Goal: Task Accomplishment & Management: Manage account settings

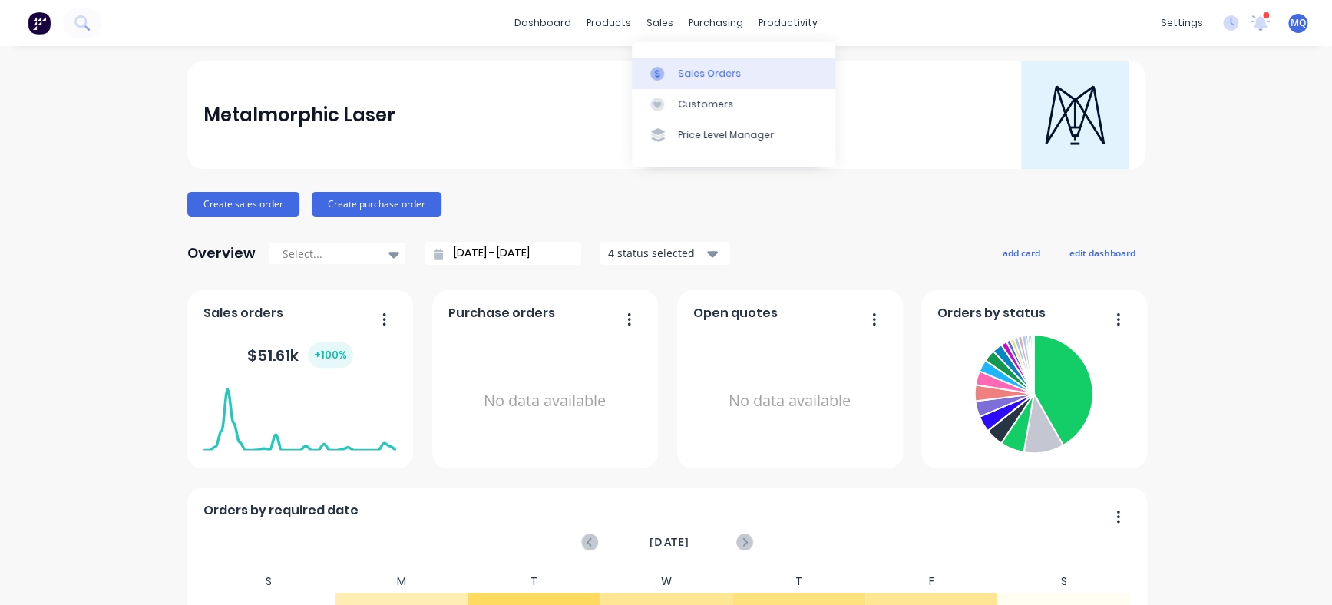
click at [665, 62] on link "Sales Orders" at bounding box center [733, 73] width 203 height 31
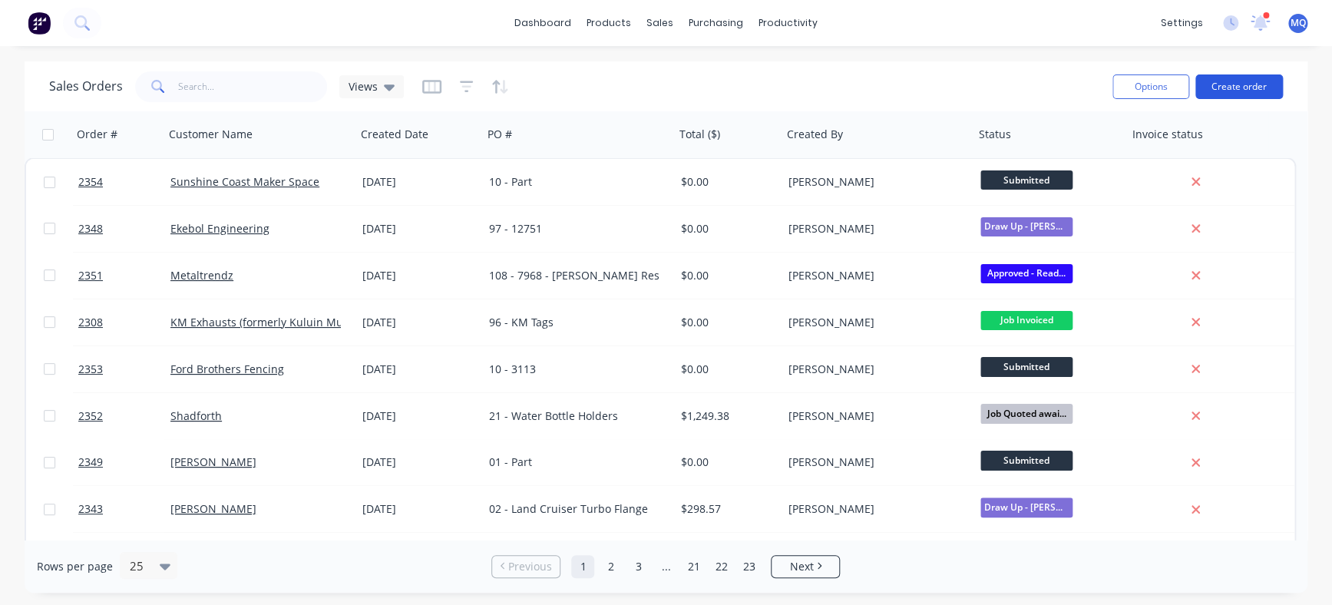
click at [1064, 86] on button "Create order" at bounding box center [1238, 86] width 87 height 25
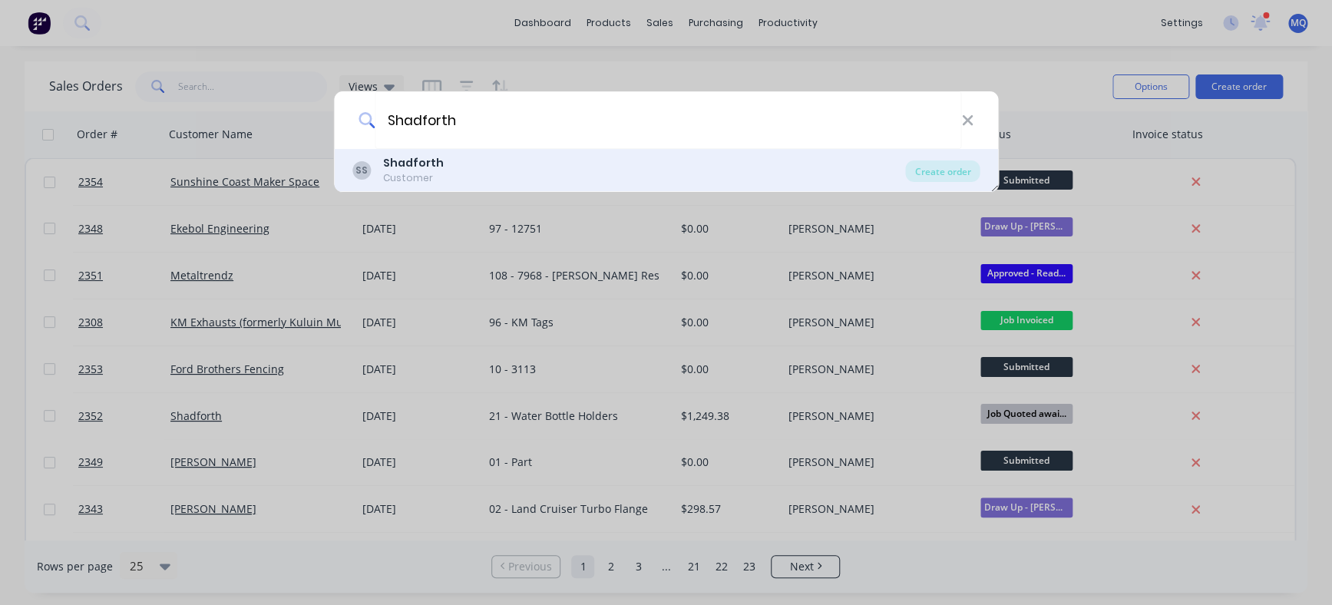
type input "Shadforth"
click at [496, 173] on div "SS Shadforth Customer" at bounding box center [628, 170] width 553 height 30
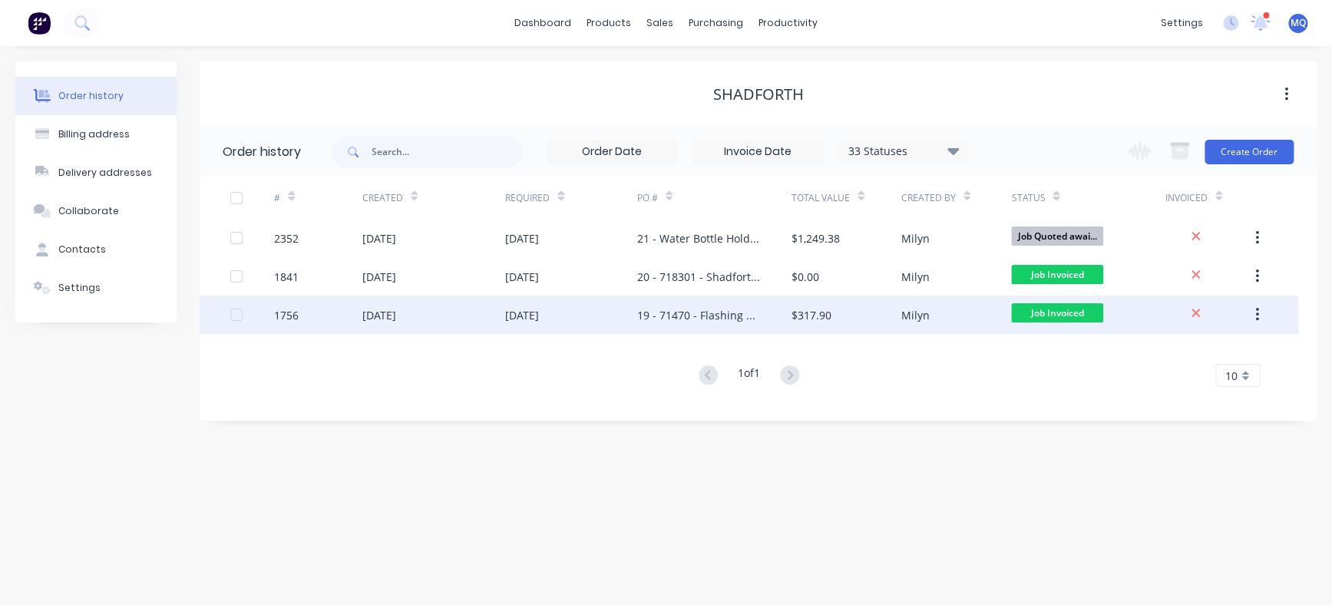
click at [662, 315] on div "19 - 71470 - Flashing Light Brackets" at bounding box center [699, 315] width 124 height 16
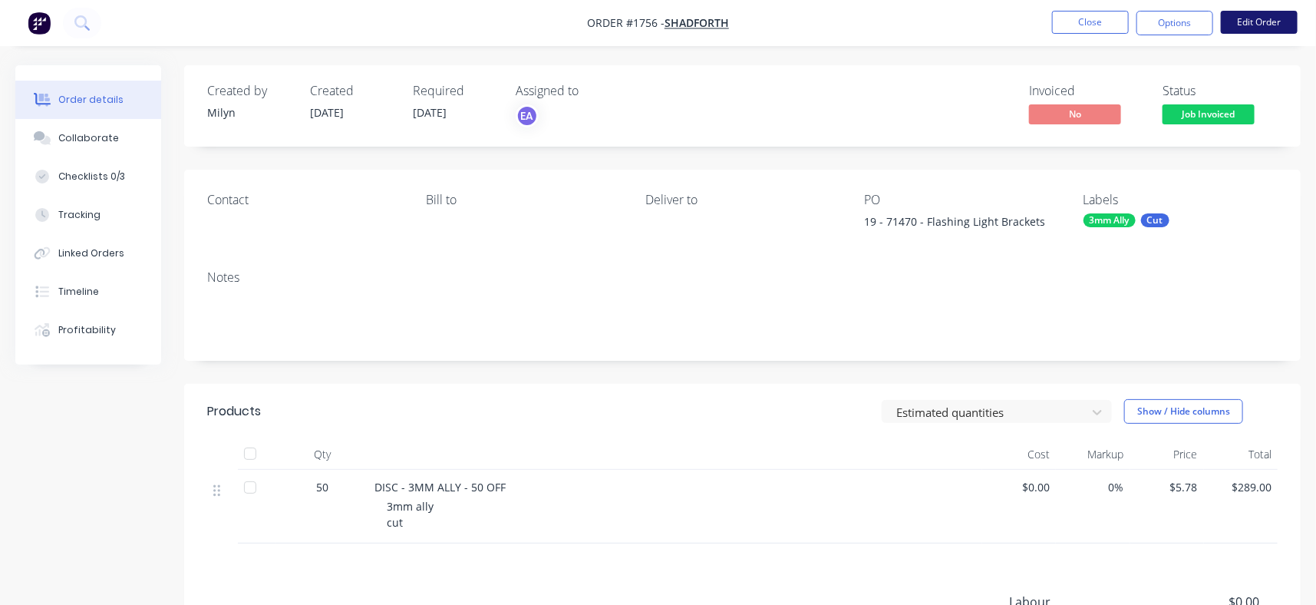
click at [1064, 22] on button "Edit Order" at bounding box center [1259, 22] width 77 height 23
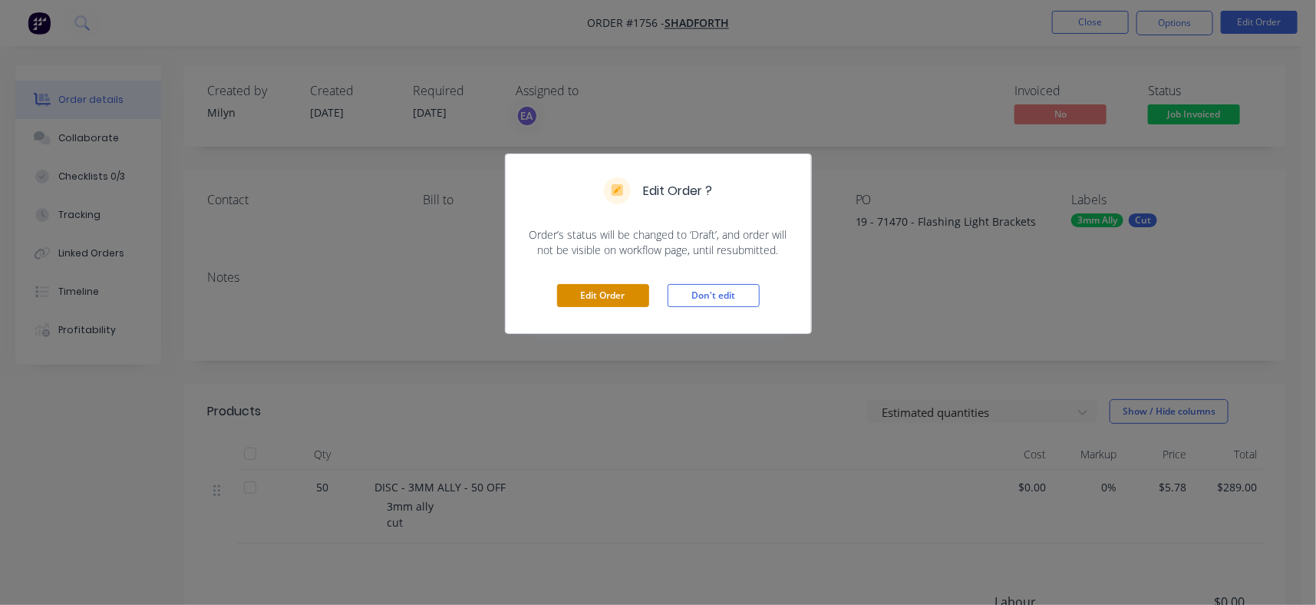
click at [581, 303] on button "Edit Order" at bounding box center [603, 295] width 92 height 23
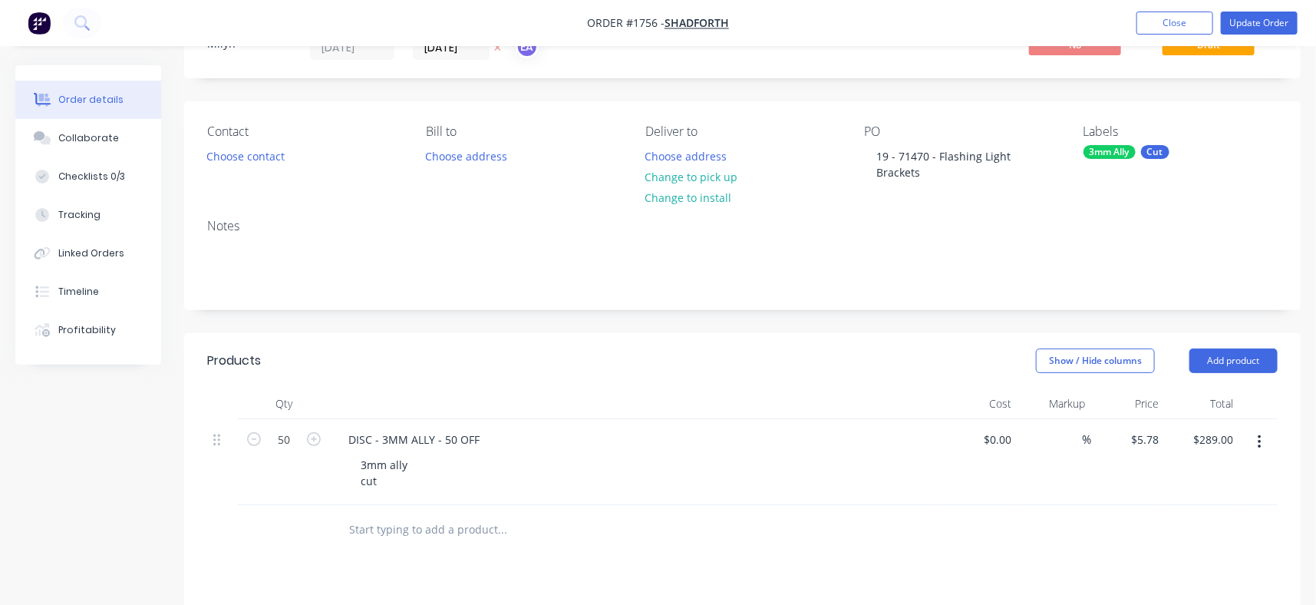
scroll to position [69, 0]
click at [1064, 20] on button "Update Order" at bounding box center [1259, 23] width 77 height 23
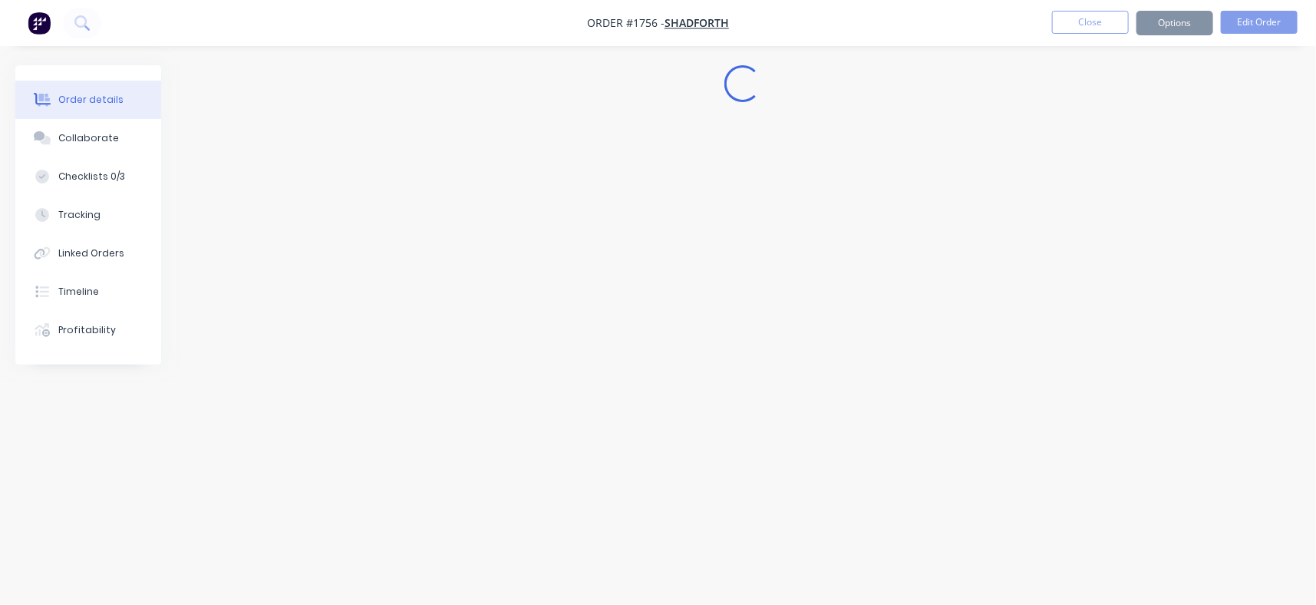
scroll to position [0, 0]
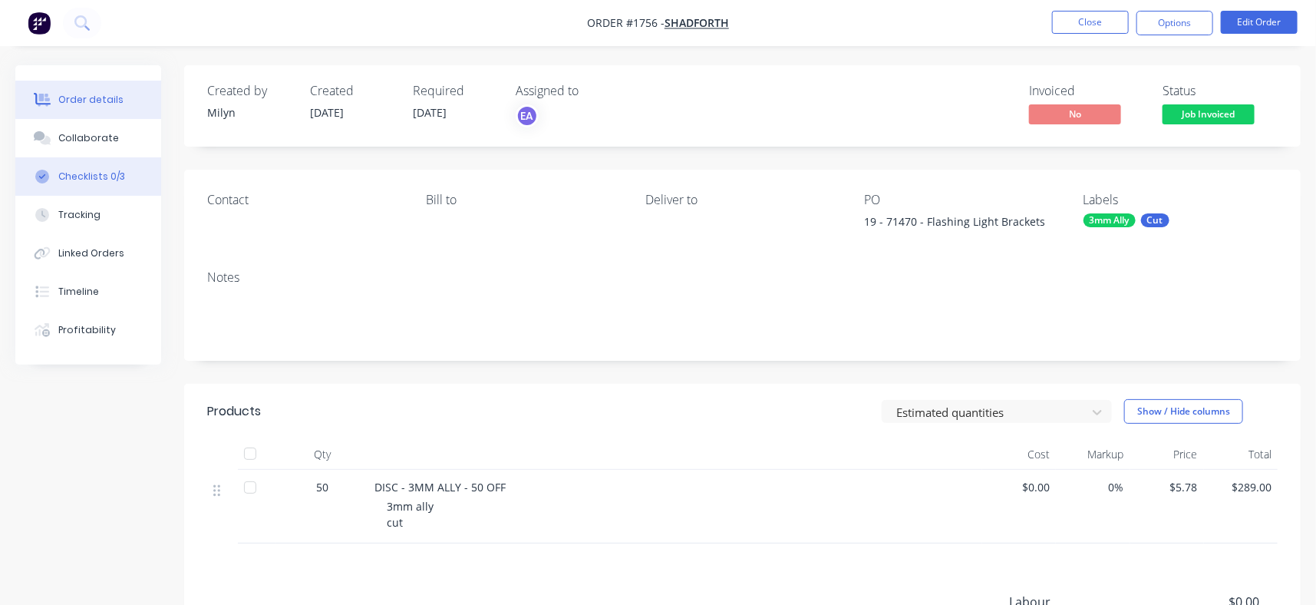
click at [122, 171] on button "Checklists 0/3" at bounding box center [88, 176] width 146 height 38
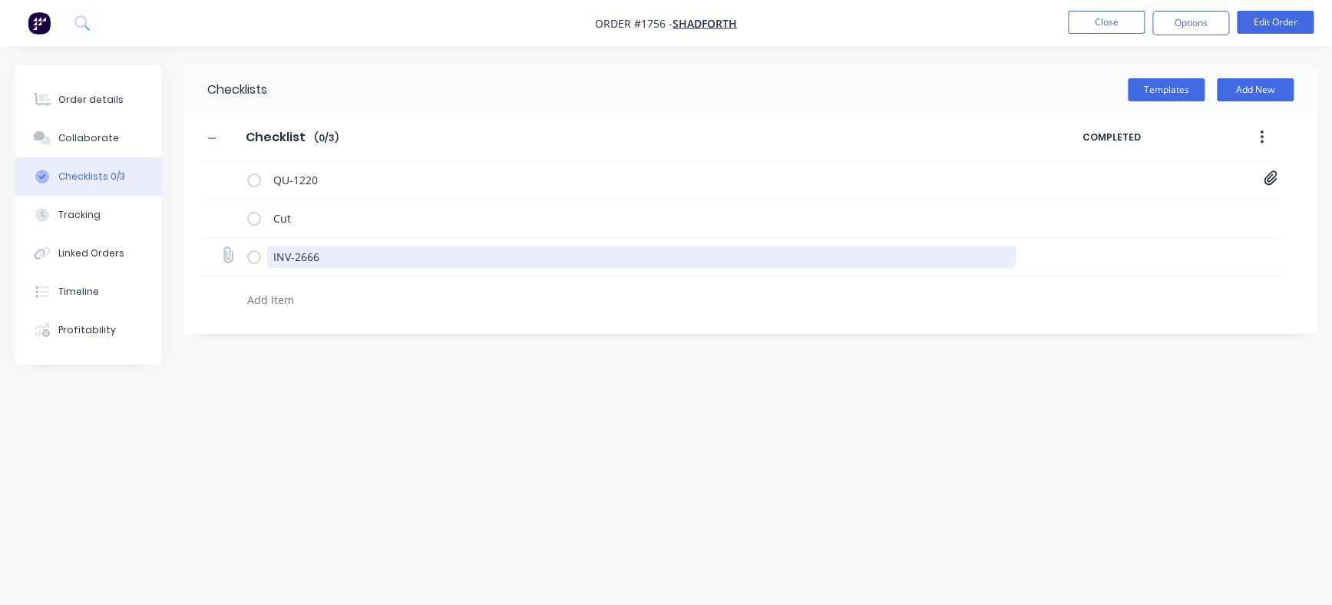
click at [312, 256] on textarea "INV-2666" at bounding box center [641, 257] width 748 height 22
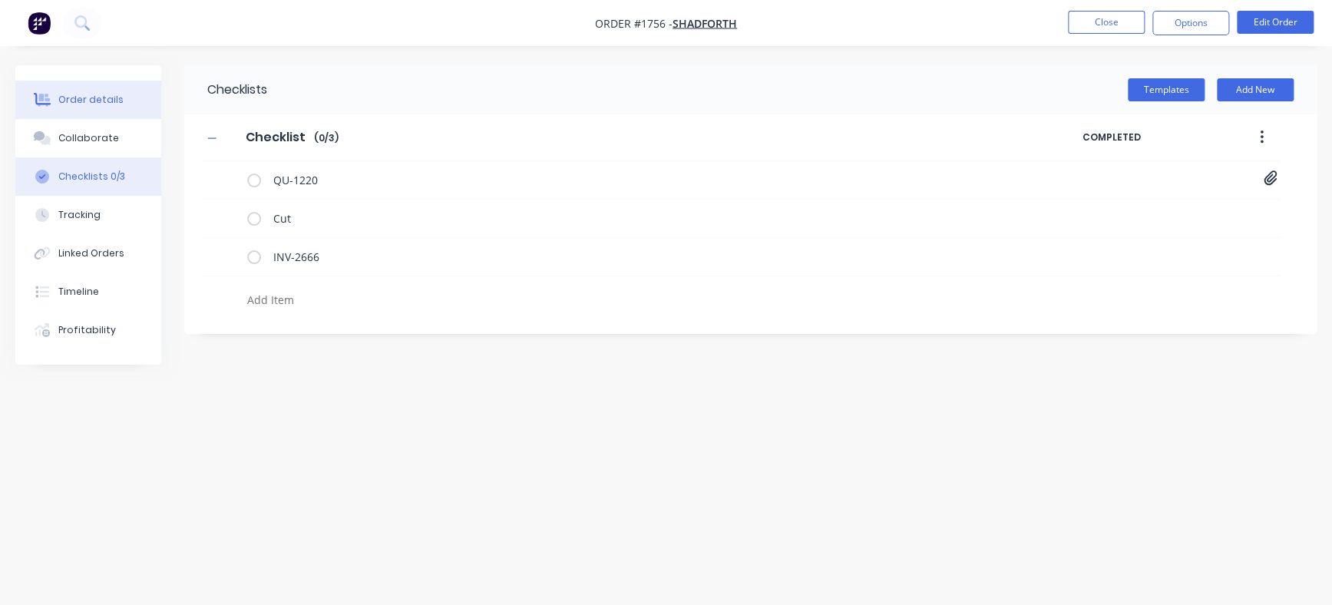
click at [123, 104] on button "Order details" at bounding box center [88, 100] width 146 height 38
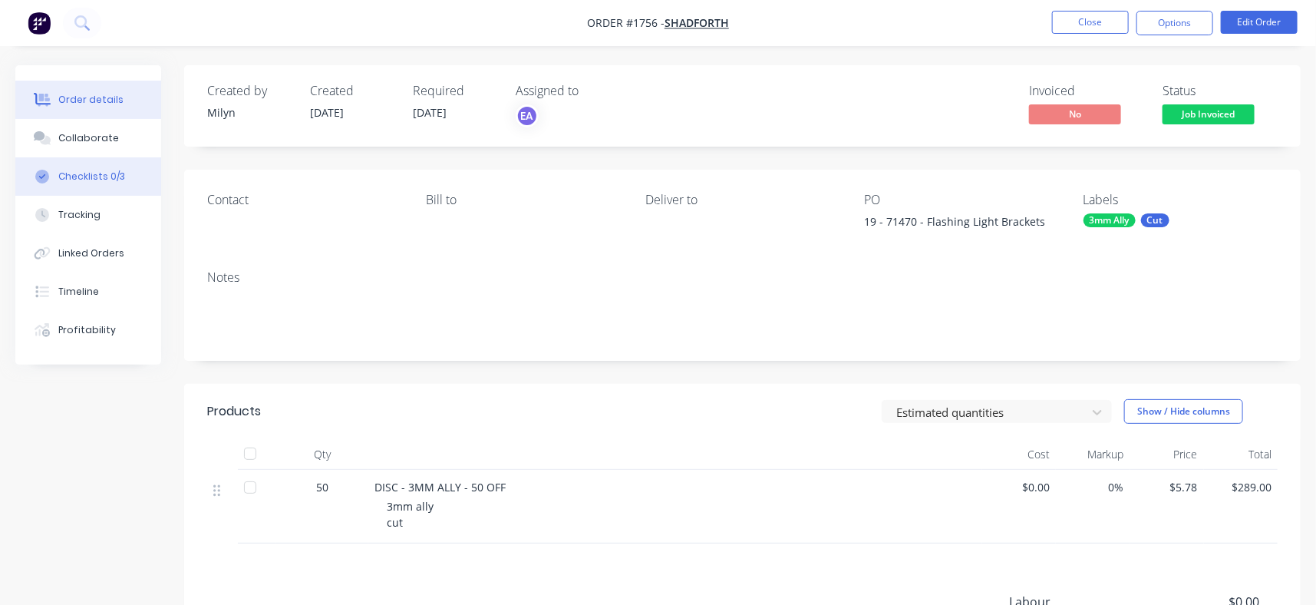
click at [138, 170] on button "Checklists 0/3" at bounding box center [88, 176] width 146 height 38
type textarea "x"
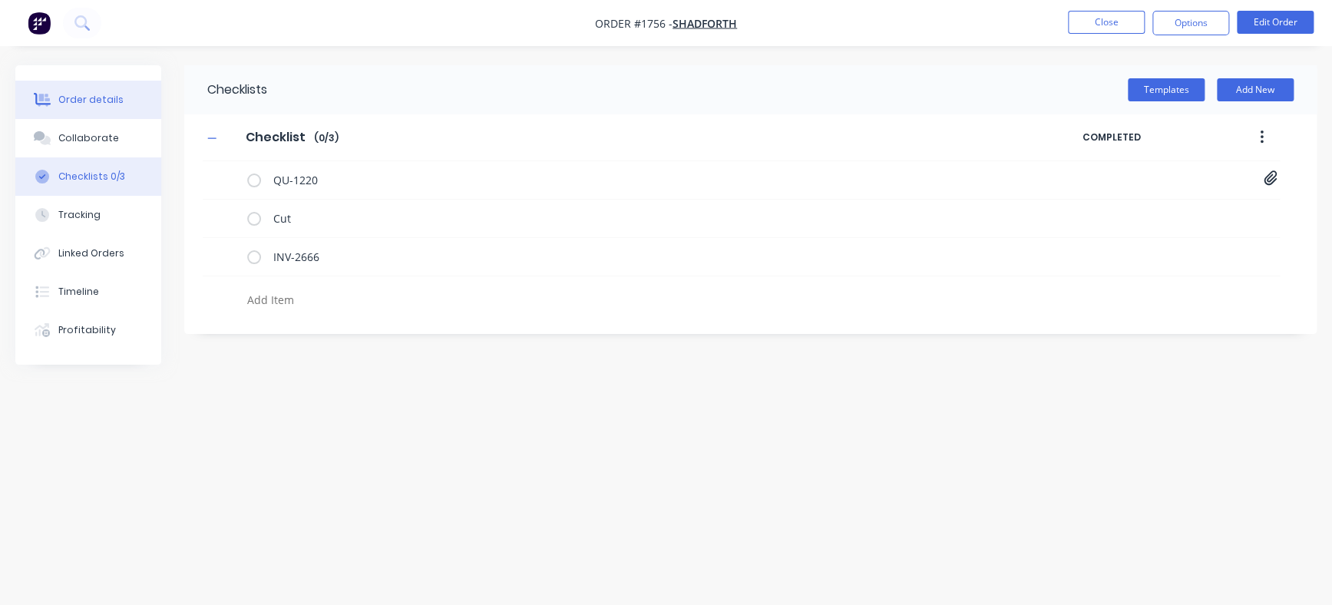
click at [100, 97] on div "Order details" at bounding box center [90, 100] width 65 height 14
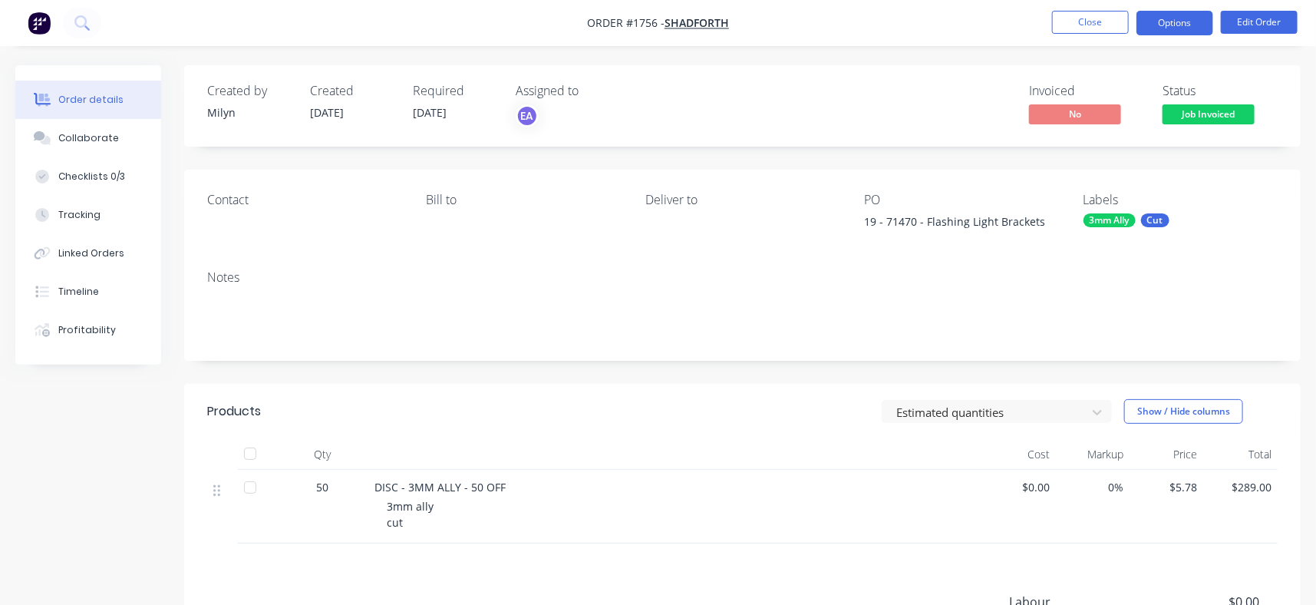
click at [1064, 15] on button "Options" at bounding box center [1175, 23] width 77 height 25
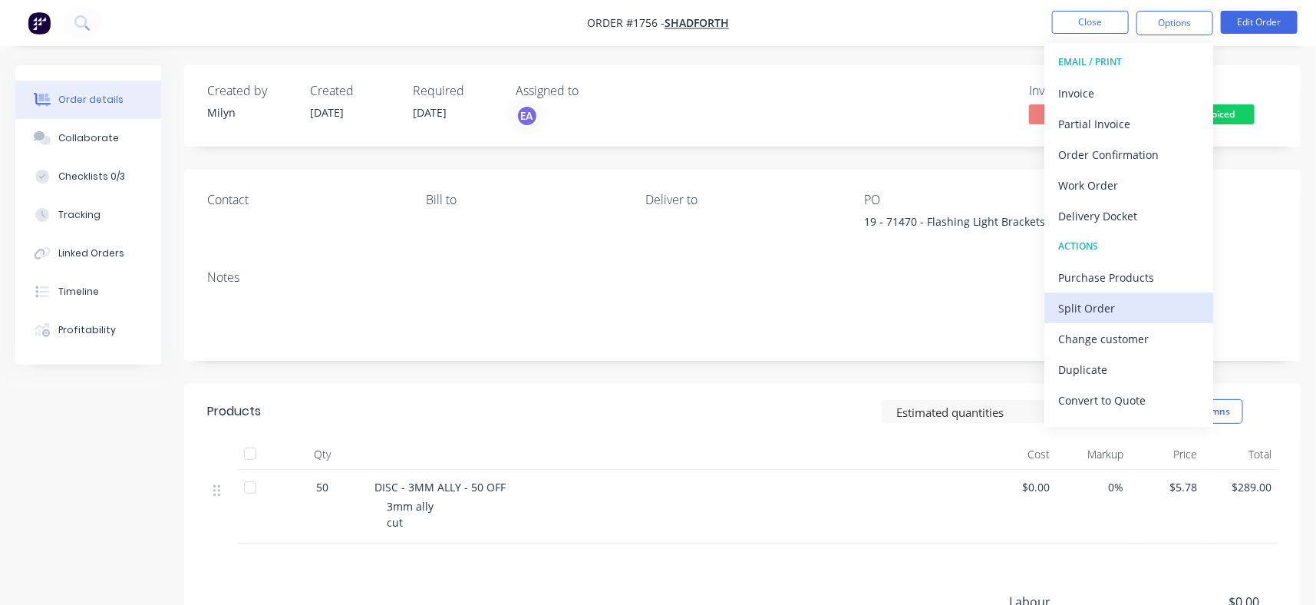
scroll to position [23, 0]
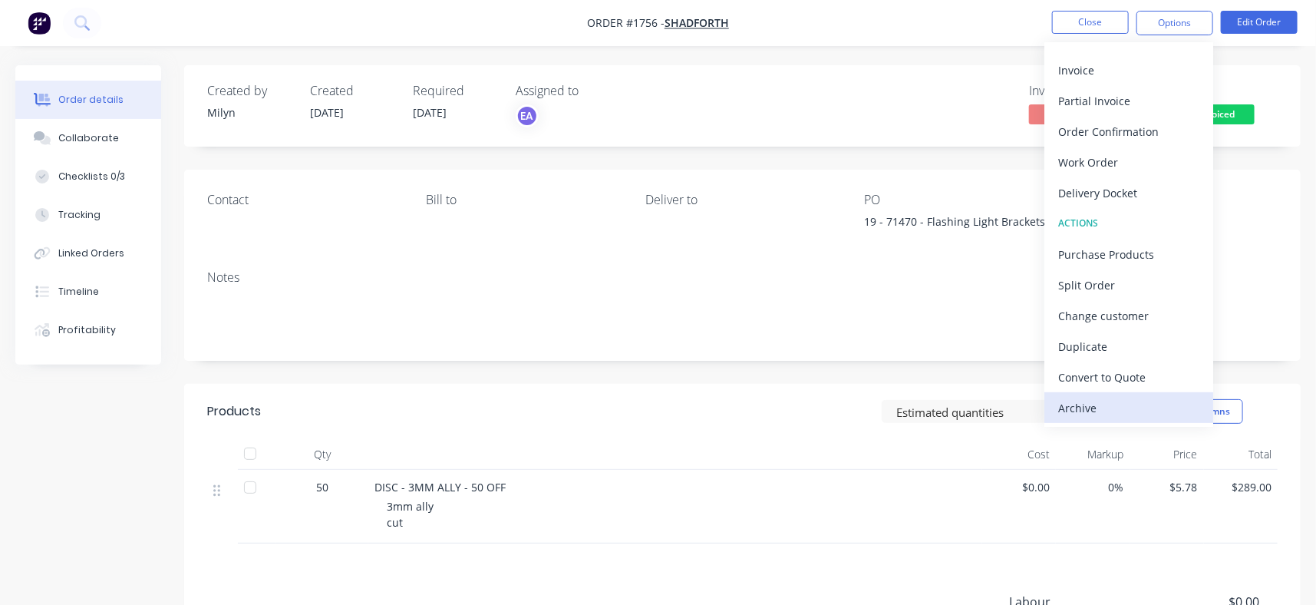
click at [1064, 404] on div "Archive" at bounding box center [1128, 408] width 141 height 22
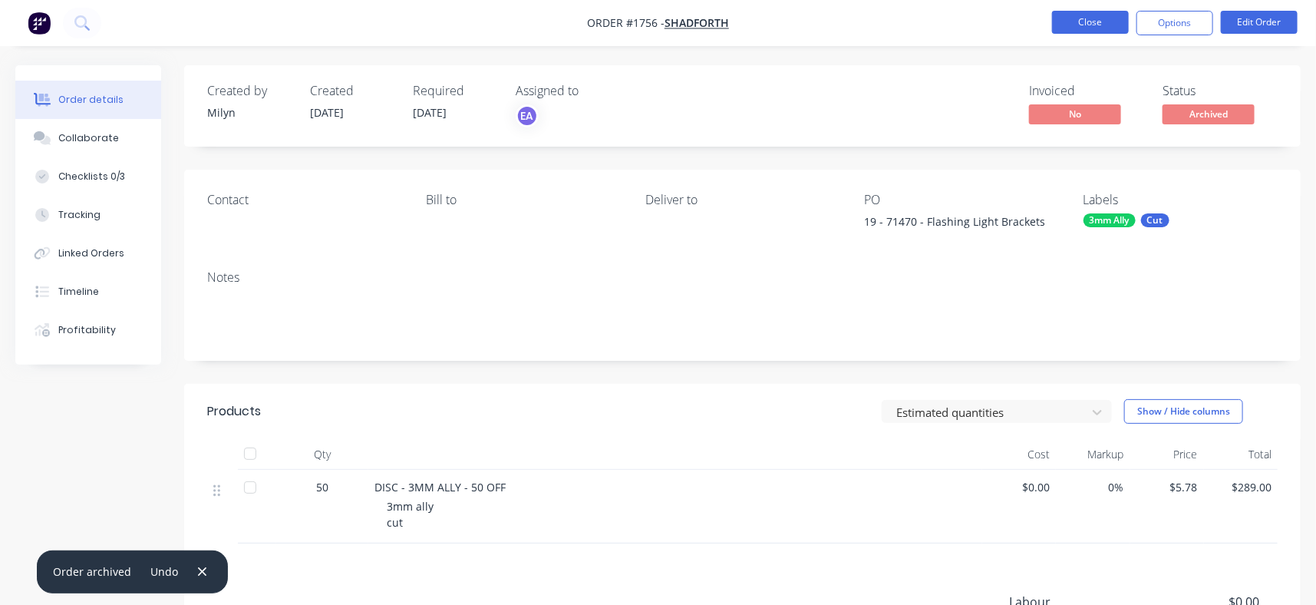
click at [1064, 13] on button "Close" at bounding box center [1090, 22] width 77 height 23
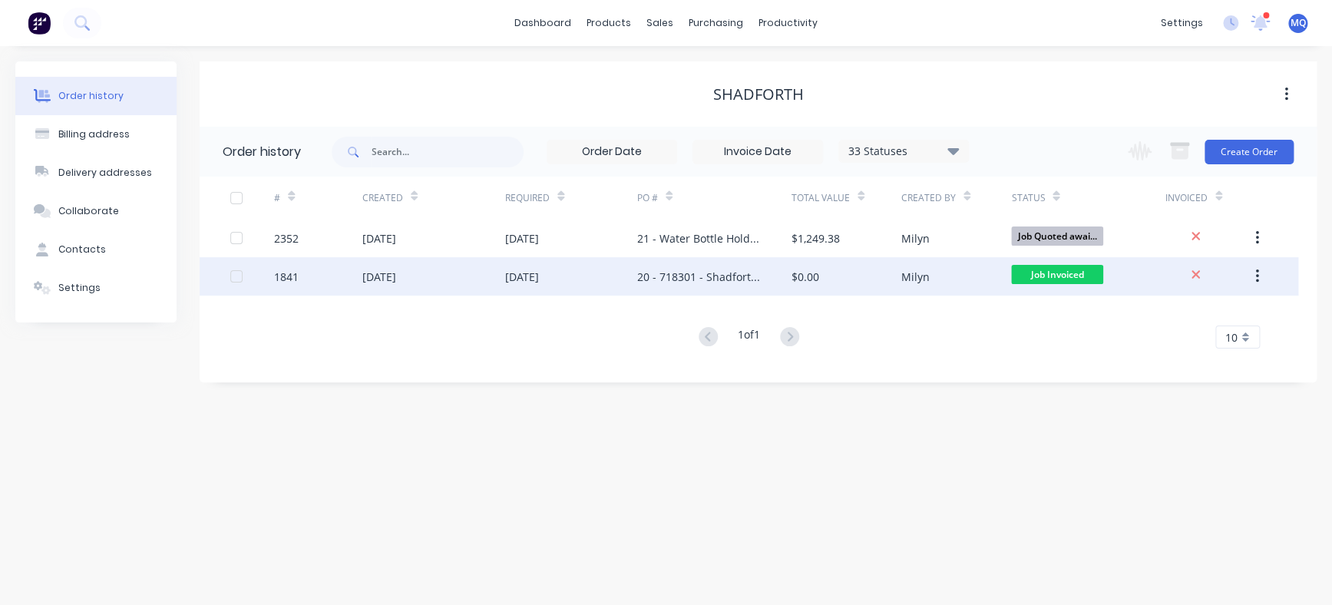
click at [698, 280] on div "20 - 718301 - Shadforth Name Plates" at bounding box center [699, 277] width 124 height 16
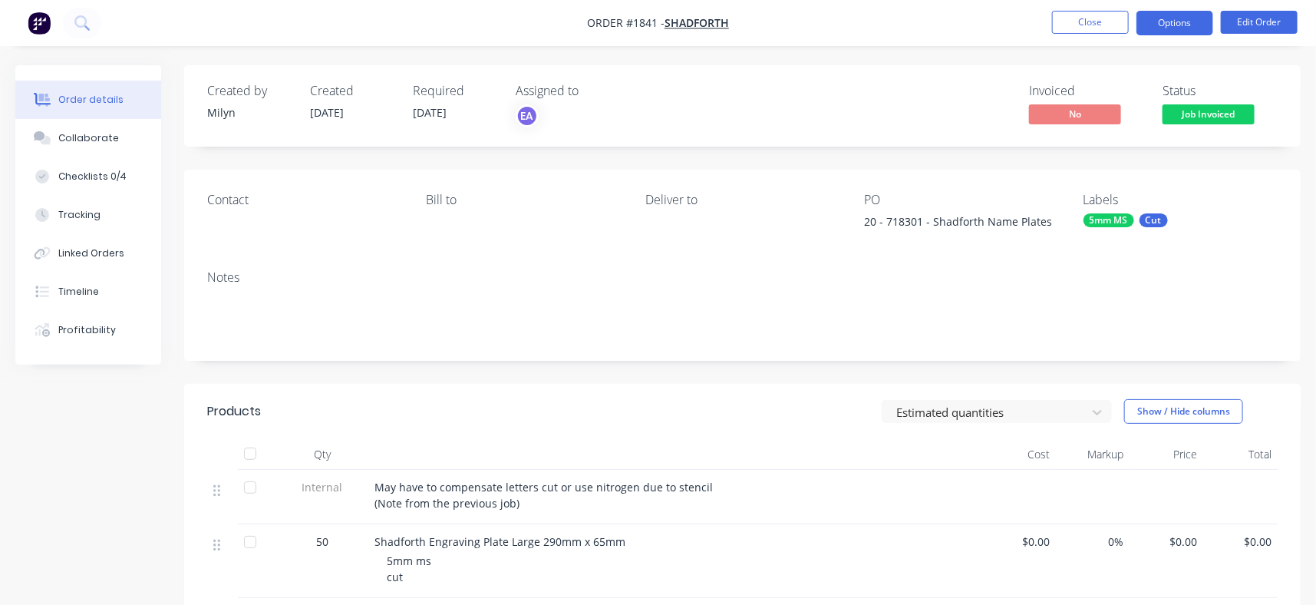
click at [1064, 35] on button "Options" at bounding box center [1175, 23] width 77 height 25
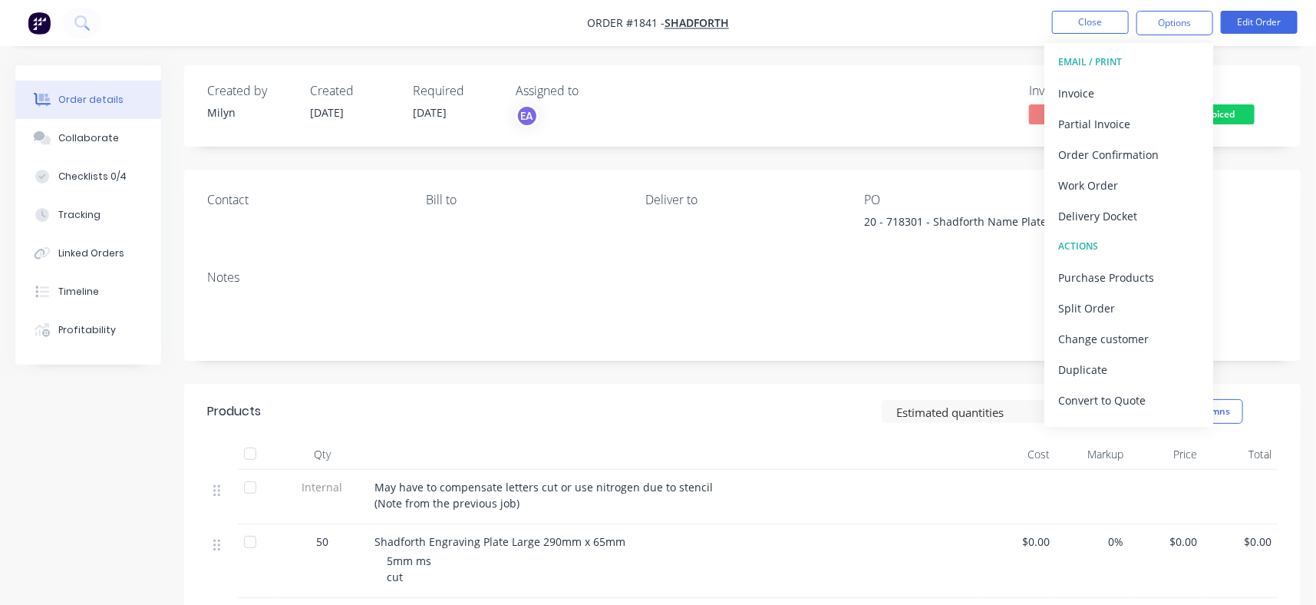
scroll to position [23, 0]
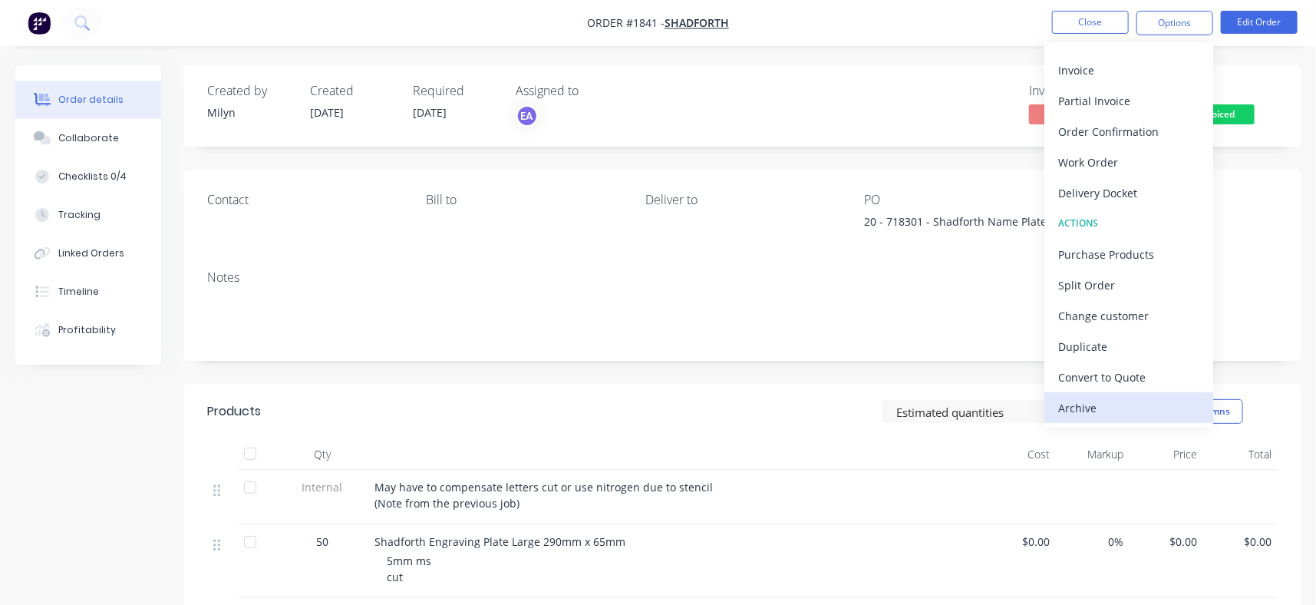
click at [1064, 398] on div "Archive" at bounding box center [1128, 408] width 141 height 22
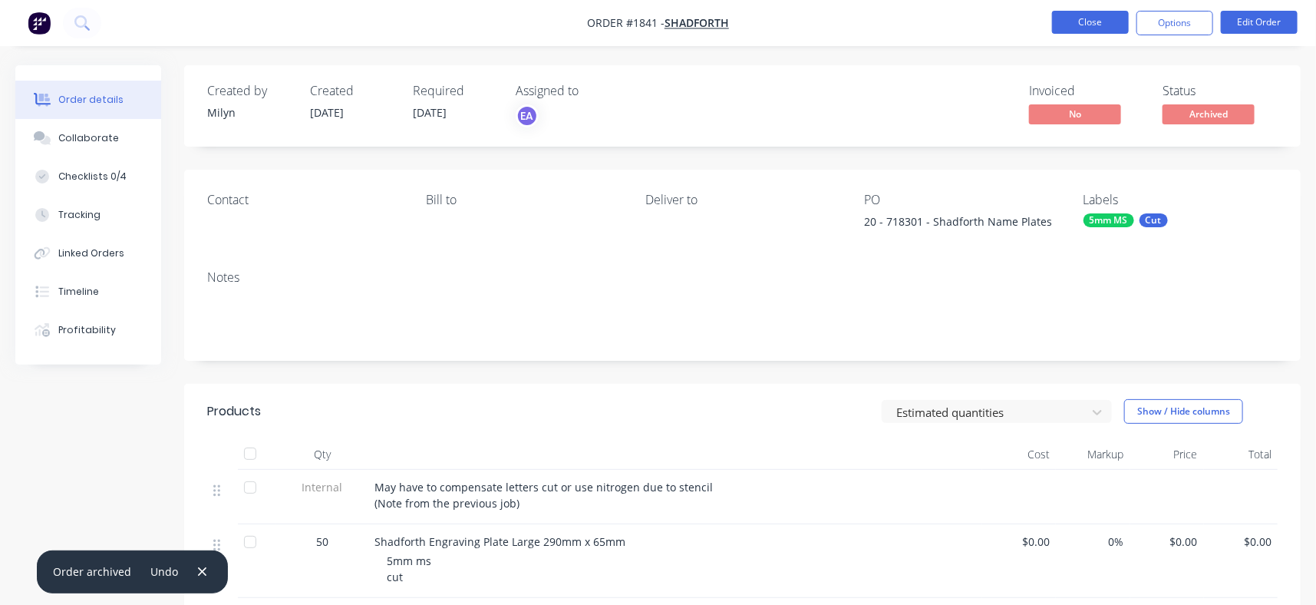
click at [1064, 22] on button "Close" at bounding box center [1090, 22] width 77 height 23
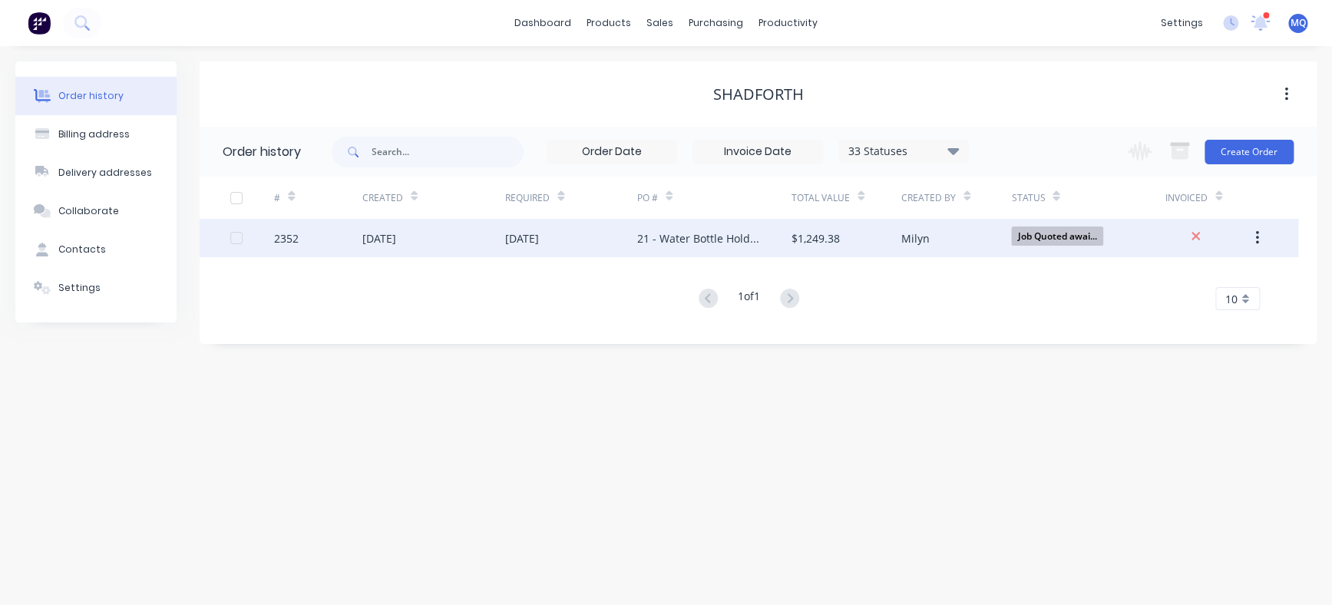
click at [719, 233] on div "21 - Water Bottle Holders" at bounding box center [699, 238] width 124 height 16
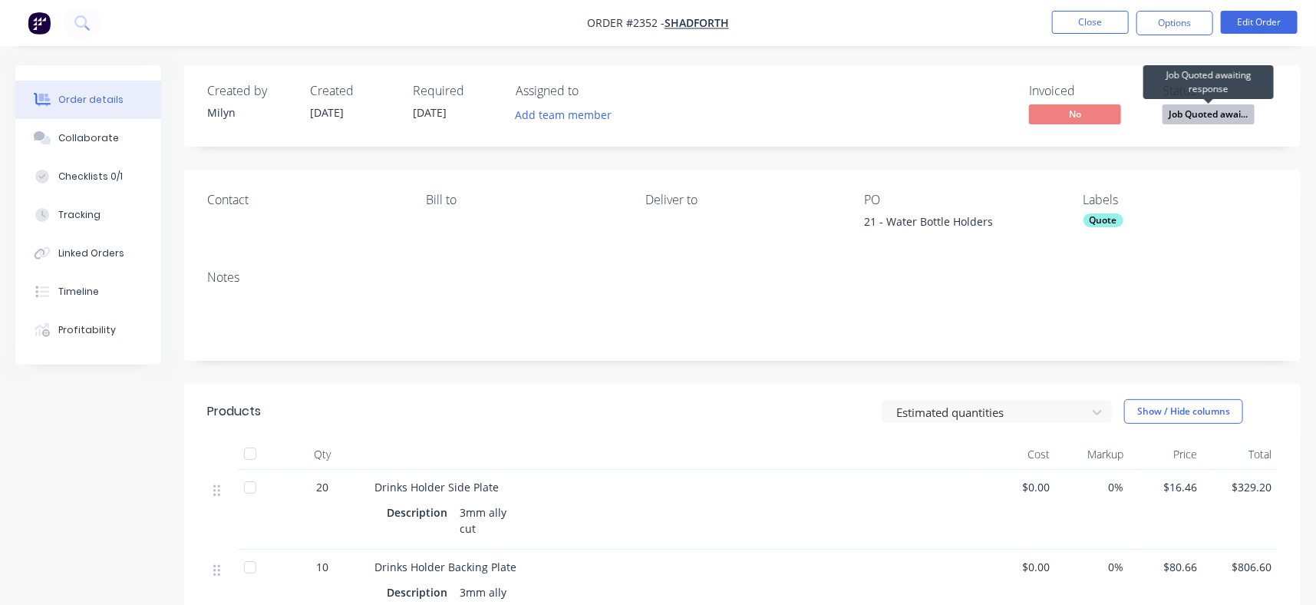
click at [1064, 107] on span "Job Quoted awai..." at bounding box center [1209, 113] width 92 height 19
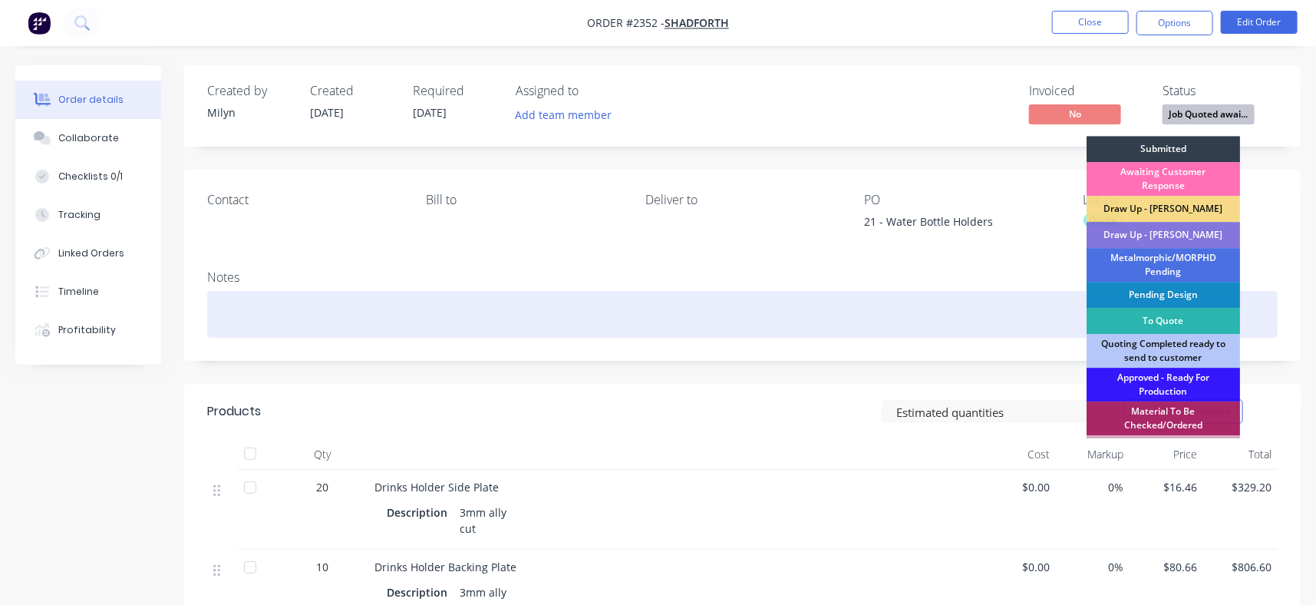
click at [912, 292] on div at bounding box center [742, 314] width 1071 height 47
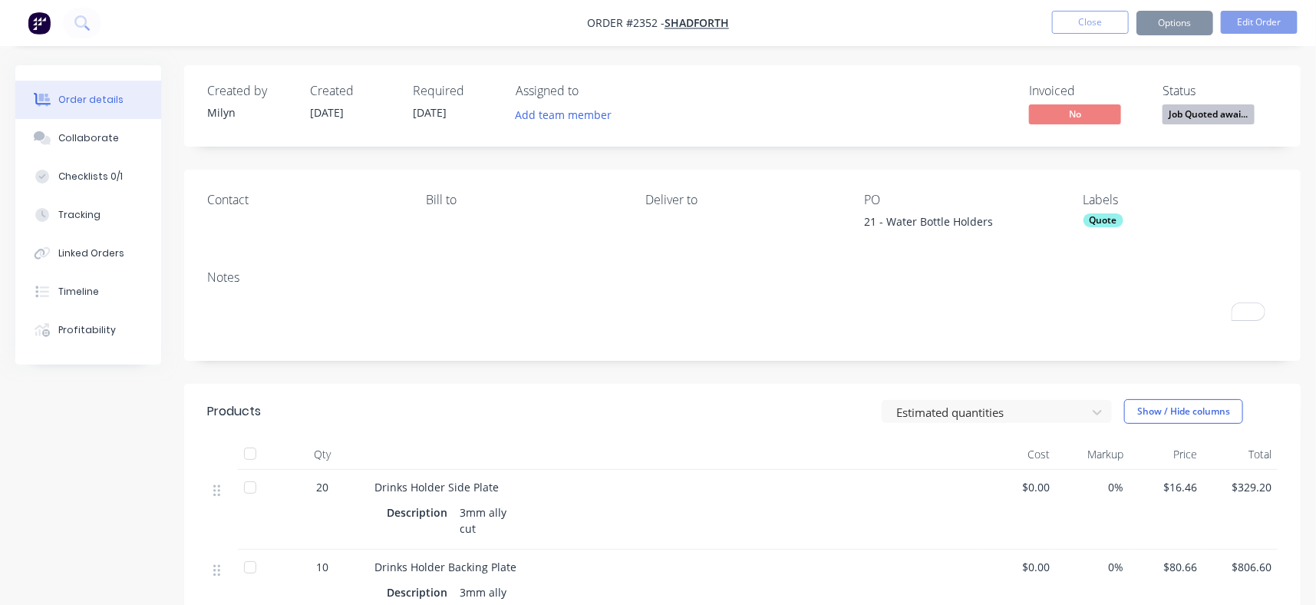
click at [820, 397] on header "Products Estimated quantities Show / Hide columns" at bounding box center [742, 411] width 1117 height 55
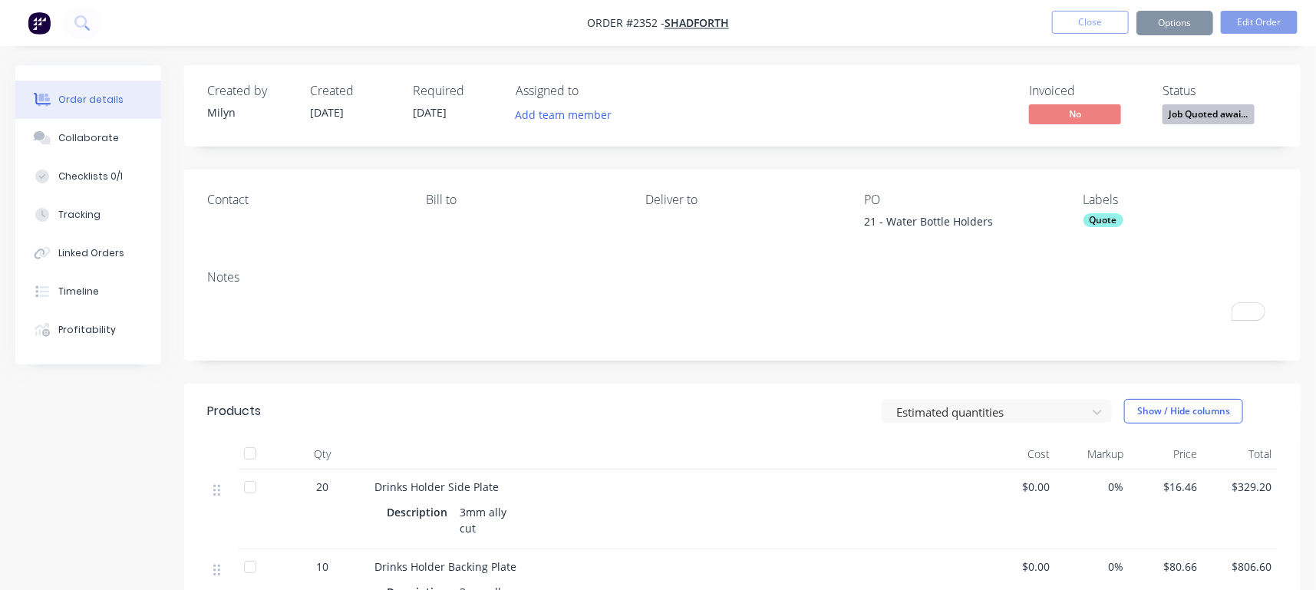
click at [1064, 219] on div "Quote" at bounding box center [1104, 220] width 40 height 14
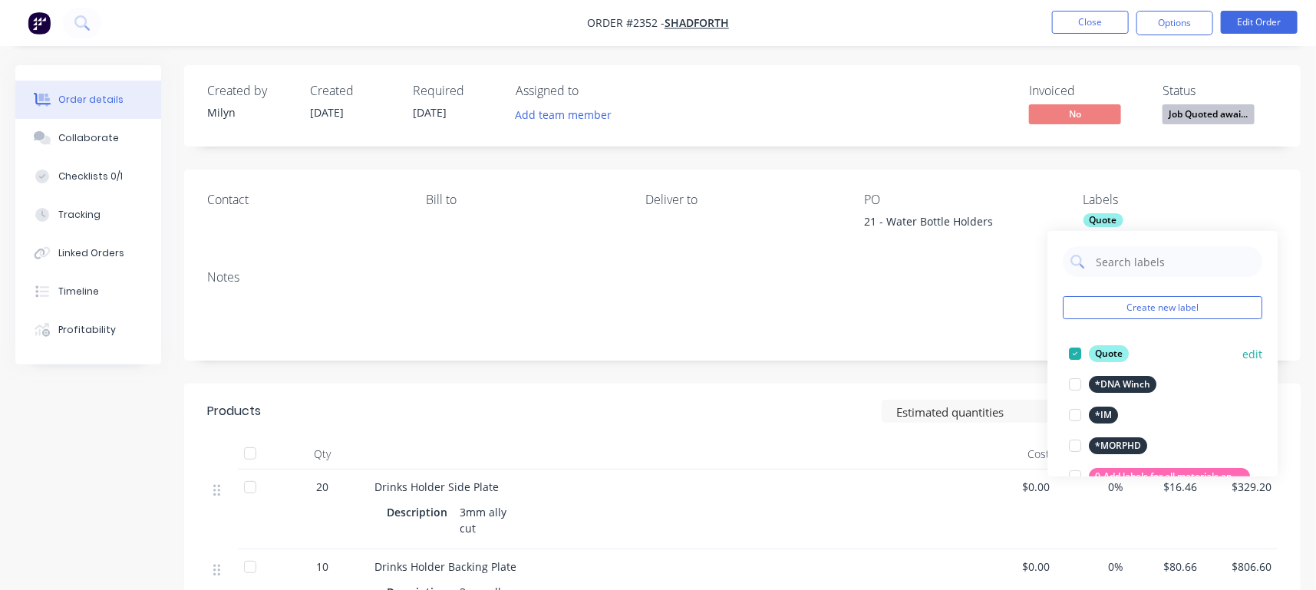
click at [1064, 355] on div at bounding box center [1075, 353] width 31 height 31
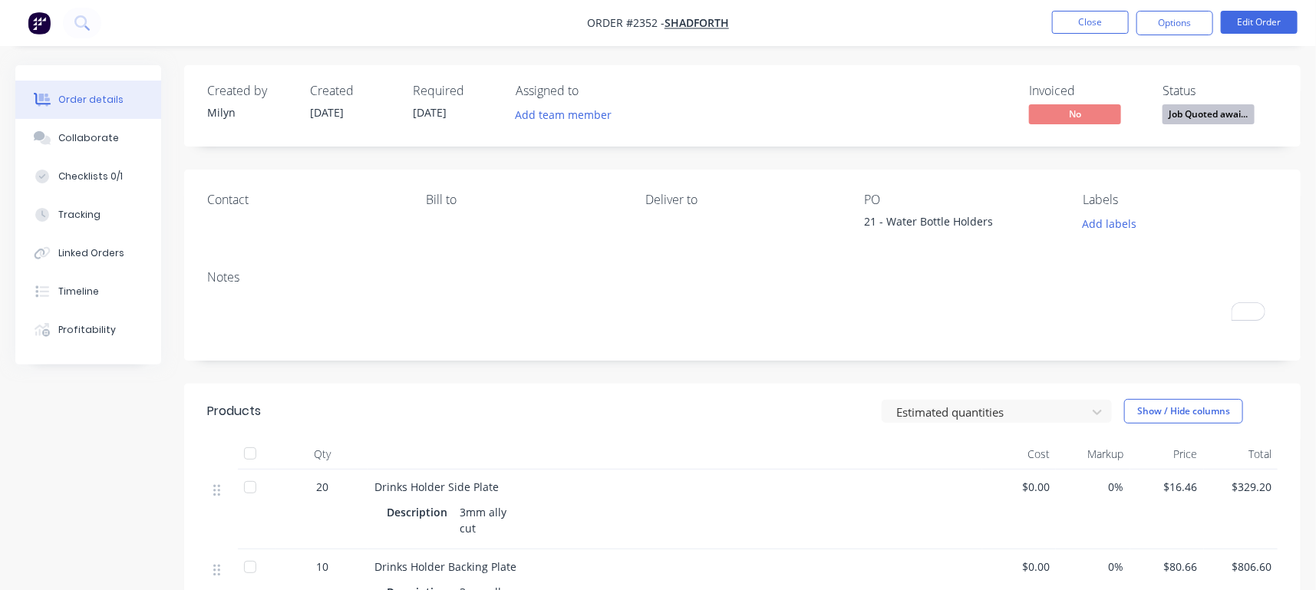
click at [967, 153] on div "Created by [PERSON_NAME] Created [DATE] Required [DATE] Assigned to Add team me…" at bounding box center [742, 472] width 1117 height 814
click at [1064, 18] on button "Edit Order" at bounding box center [1259, 22] width 77 height 23
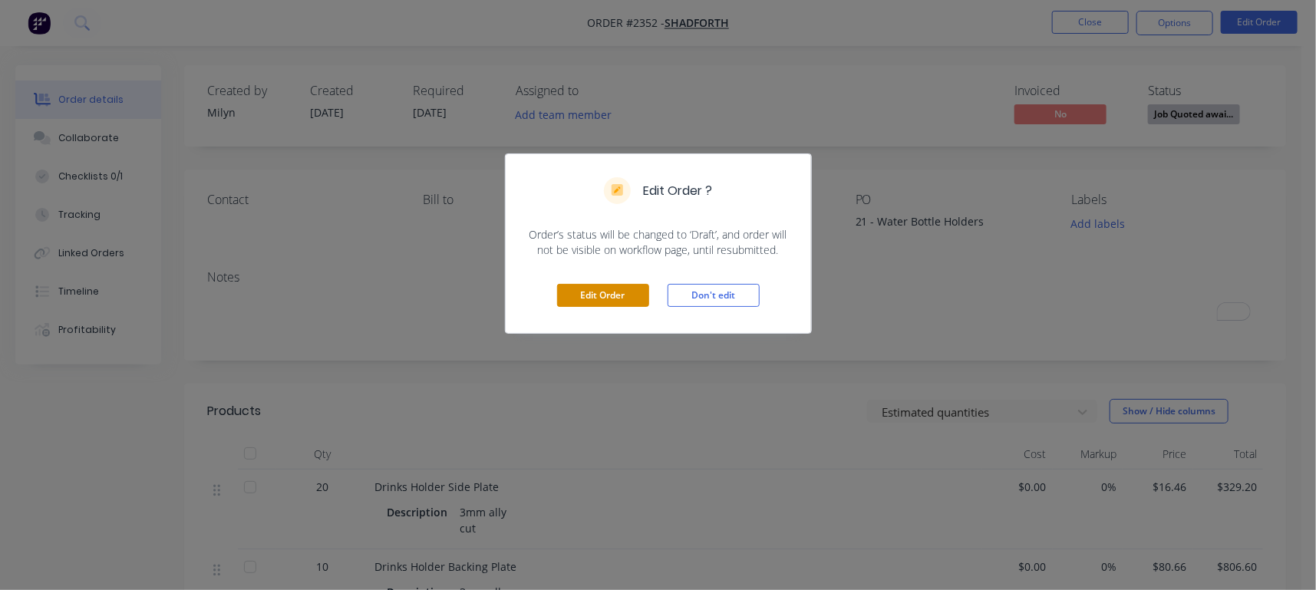
click at [602, 295] on button "Edit Order" at bounding box center [603, 295] width 92 height 23
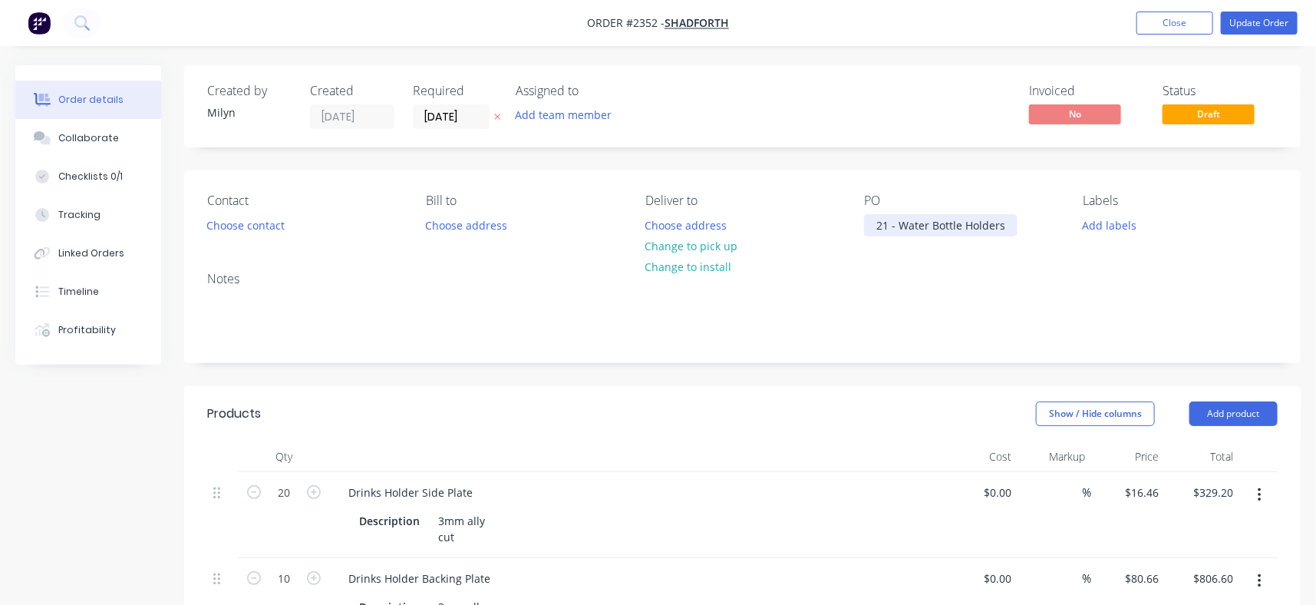
click at [898, 223] on div "21 - Water Bottle Holders" at bounding box center [940, 225] width 153 height 22
paste div
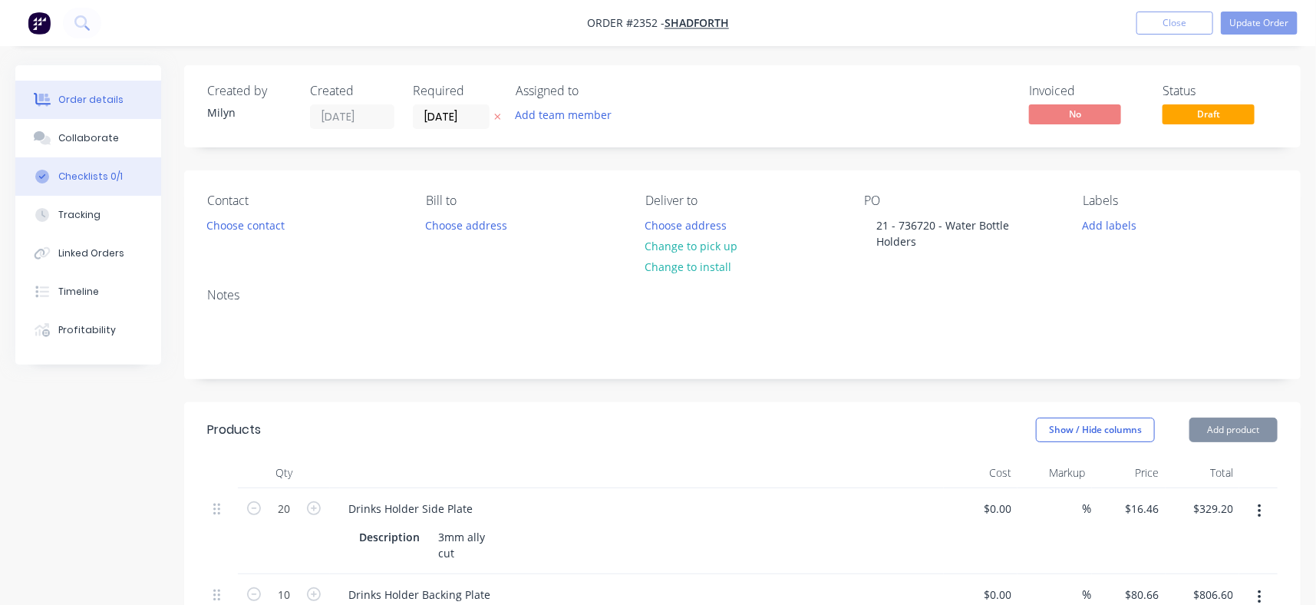
click at [91, 183] on button "Checklists 0/1" at bounding box center [88, 176] width 146 height 38
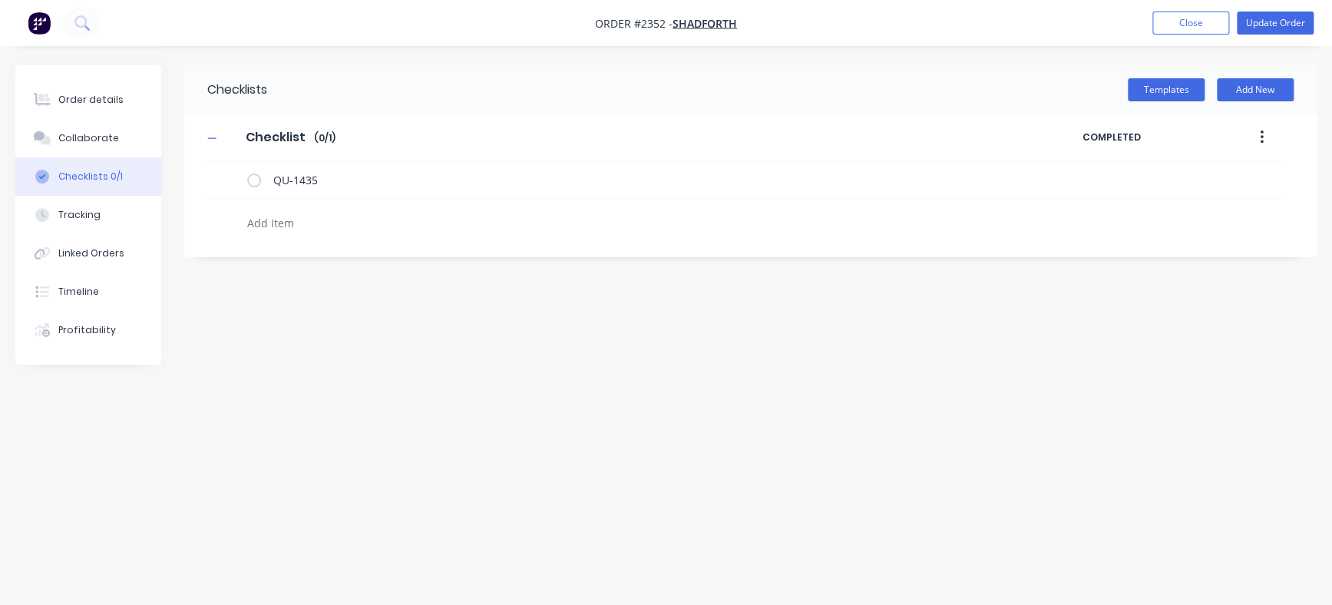
drag, startPoint x: 346, startPoint y: 236, endPoint x: 391, endPoint y: 223, distance: 46.6
click at [391, 223] on div at bounding box center [587, 225] width 693 height 27
click at [391, 223] on textarea at bounding box center [587, 223] width 693 height 22
type textarea "x"
type textarea "P"
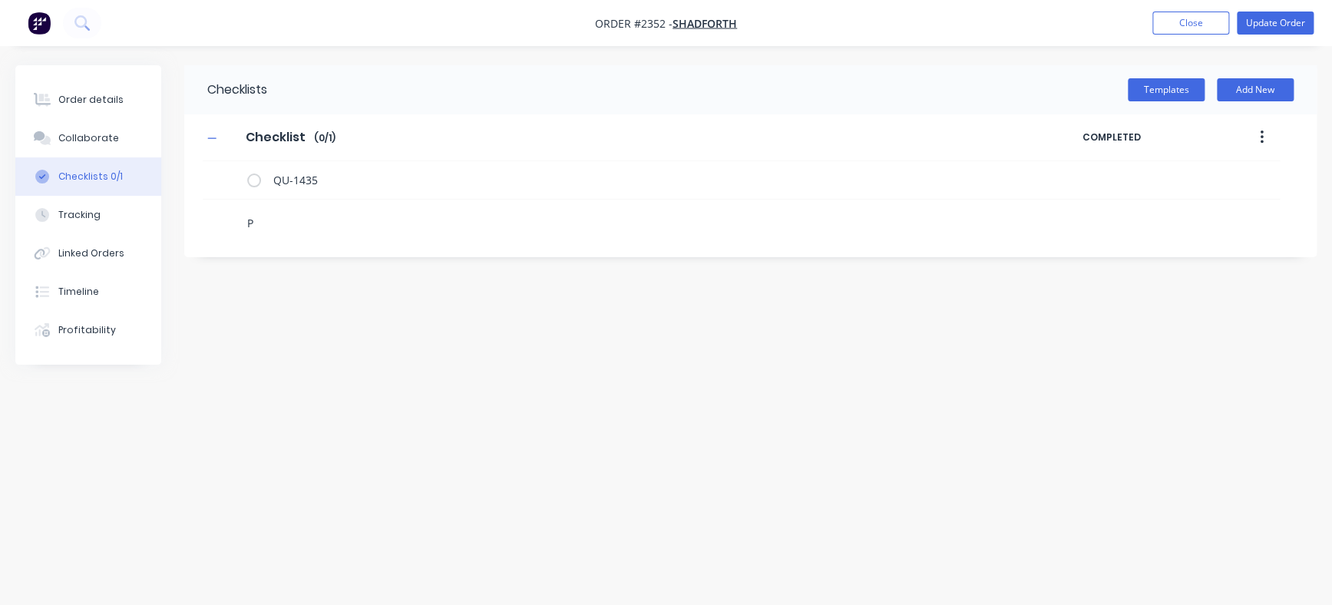
type textarea "x"
type textarea "PO"
type textarea "x"
click at [230, 215] on icon at bounding box center [228, 216] width 20 height 20
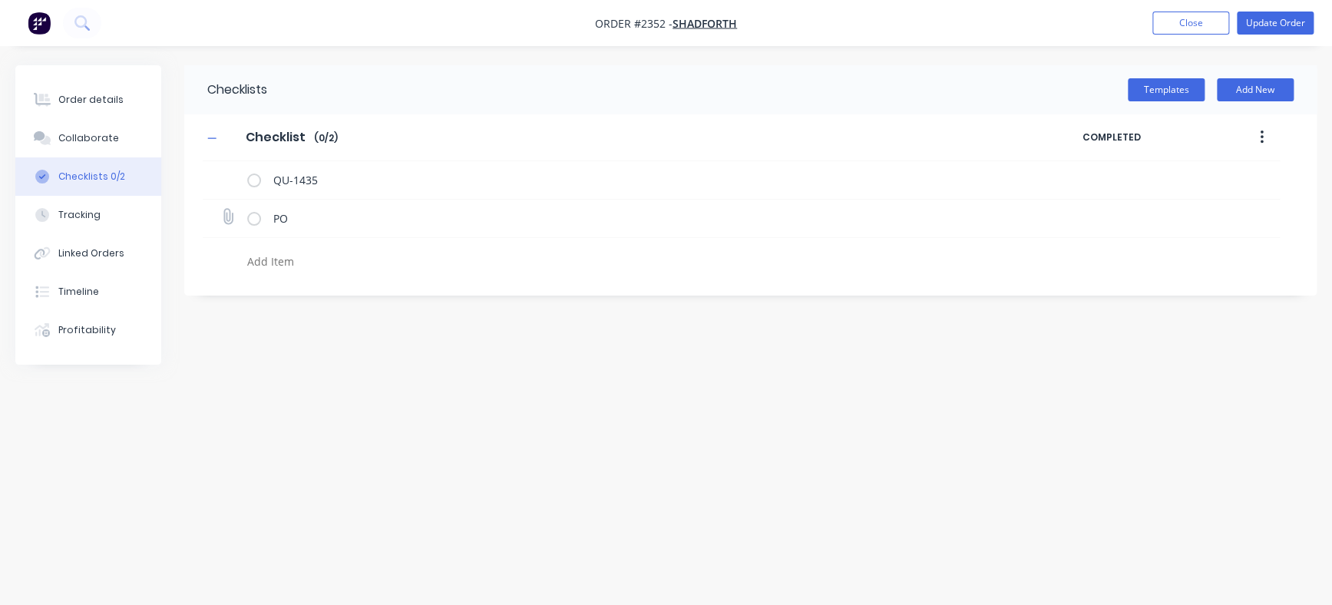
click at [221, 209] on input "file" at bounding box center [221, 209] width 0 height 0
type input "C:\fakepath\736720.pdf"
type textarea "x"
click at [222, 183] on label at bounding box center [228, 179] width 14 height 18
click at [221, 170] on input "file" at bounding box center [221, 170] width 0 height 0
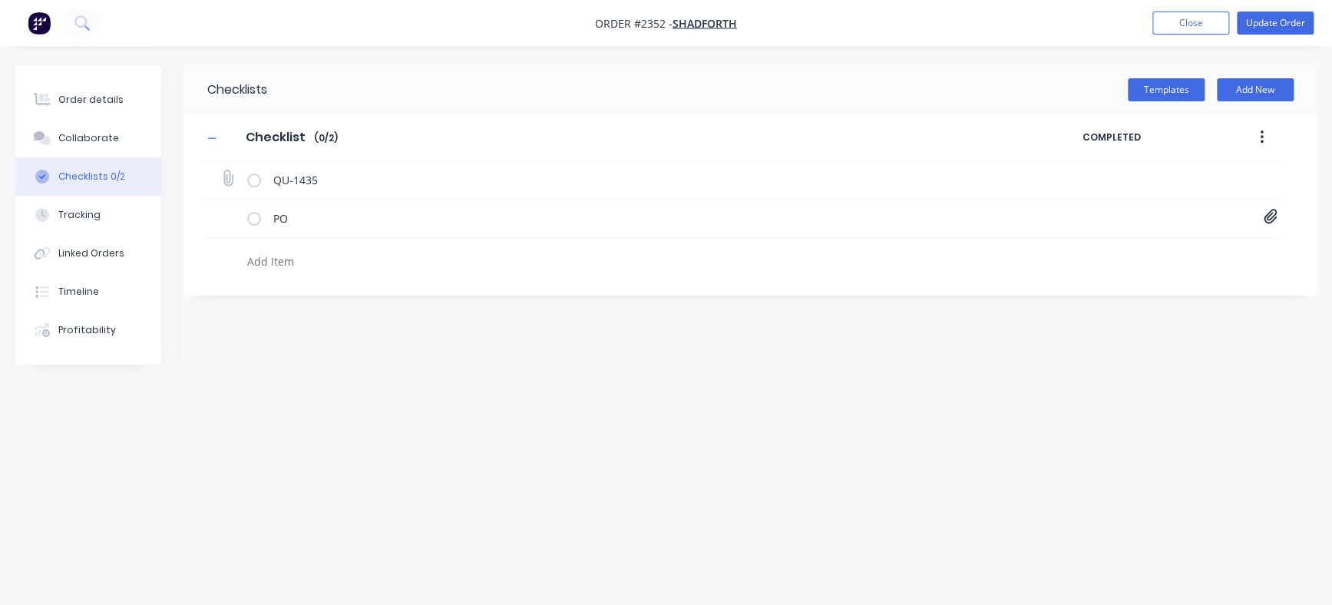
type input "C:\fakepath\Quote QU1435.pdf"
type textarea "x"
click at [125, 134] on button "Collaborate" at bounding box center [88, 138] width 146 height 38
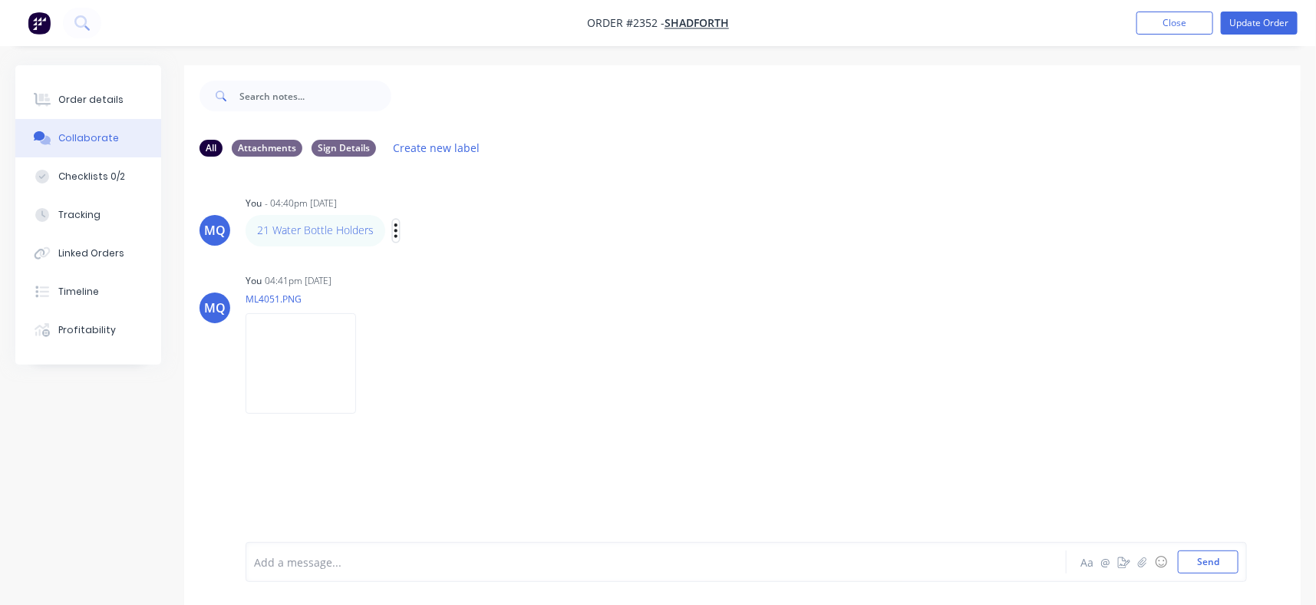
click at [393, 227] on button "button" at bounding box center [396, 230] width 6 height 22
click at [414, 249] on button "Edit" at bounding box center [452, 258] width 97 height 25
click at [1064, 28] on button "Close" at bounding box center [1175, 23] width 77 height 23
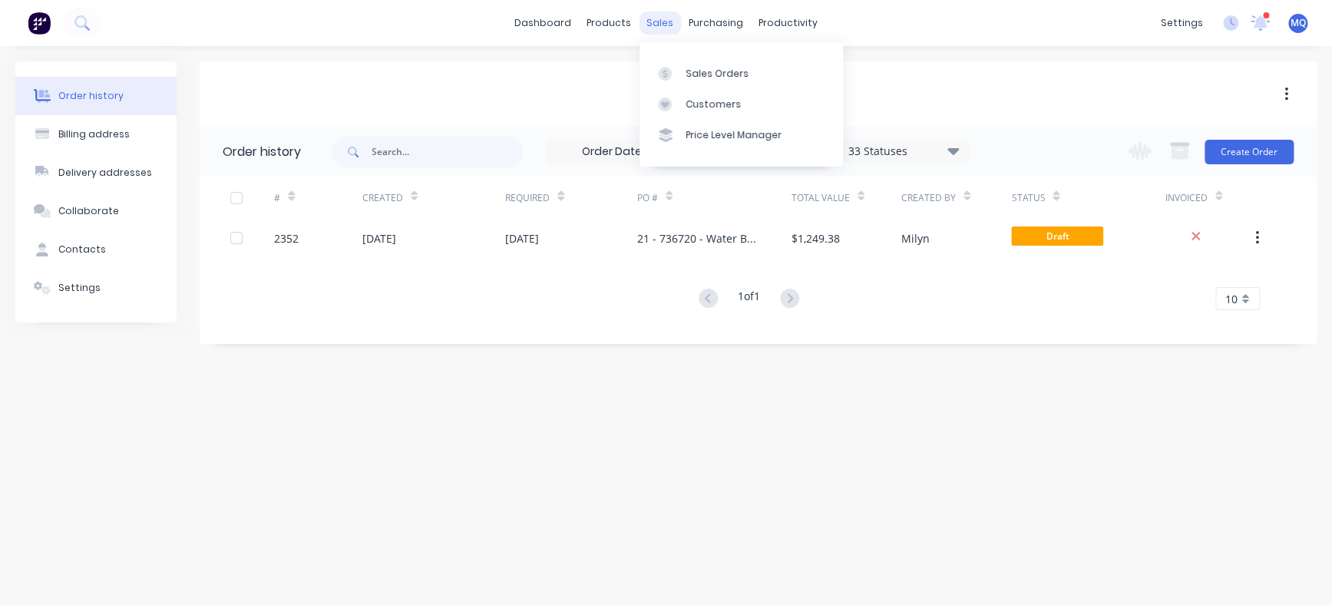
click at [670, 21] on div "sales" at bounding box center [660, 23] width 42 height 23
click at [676, 64] on link "Sales Orders" at bounding box center [740, 73] width 203 height 31
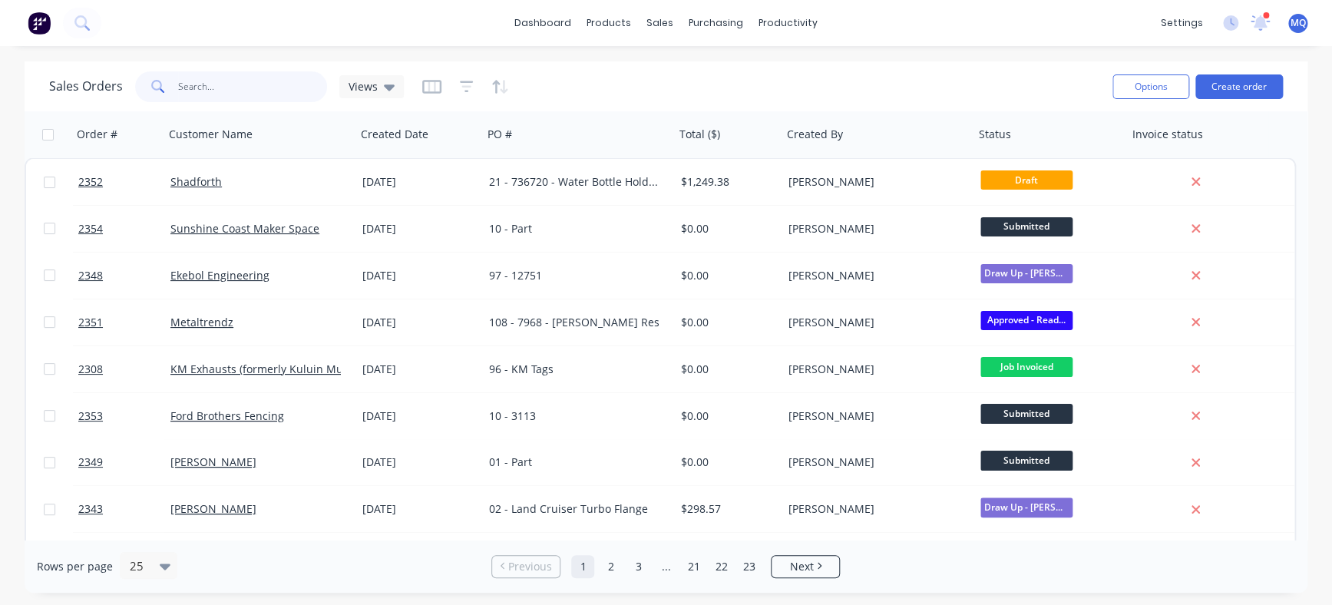
click at [193, 83] on input "text" at bounding box center [253, 86] width 150 height 31
type input "point"
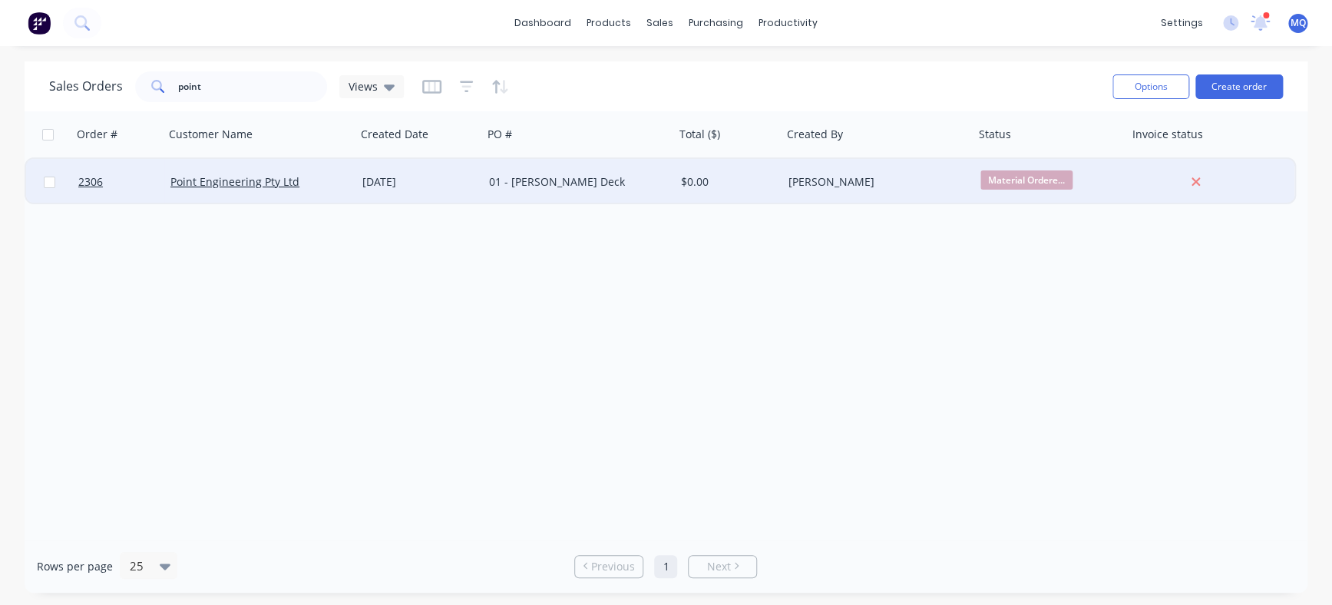
click at [460, 185] on div "[DATE]" at bounding box center [419, 181] width 114 height 15
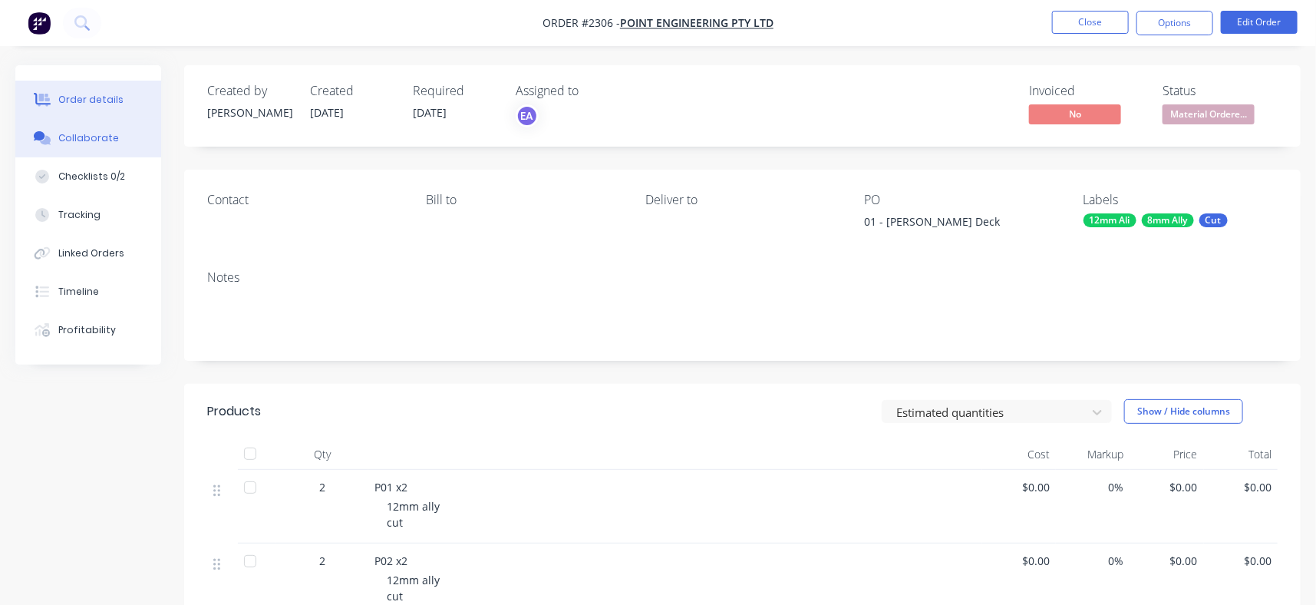
click at [146, 137] on button "Collaborate" at bounding box center [88, 138] width 146 height 38
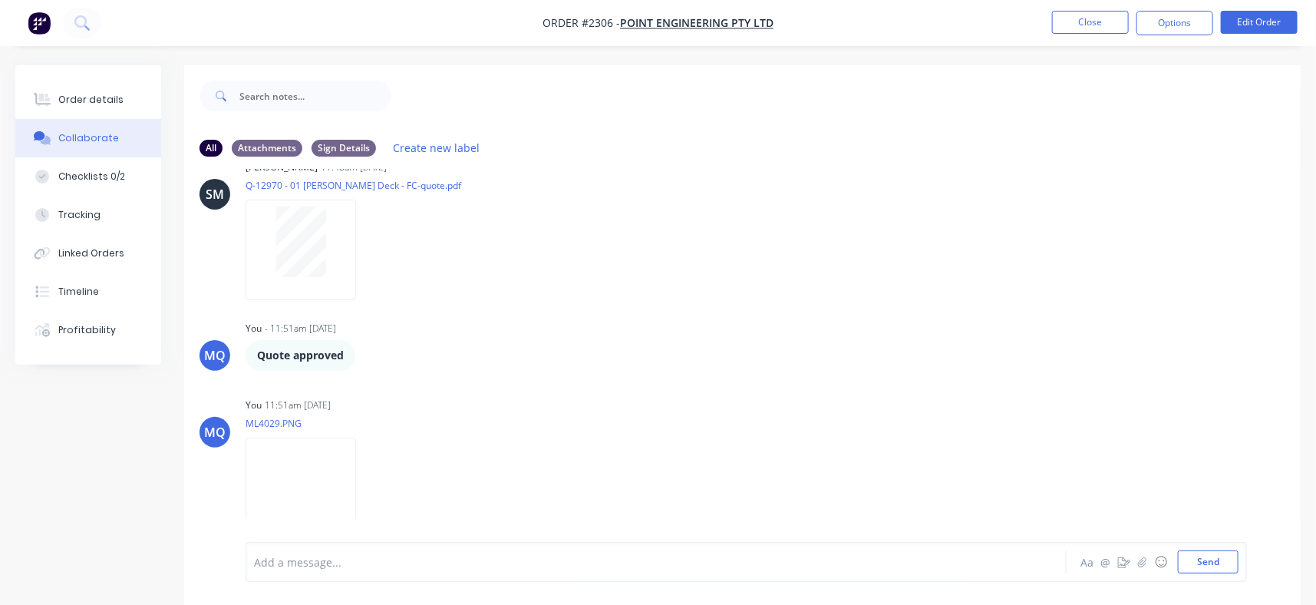
scroll to position [883, 0]
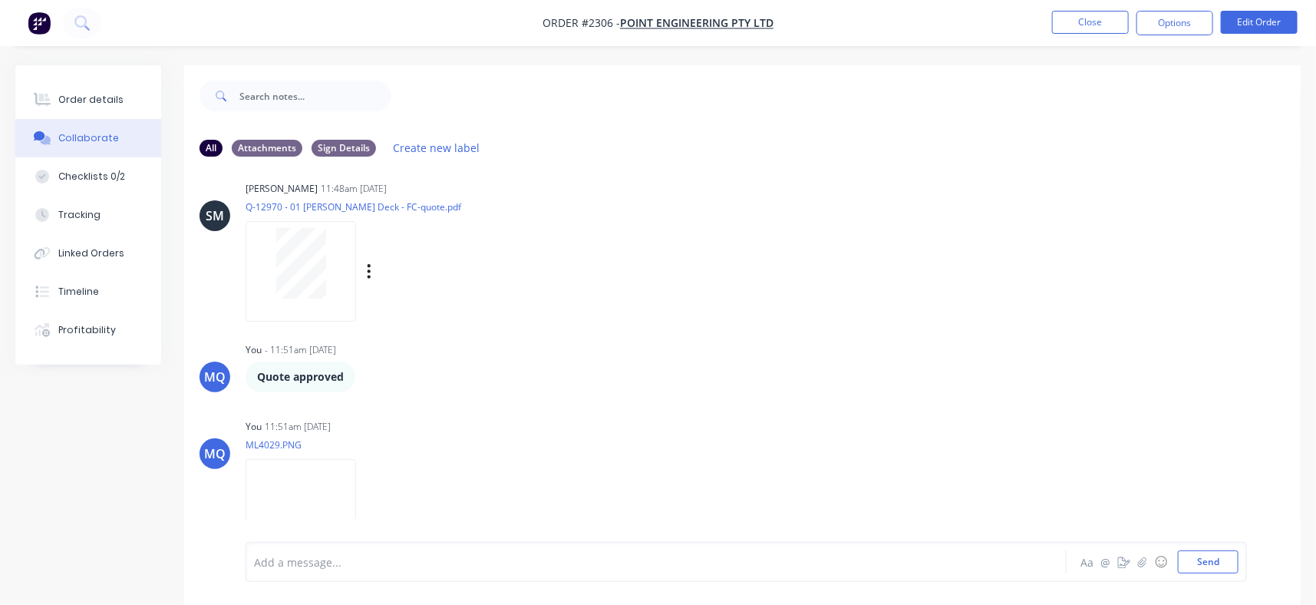
click at [335, 290] on div at bounding box center [300, 263] width 97 height 71
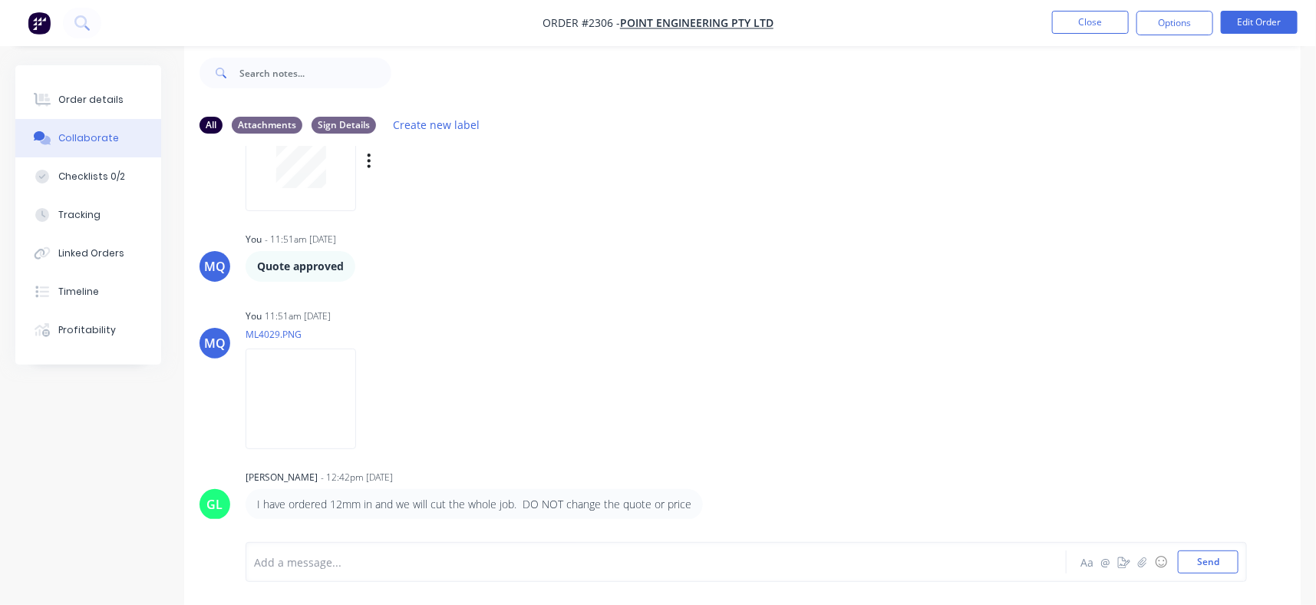
scroll to position [964, 0]
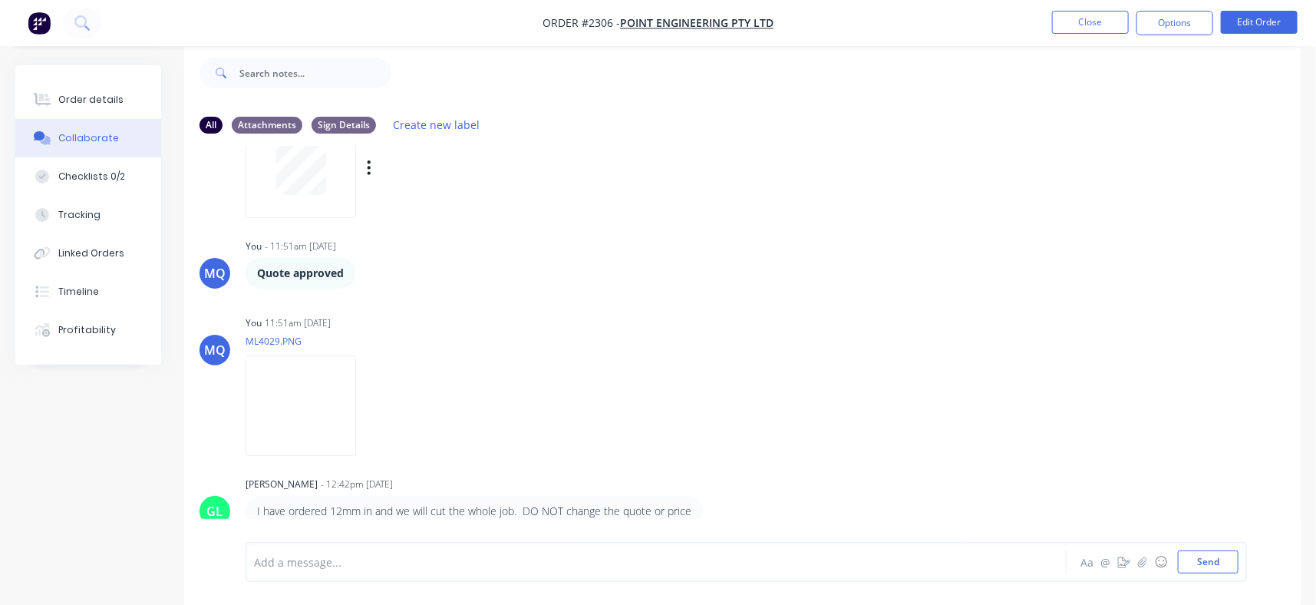
click at [322, 203] on div at bounding box center [301, 167] width 111 height 101
click at [117, 107] on button "Order details" at bounding box center [88, 100] width 146 height 38
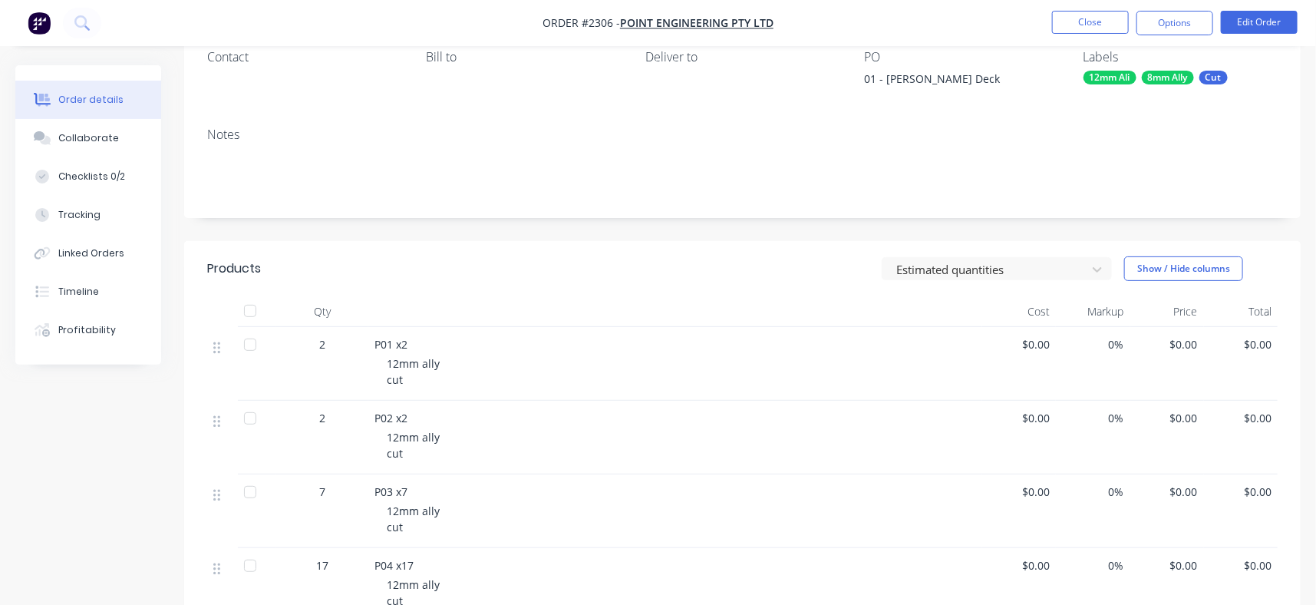
scroll to position [140, 0]
click at [115, 150] on button "Collaborate" at bounding box center [88, 138] width 146 height 38
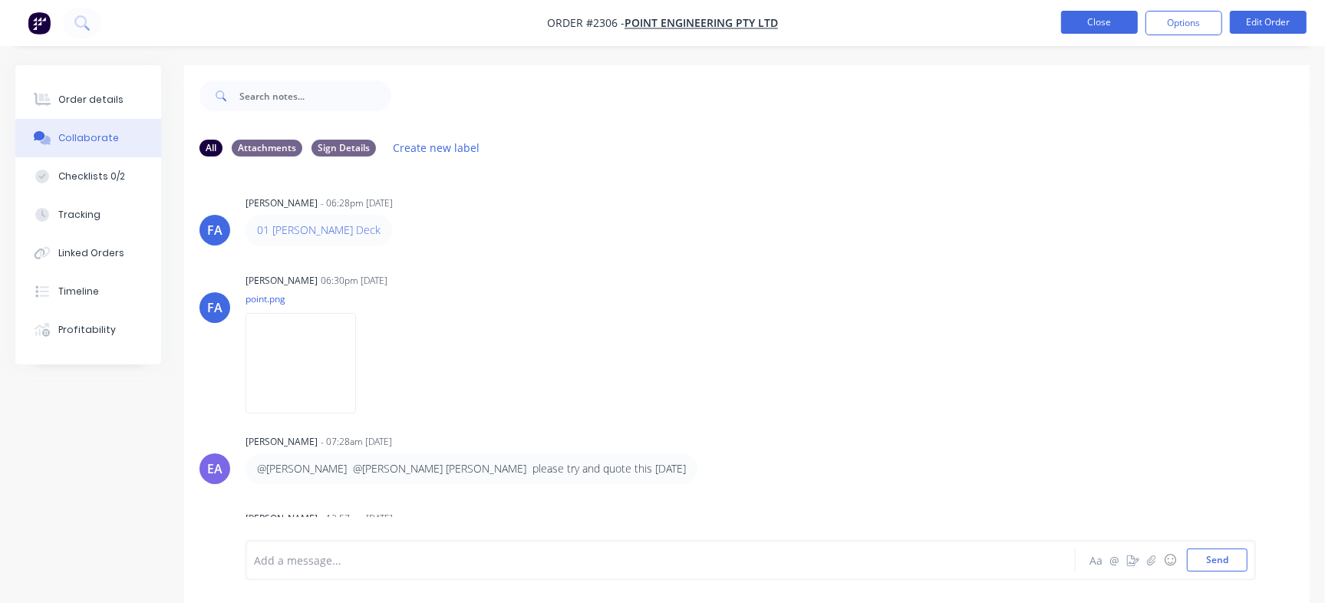
click at [1064, 20] on button "Close" at bounding box center [1099, 22] width 77 height 23
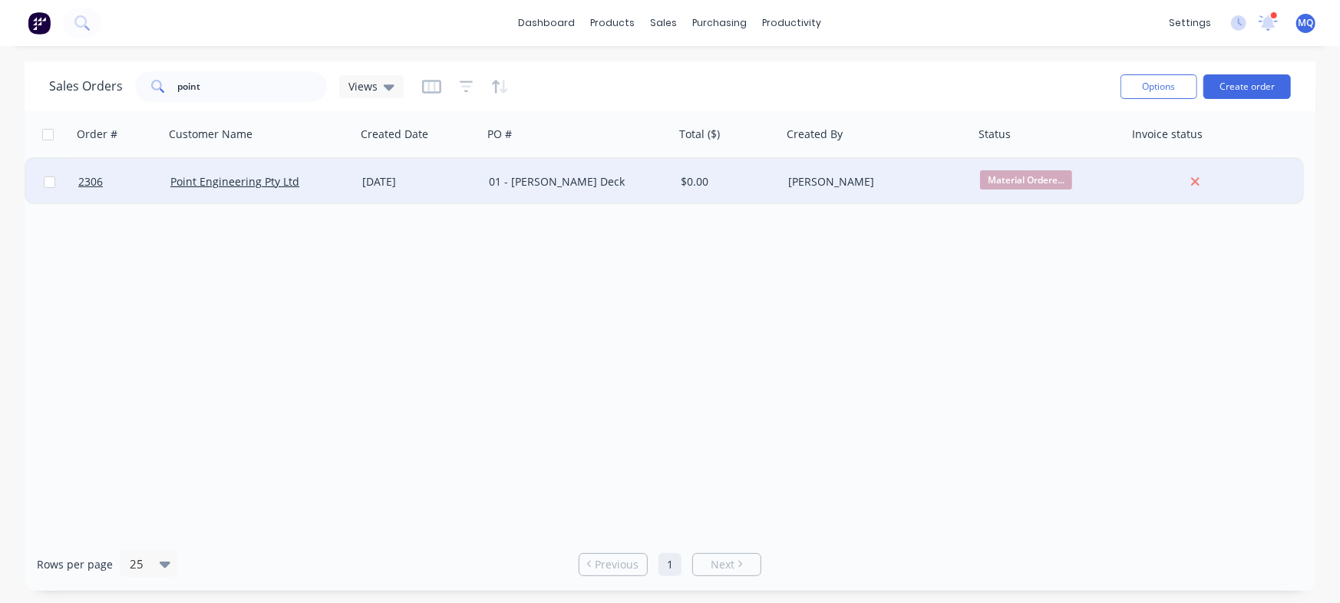
click at [498, 185] on div "01 - [PERSON_NAME] Deck" at bounding box center [574, 181] width 170 height 15
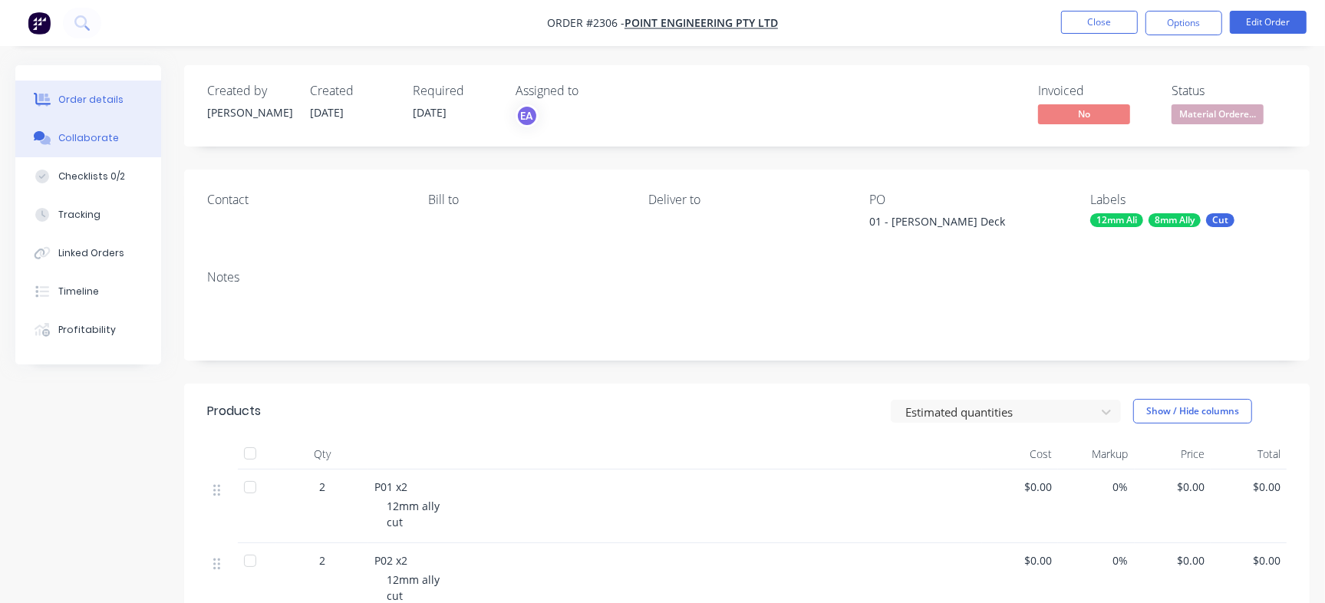
click at [124, 132] on button "Collaborate" at bounding box center [88, 138] width 146 height 38
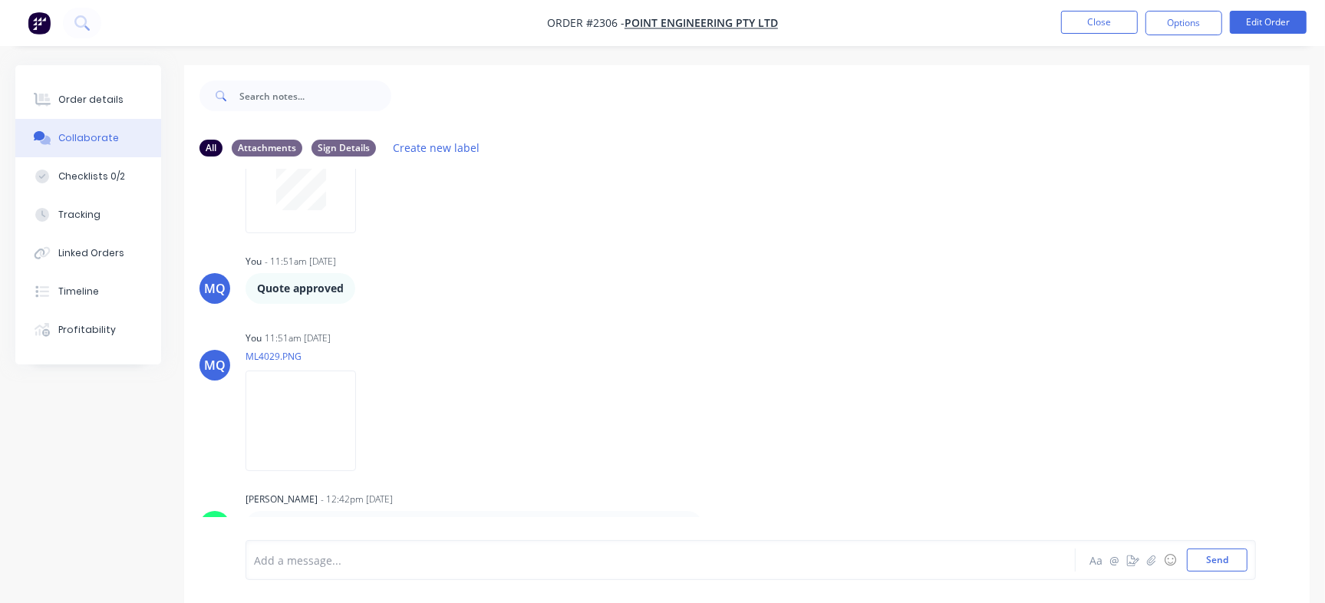
scroll to position [972, 0]
click at [117, 112] on button "Order details" at bounding box center [88, 100] width 146 height 38
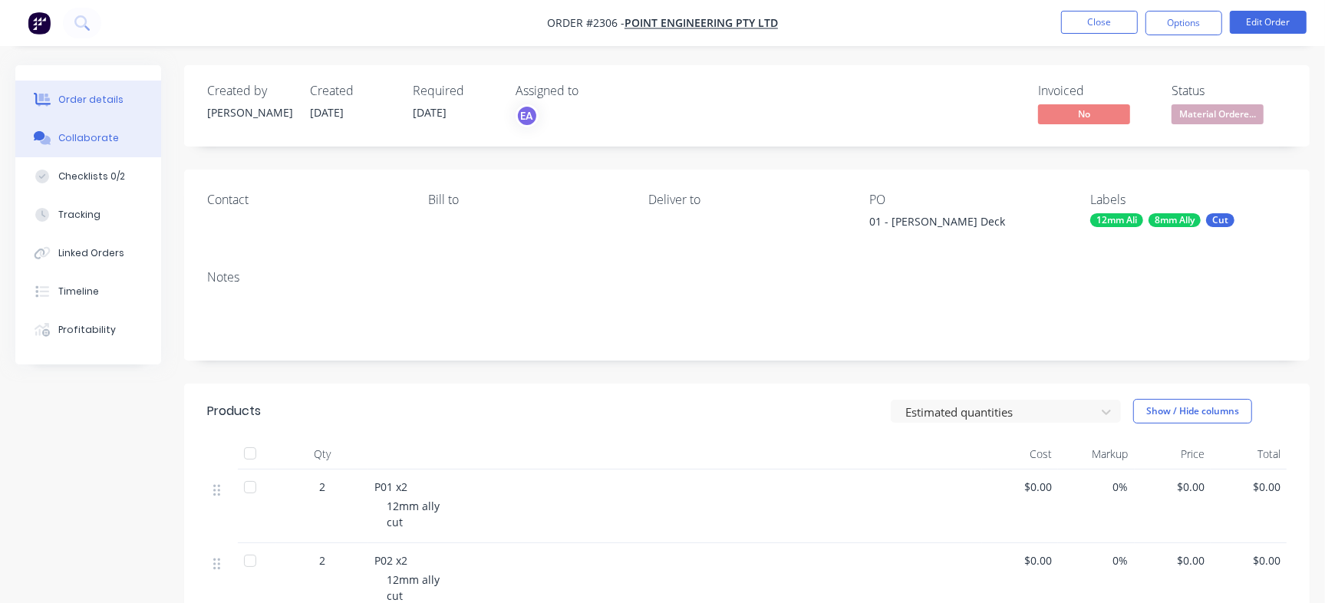
click at [120, 137] on button "Collaborate" at bounding box center [88, 138] width 146 height 38
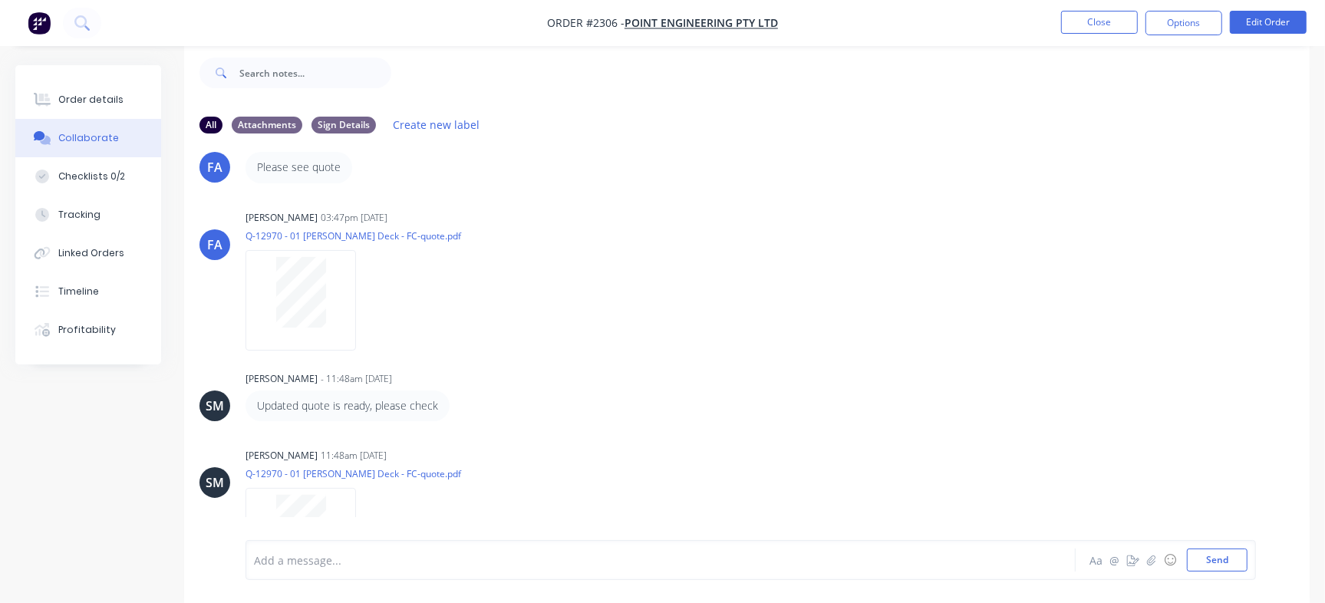
scroll to position [596, 0]
click at [301, 327] on div at bounding box center [301, 298] width 111 height 101
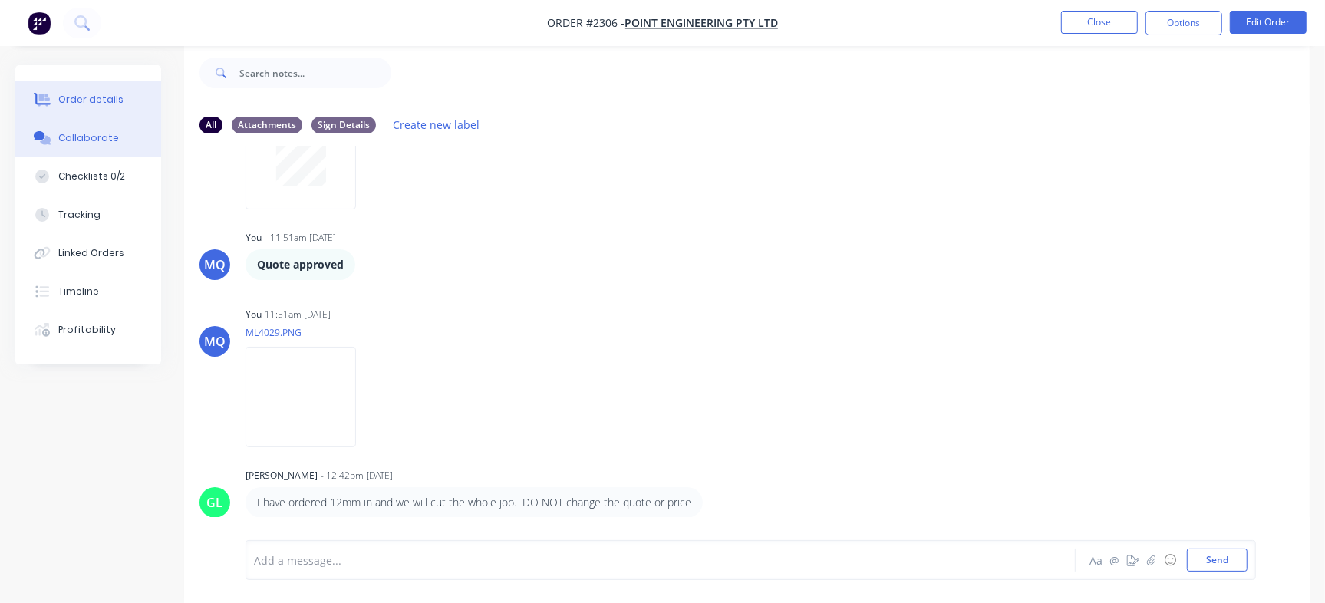
click at [104, 91] on button "Order details" at bounding box center [88, 100] width 146 height 38
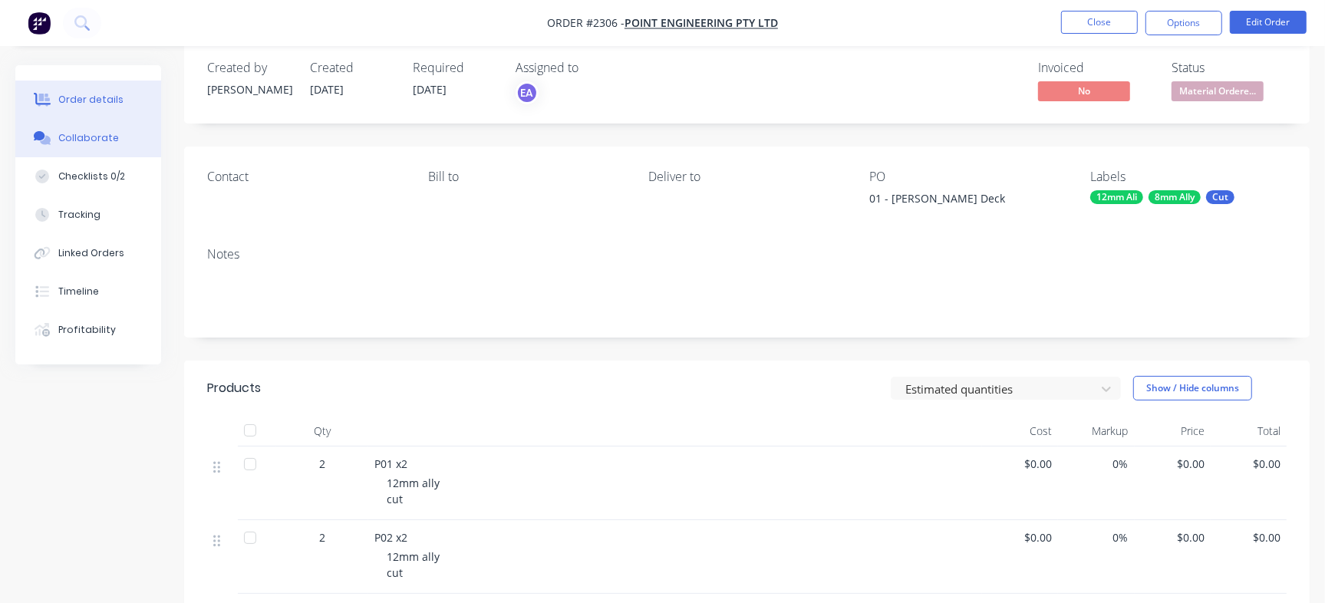
click at [130, 145] on button "Collaborate" at bounding box center [88, 138] width 146 height 38
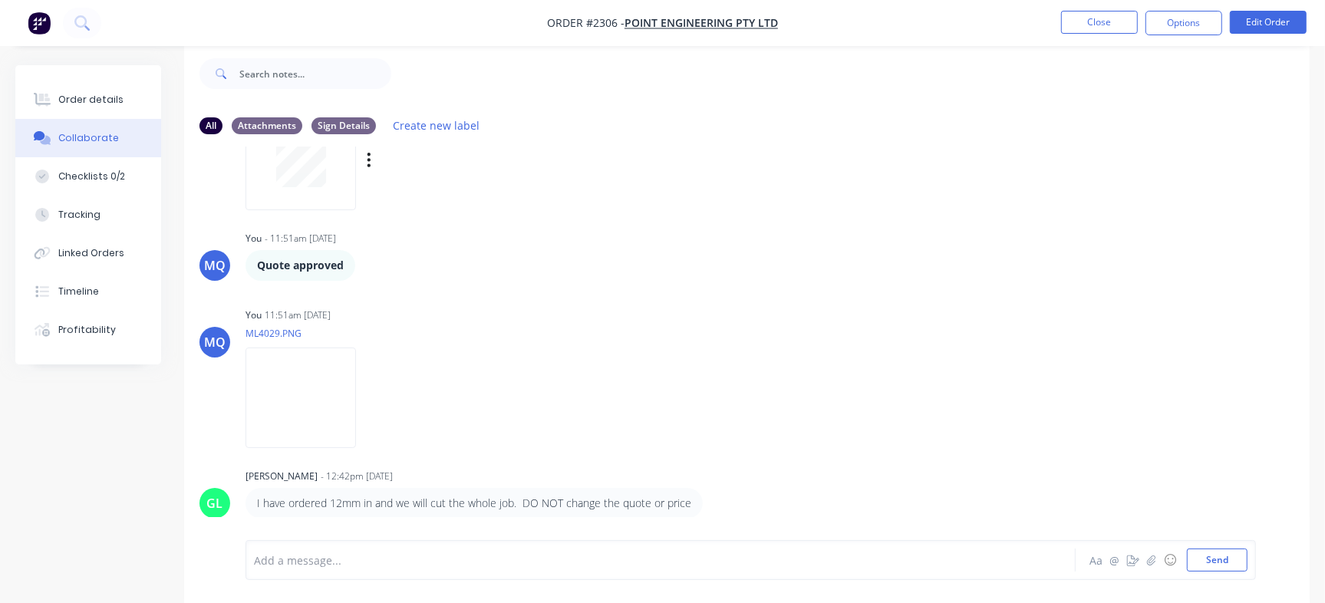
scroll to position [23, 0]
click at [107, 104] on div "Order details" at bounding box center [90, 100] width 65 height 14
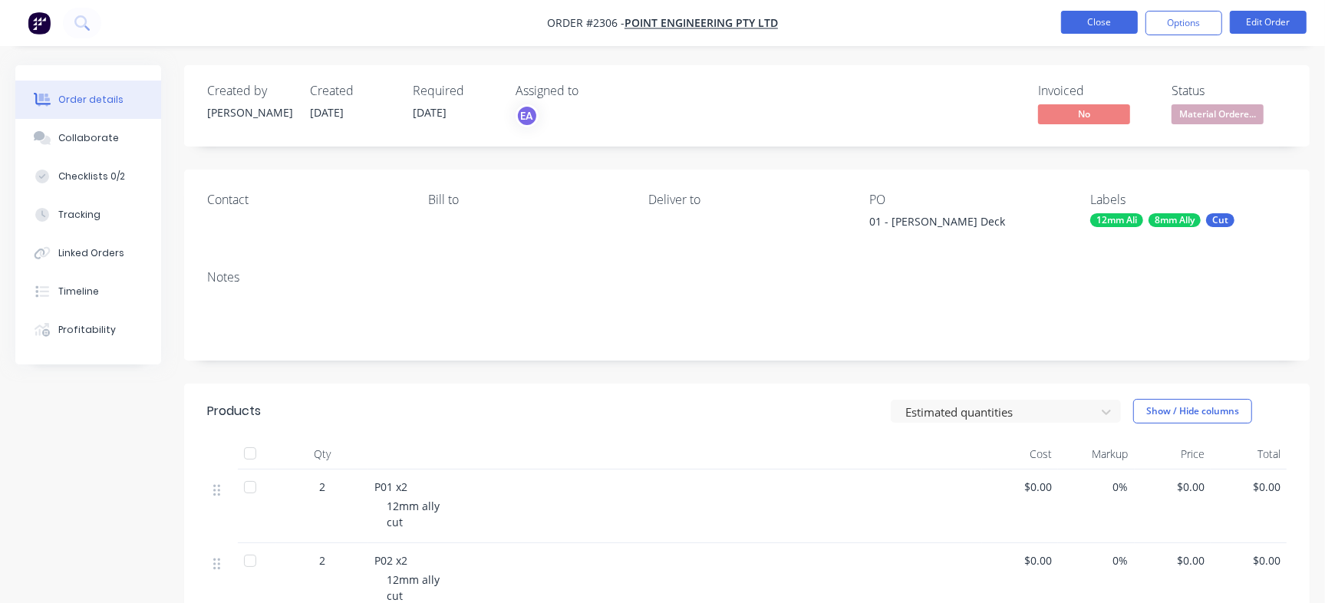
click at [1064, 19] on button "Close" at bounding box center [1099, 22] width 77 height 23
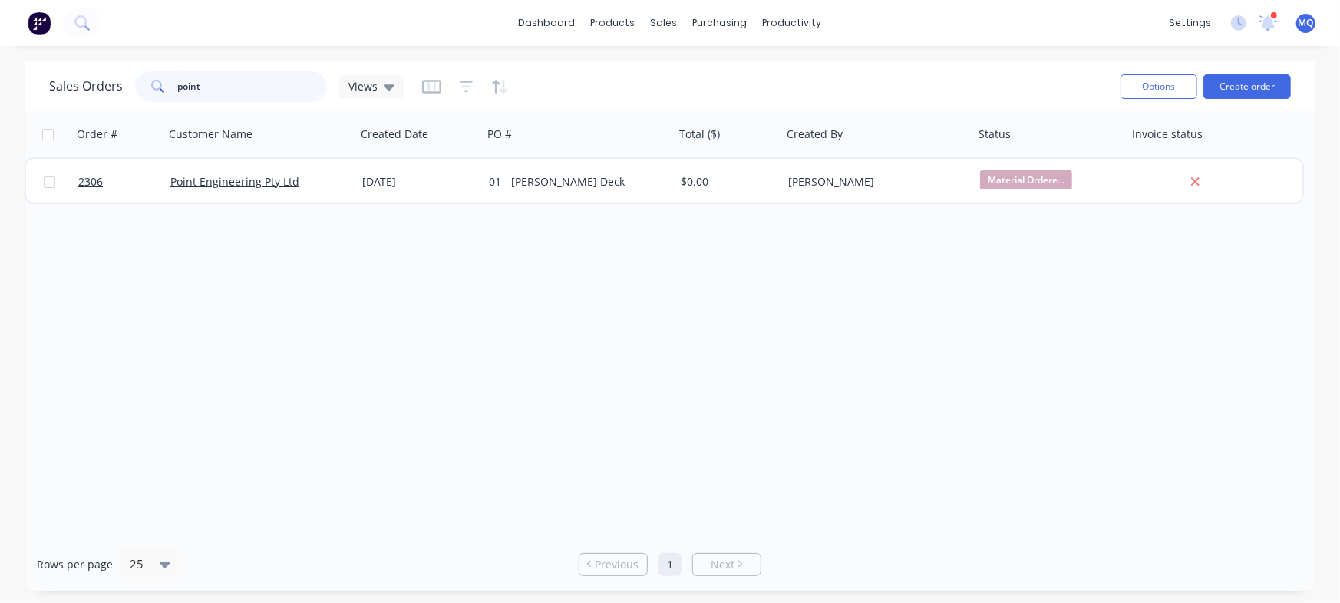
click at [272, 98] on input "point" at bounding box center [253, 86] width 150 height 31
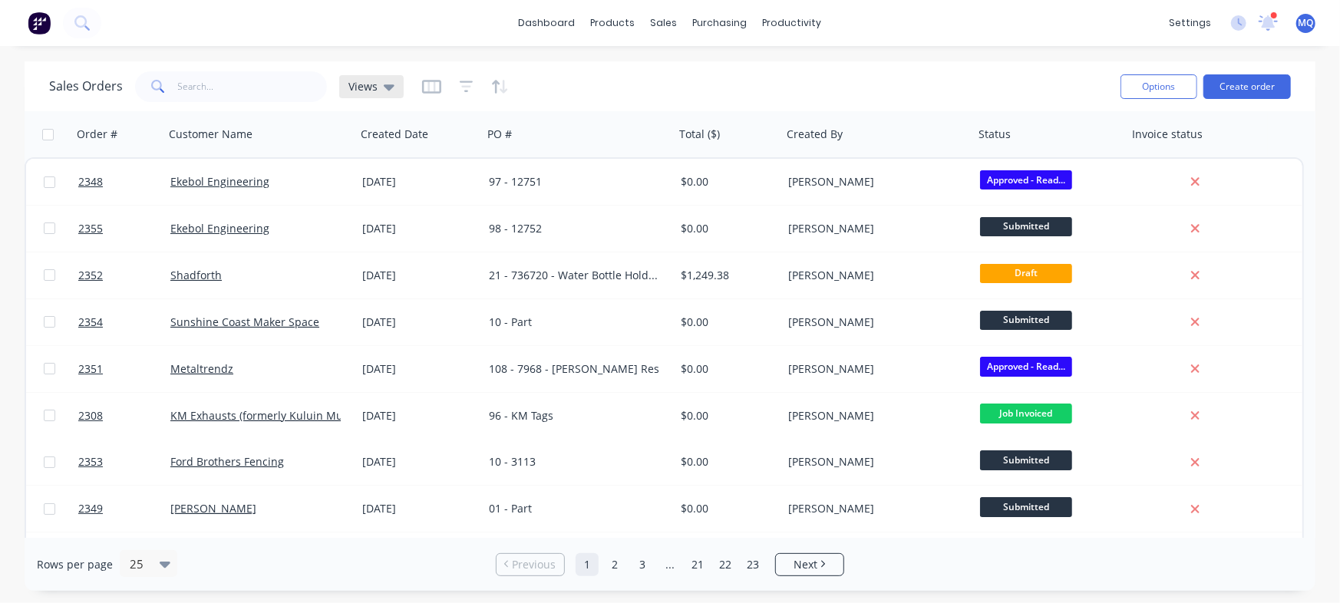
click at [384, 81] on icon at bounding box center [389, 86] width 11 height 17
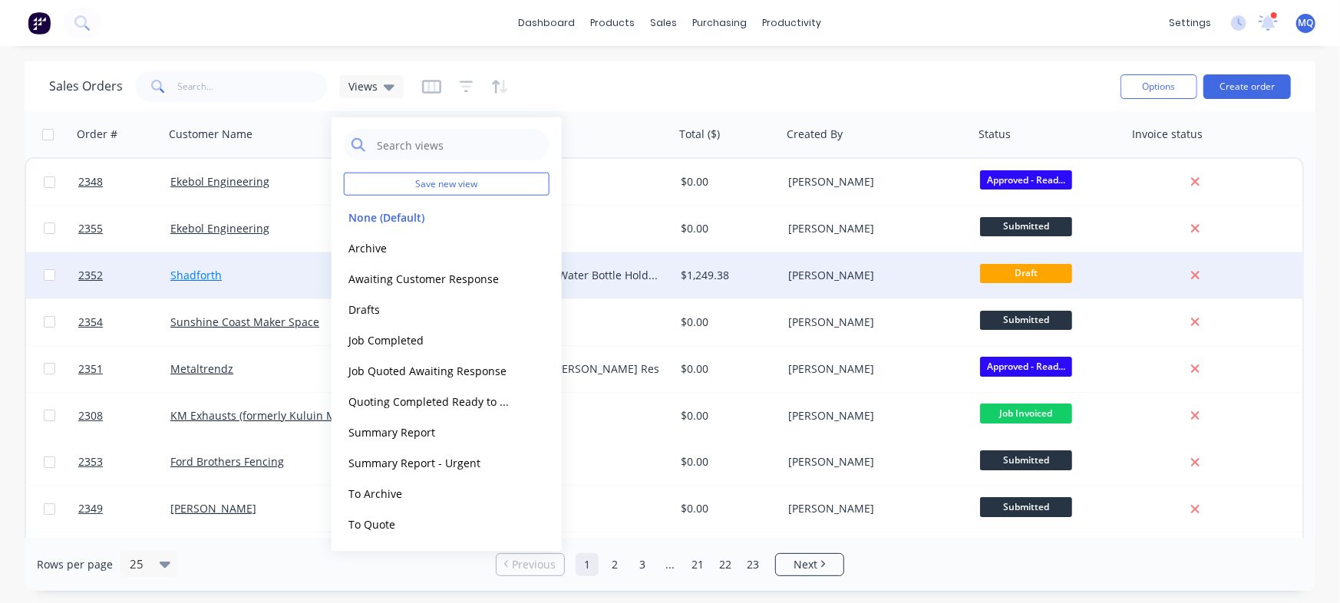
click at [210, 273] on link "Shadforth" at bounding box center [195, 275] width 51 height 15
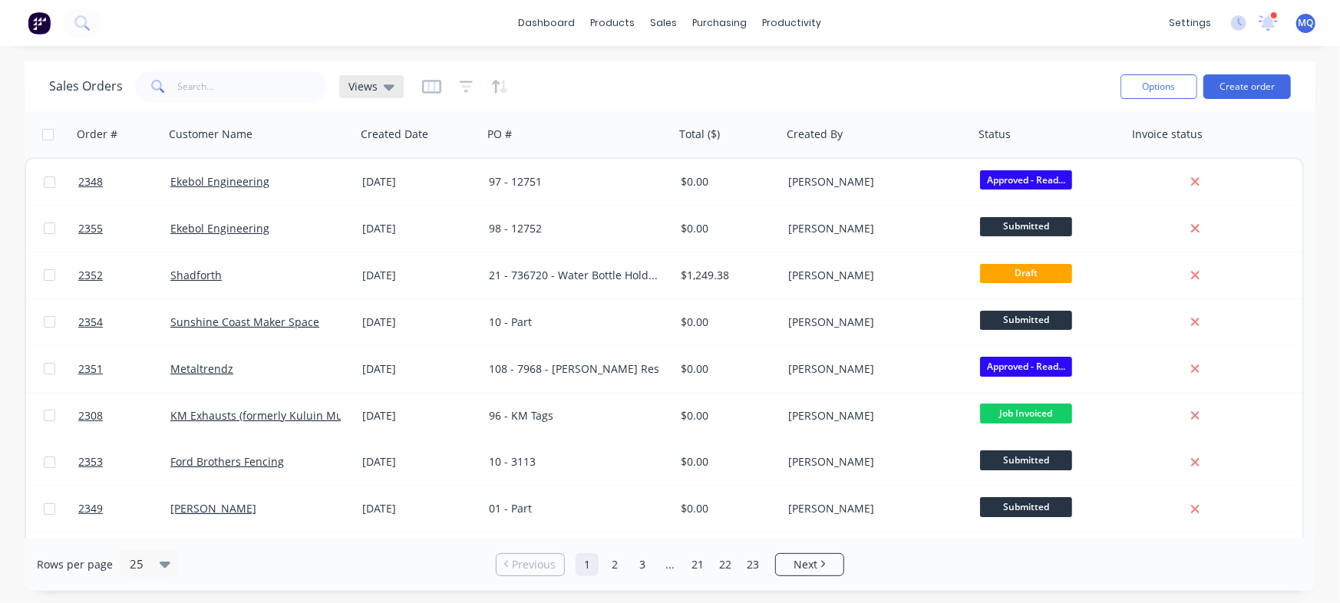
click at [391, 89] on icon at bounding box center [389, 86] width 11 height 17
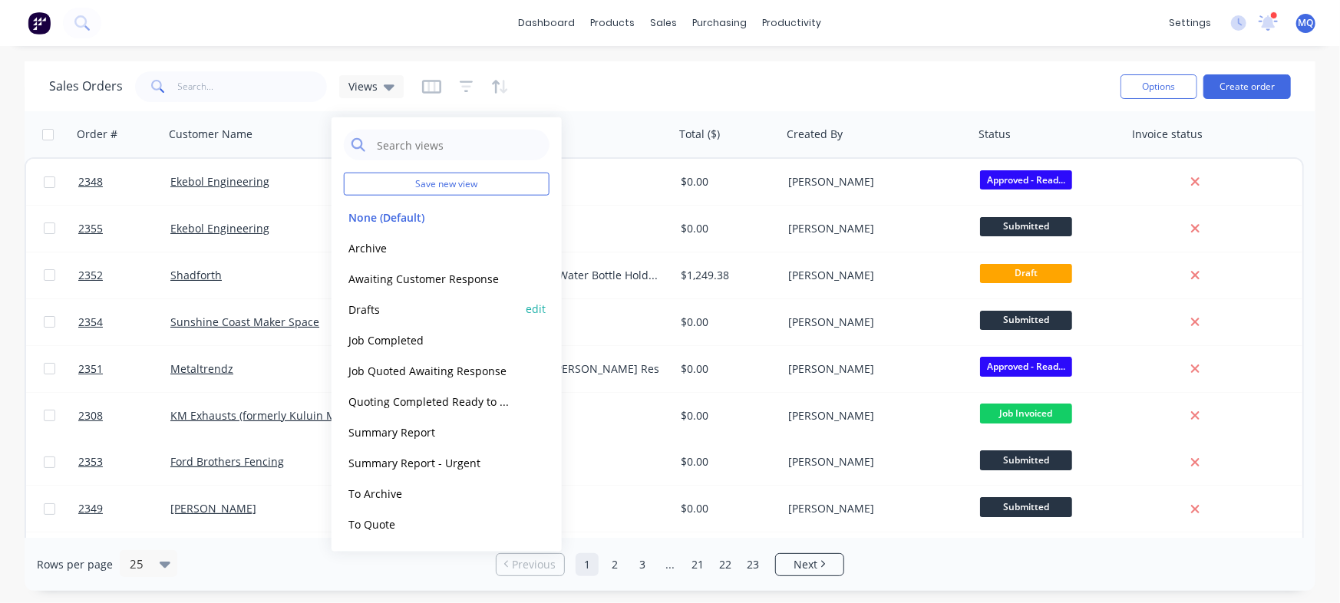
click at [377, 316] on button "Drafts" at bounding box center [431, 309] width 175 height 18
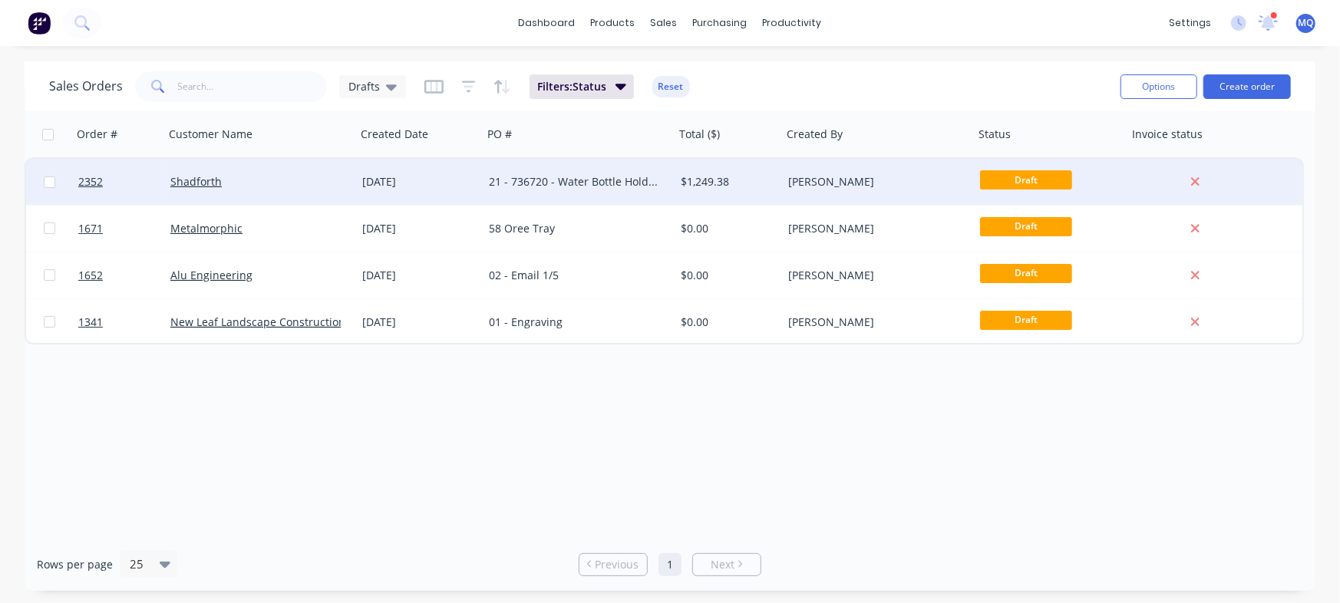
click at [462, 183] on div "[DATE]" at bounding box center [419, 181] width 114 height 15
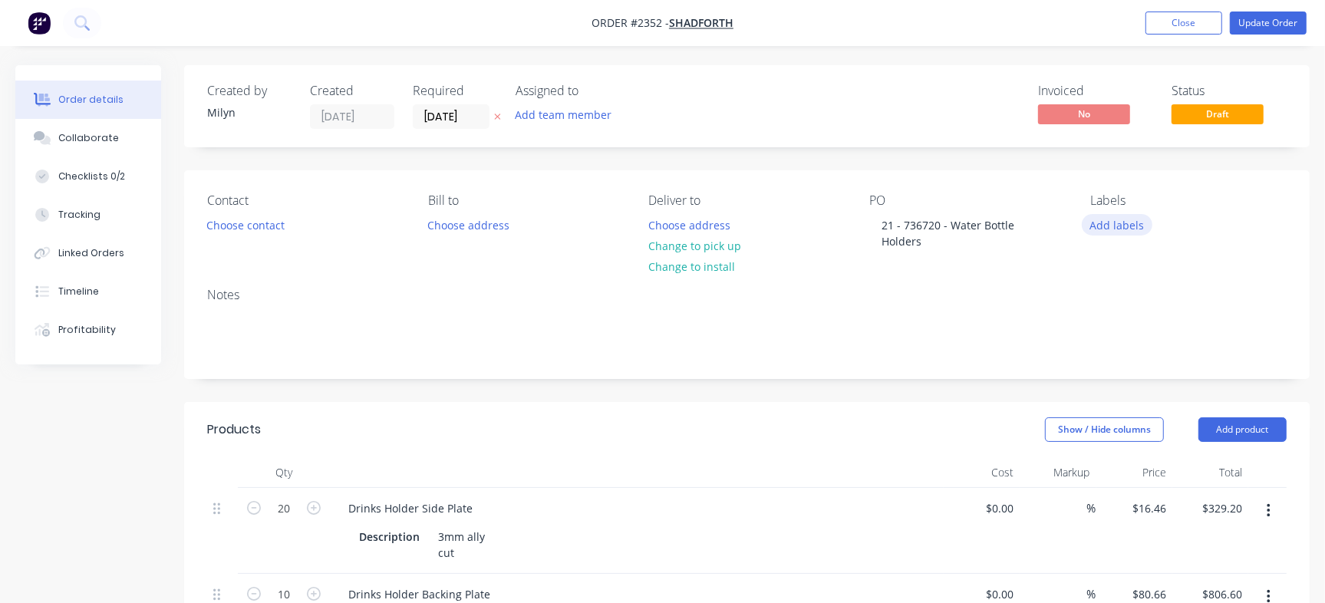
drag, startPoint x: 1130, startPoint y: 211, endPoint x: 1117, endPoint y: 229, distance: 23.0
click at [1064, 229] on div "Labels Add labels" at bounding box center [1189, 222] width 196 height 59
click at [1064, 229] on button "Add labels" at bounding box center [1117, 224] width 71 height 21
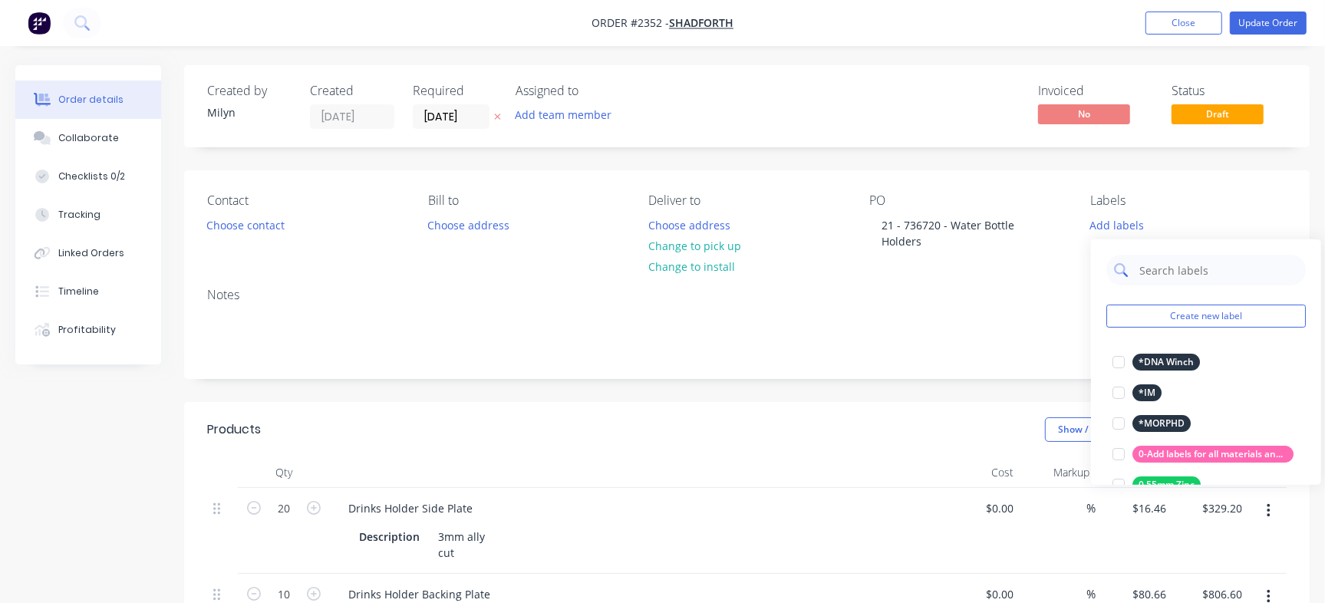
click at [1064, 271] on input "text" at bounding box center [1218, 270] width 160 height 31
type input "Cut"
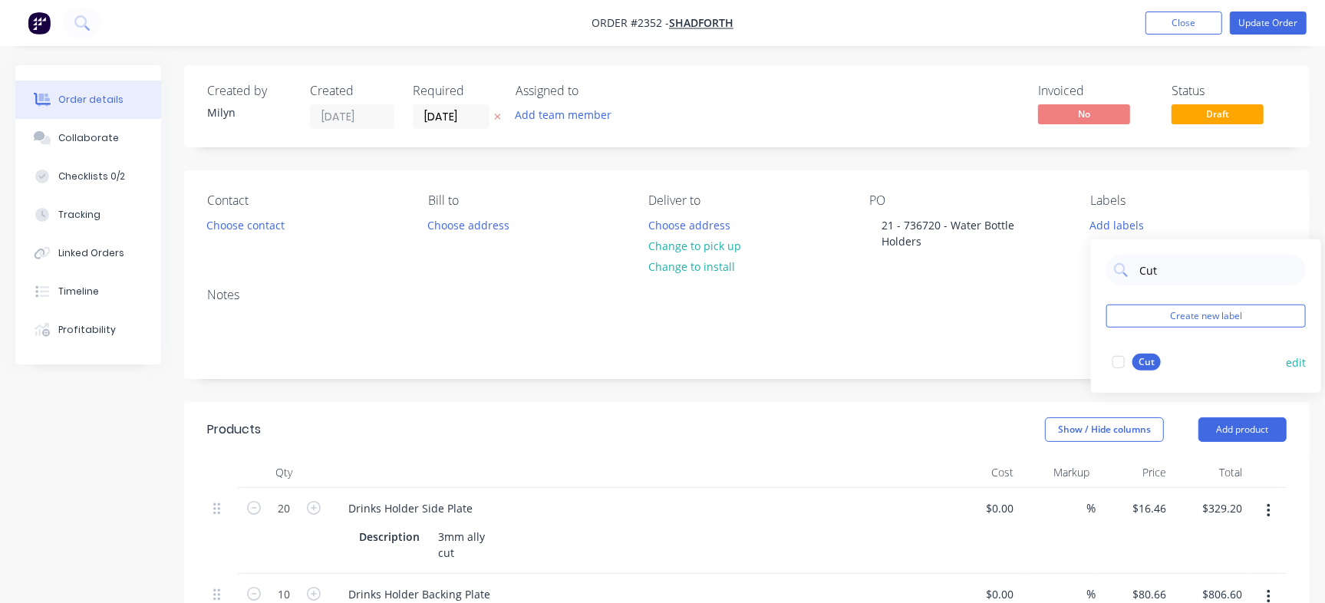
click at [1064, 358] on div at bounding box center [1119, 362] width 31 height 31
click at [922, 81] on div "Created by [PERSON_NAME] Created [DATE] Required [DATE] Assigned to Add team me…" at bounding box center [747, 106] width 1126 height 82
click at [435, 126] on input "[DATE]" at bounding box center [451, 116] width 75 height 23
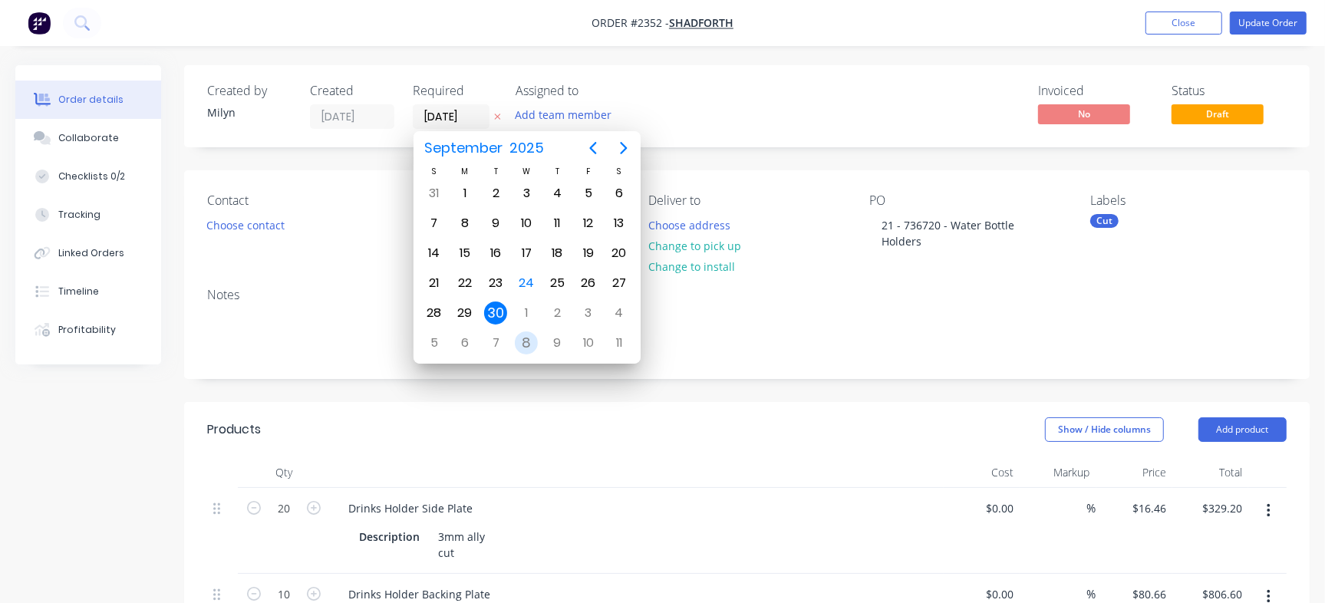
click at [513, 346] on div "8" at bounding box center [526, 342] width 31 height 29
type input "[DATE]"
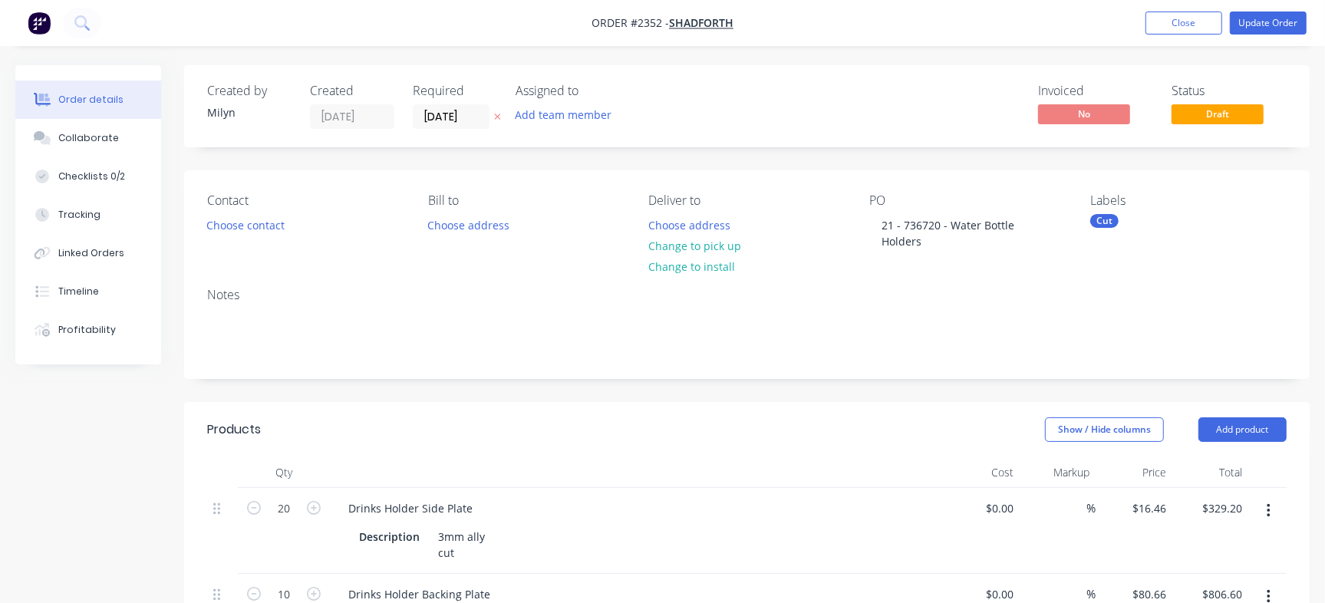
click at [772, 128] on div "Invoiced No Status Draft" at bounding box center [978, 106] width 618 height 45
click at [122, 180] on button "Checklists 0/2" at bounding box center [88, 176] width 146 height 38
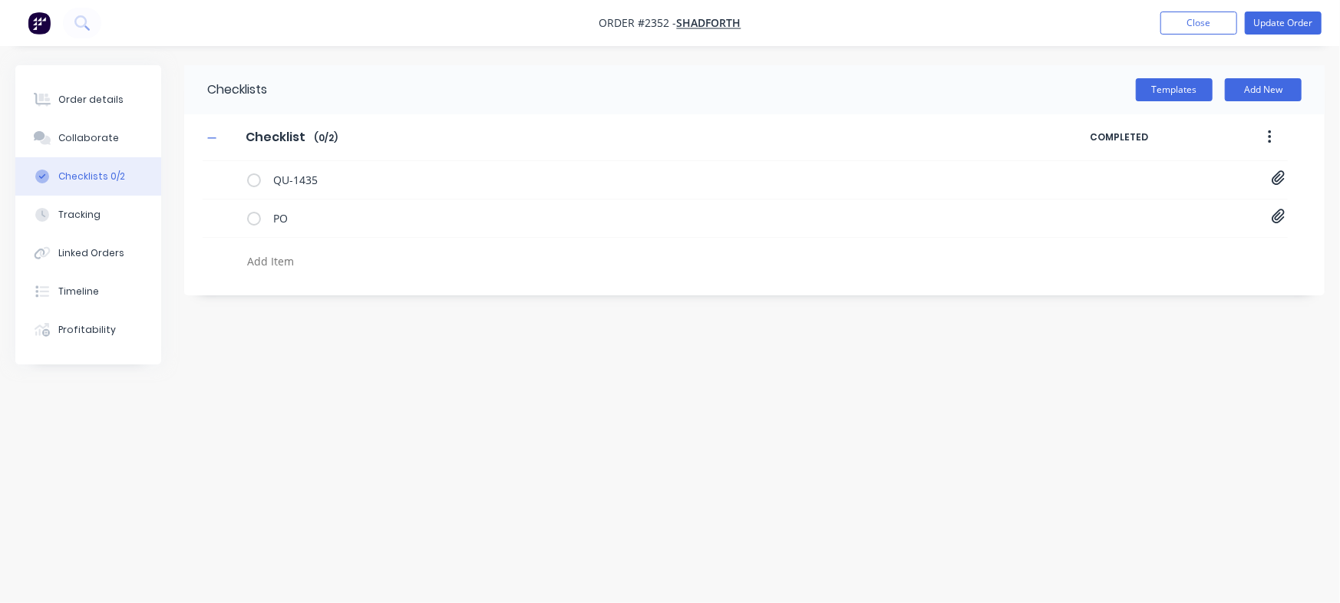
click at [299, 252] on textarea at bounding box center [590, 261] width 698 height 22
type textarea "x"
type textarea "u"
type textarea "x"
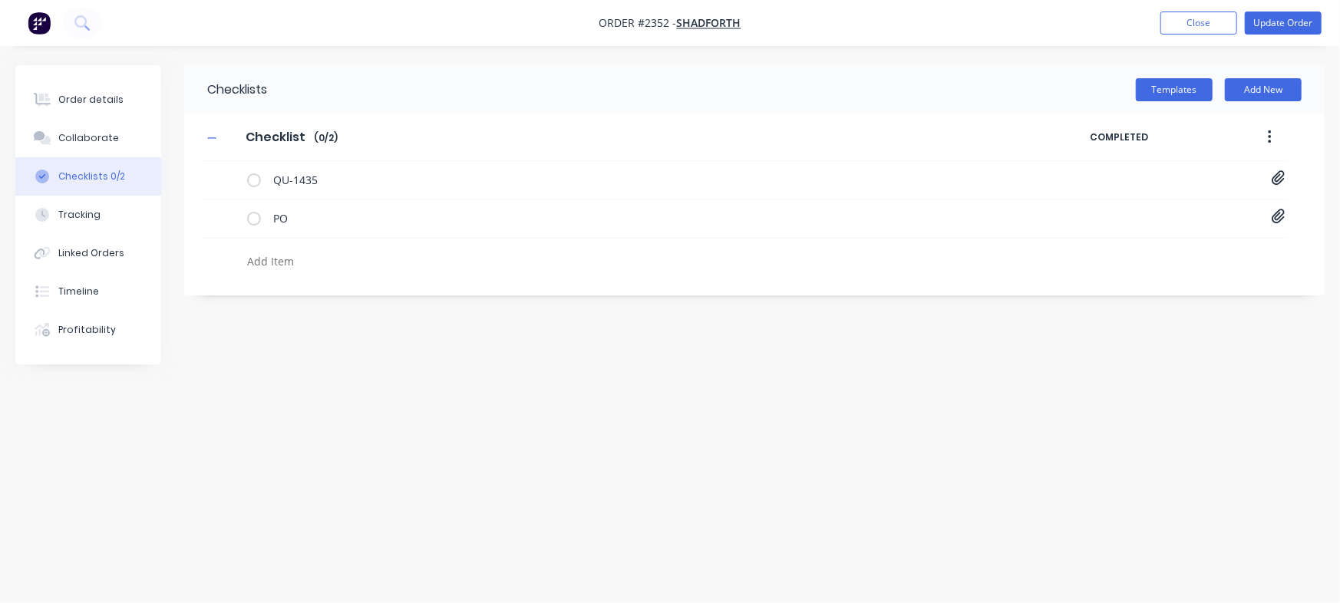
type textarea "C"
type textarea "x"
type textarea "Cu"
type textarea "x"
type textarea "Cut"
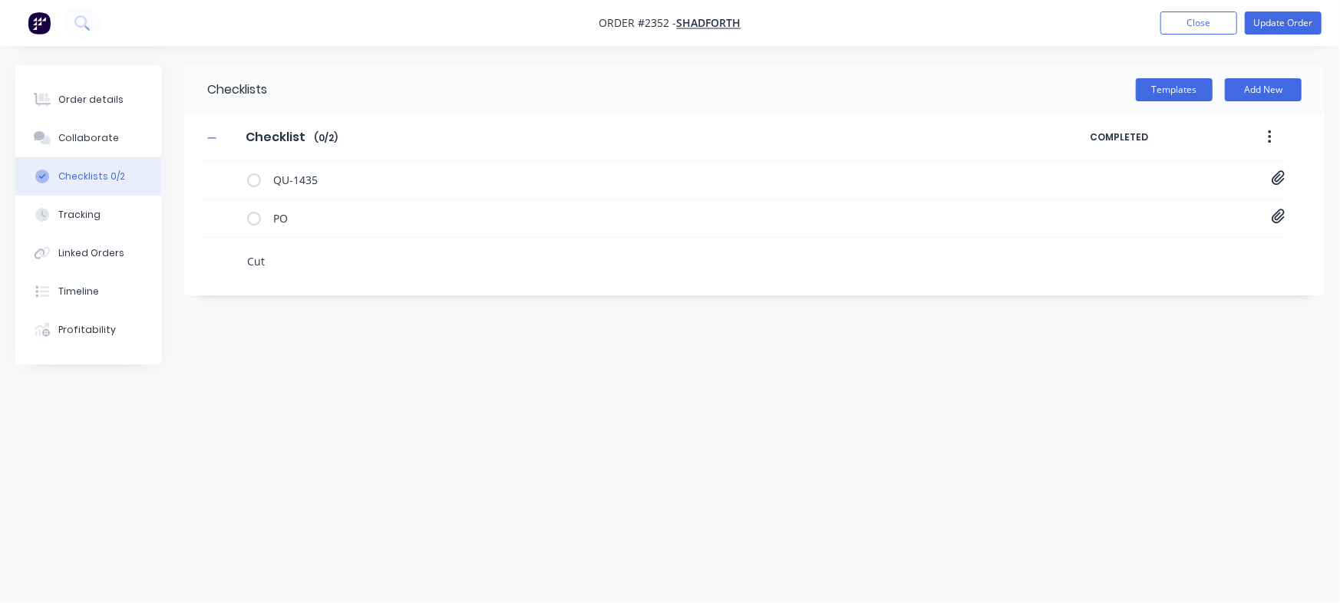
type textarea "x"
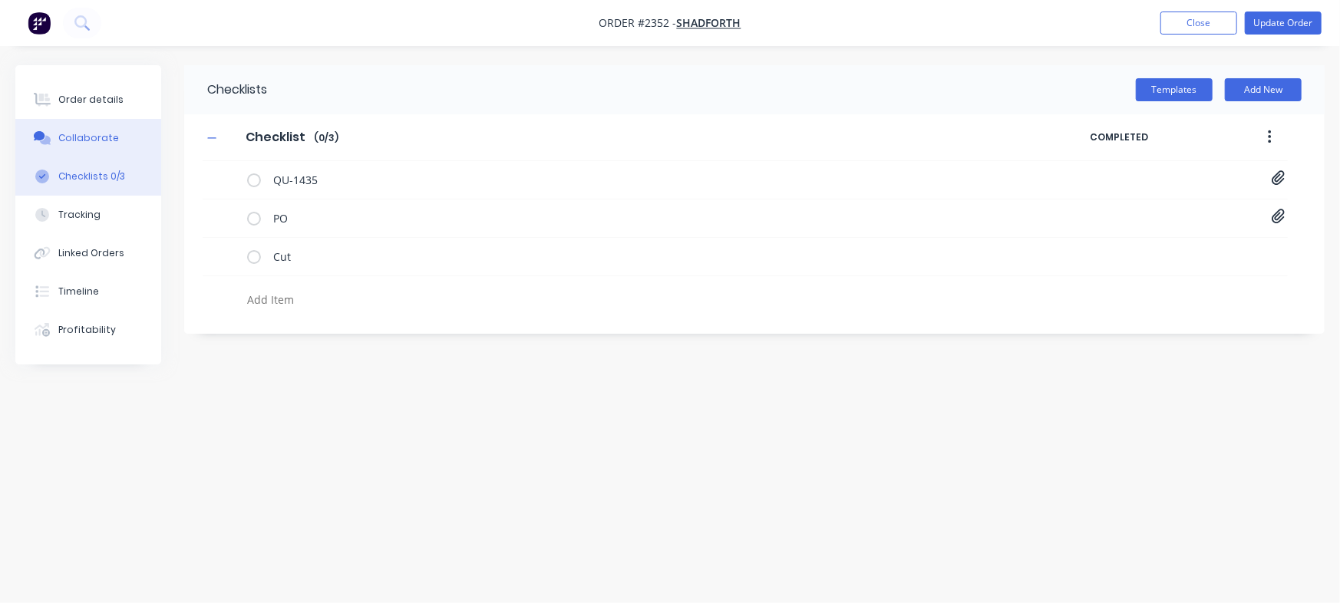
type textarea "x"
click at [123, 142] on button "Collaborate" at bounding box center [88, 138] width 146 height 38
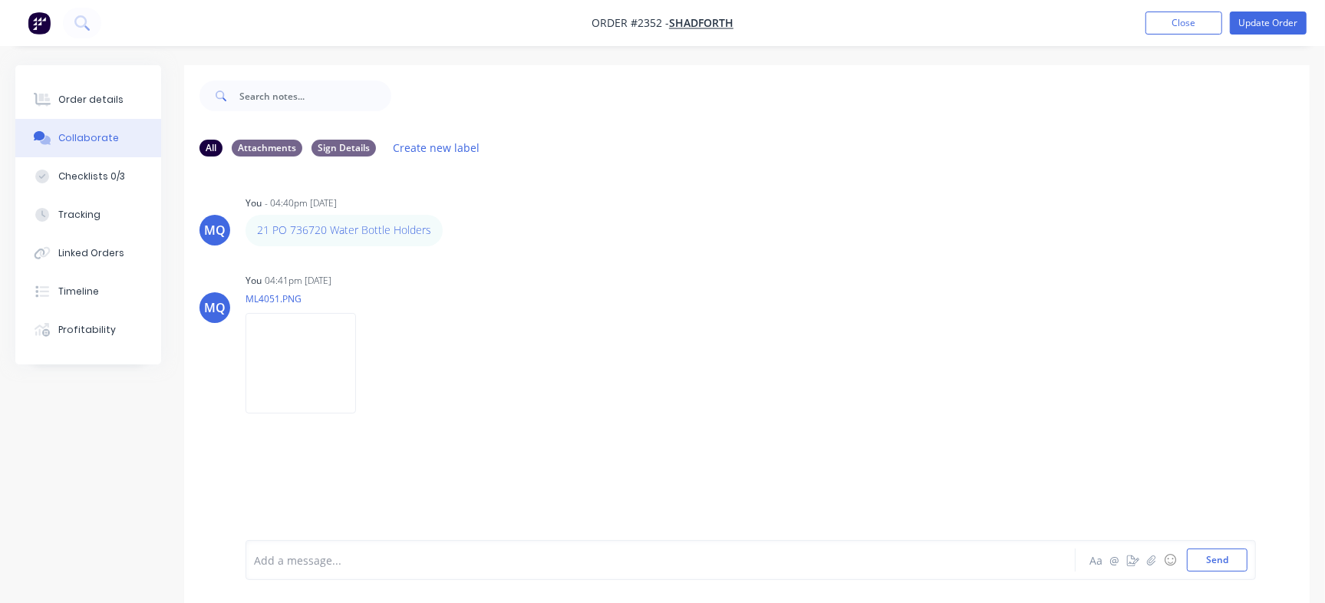
click at [744, 138] on div "All Attachments Sign Details Create new label" at bounding box center [747, 147] width 1095 height 21
click at [718, 280] on div "You 04:41pm [DATE]" at bounding box center [486, 281] width 480 height 14
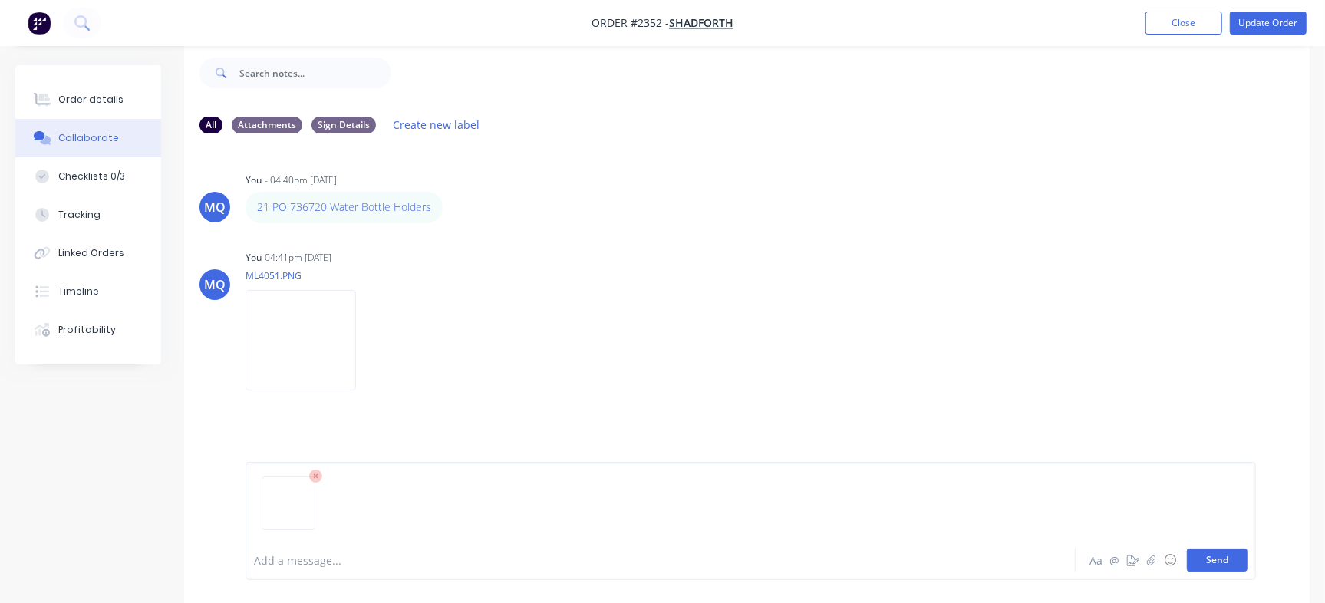
click at [1064, 483] on button "Send" at bounding box center [1217, 560] width 61 height 23
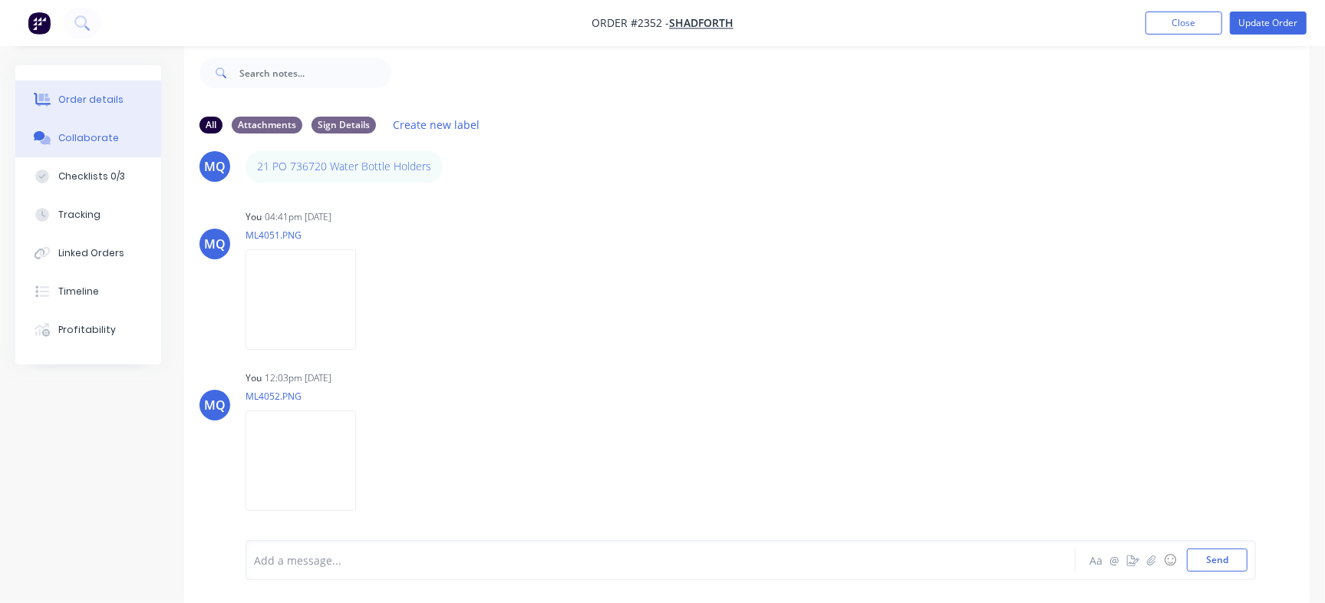
click at [121, 94] on button "Order details" at bounding box center [88, 100] width 146 height 38
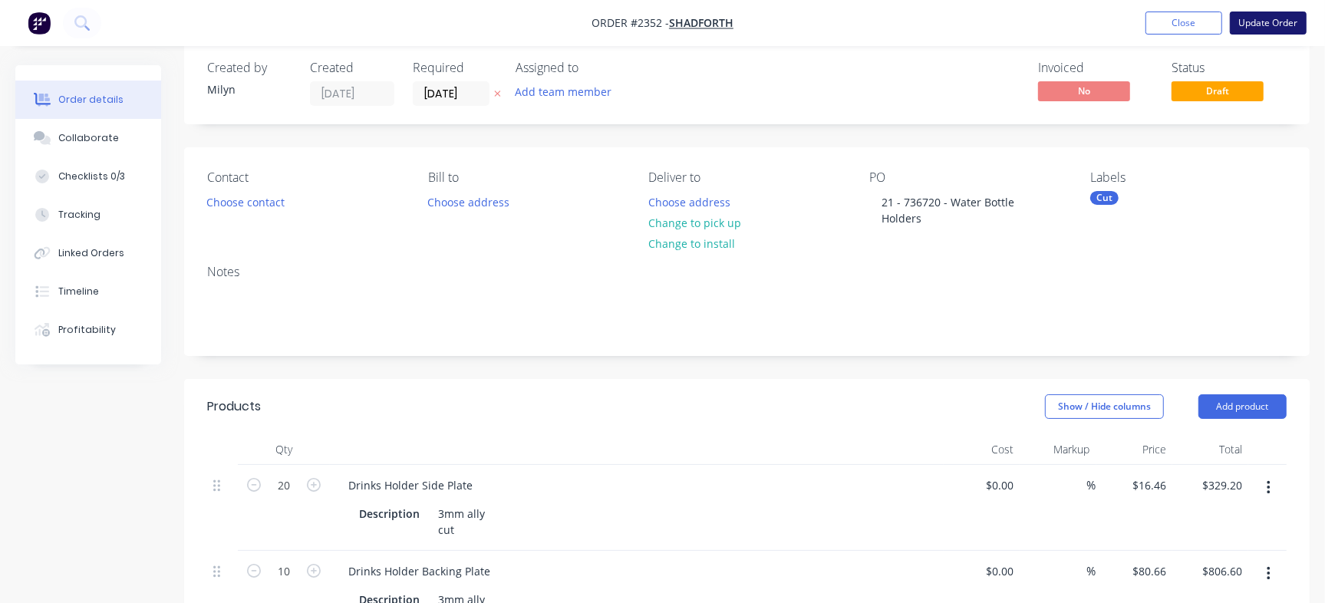
click at [1064, 20] on button "Update Order" at bounding box center [1268, 23] width 77 height 23
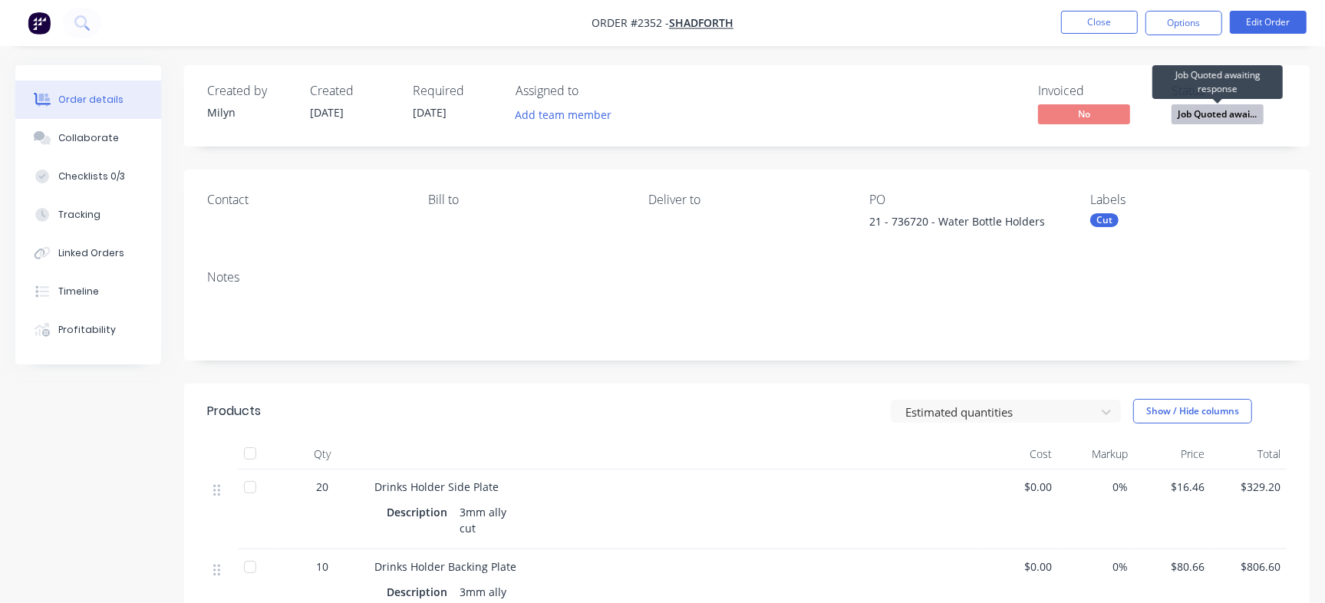
click at [1064, 122] on span "Job Quoted awai..." at bounding box center [1218, 113] width 92 height 19
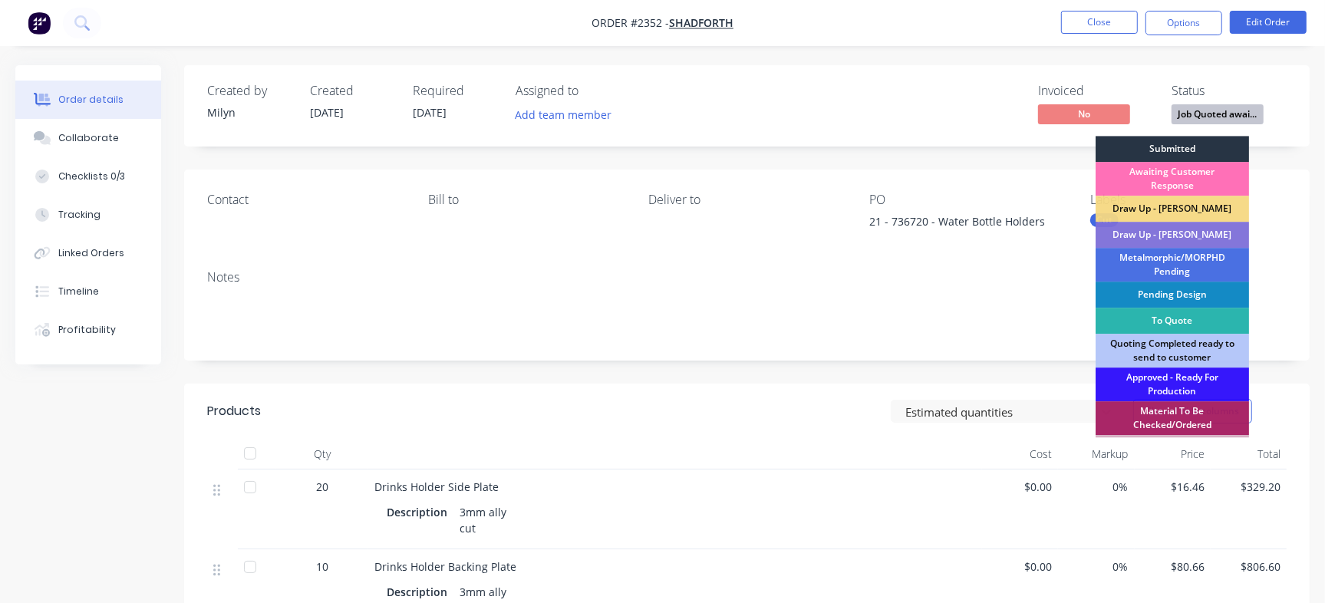
click at [1064, 144] on div "Submitted" at bounding box center [1172, 149] width 153 height 26
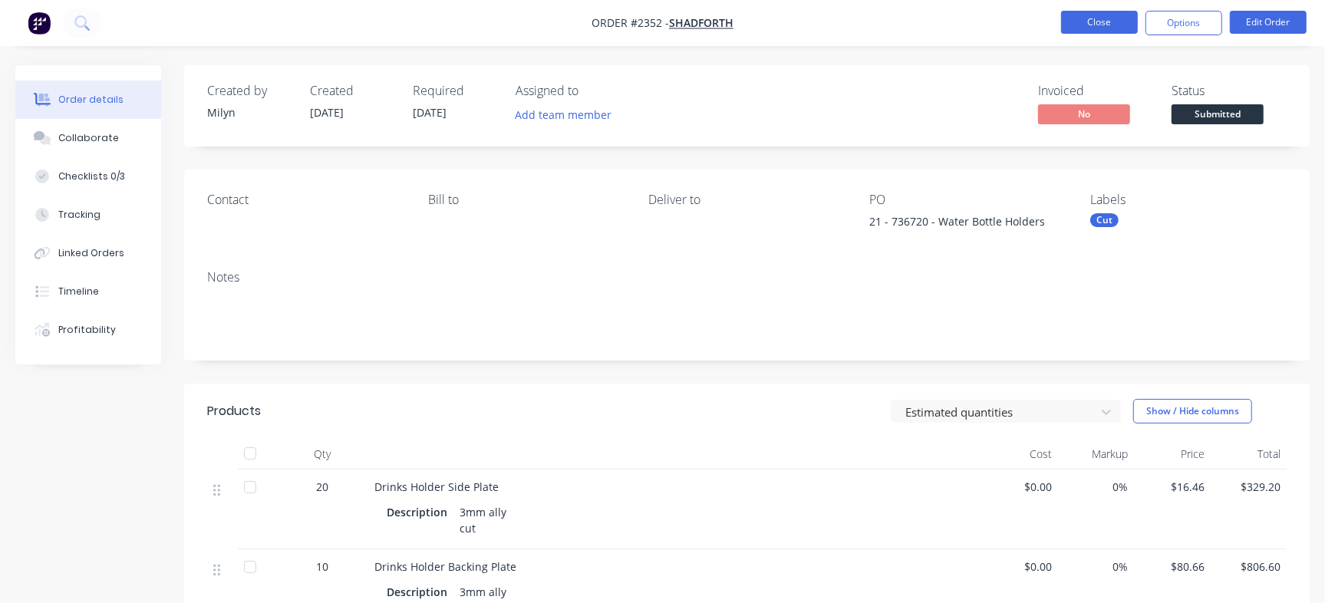
click at [1064, 23] on button "Close" at bounding box center [1099, 22] width 77 height 23
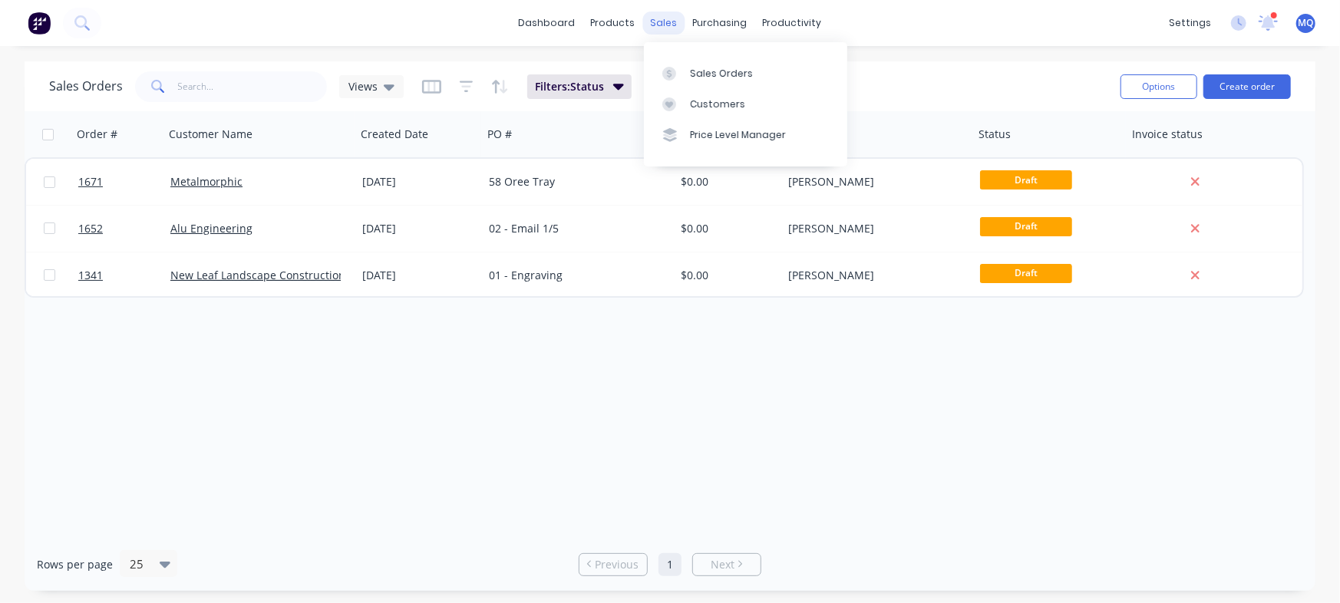
click at [671, 18] on div "sales" at bounding box center [664, 23] width 42 height 23
click at [684, 68] on div at bounding box center [673, 74] width 23 height 14
click at [678, 71] on div at bounding box center [673, 74] width 23 height 14
click at [718, 71] on div "Sales Orders" at bounding box center [721, 74] width 63 height 14
click at [569, 17] on link "dashboard" at bounding box center [547, 23] width 72 height 23
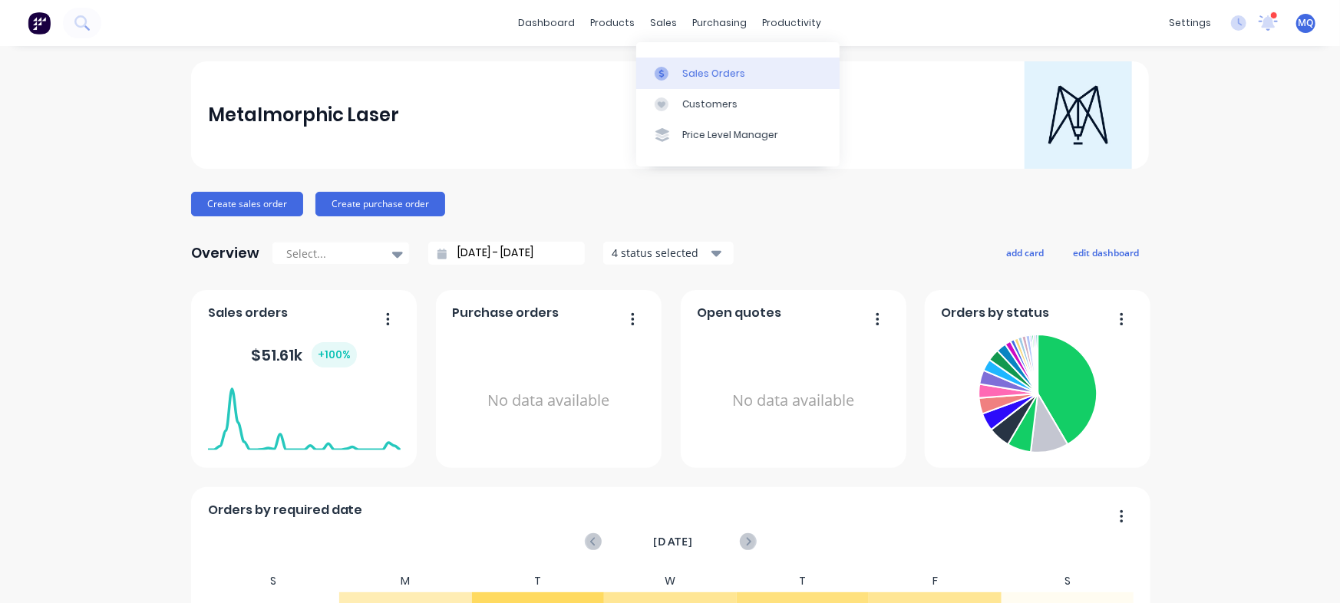
click at [674, 67] on div at bounding box center [666, 74] width 23 height 14
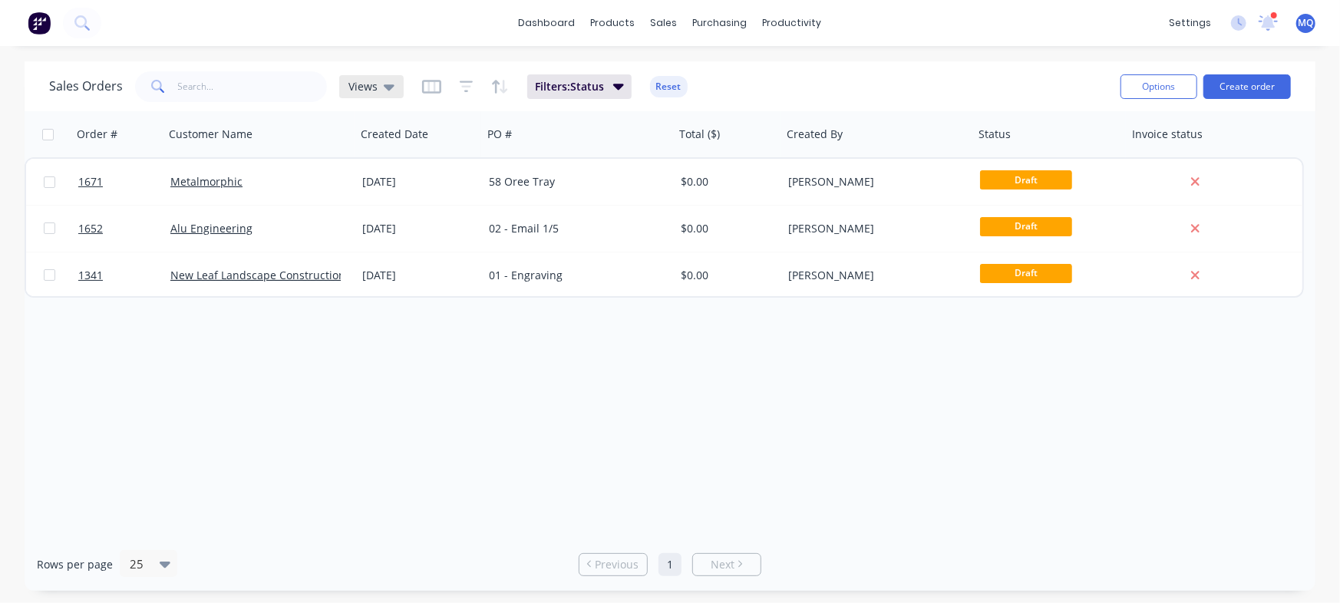
click at [368, 86] on span "Views" at bounding box center [362, 86] width 29 height 16
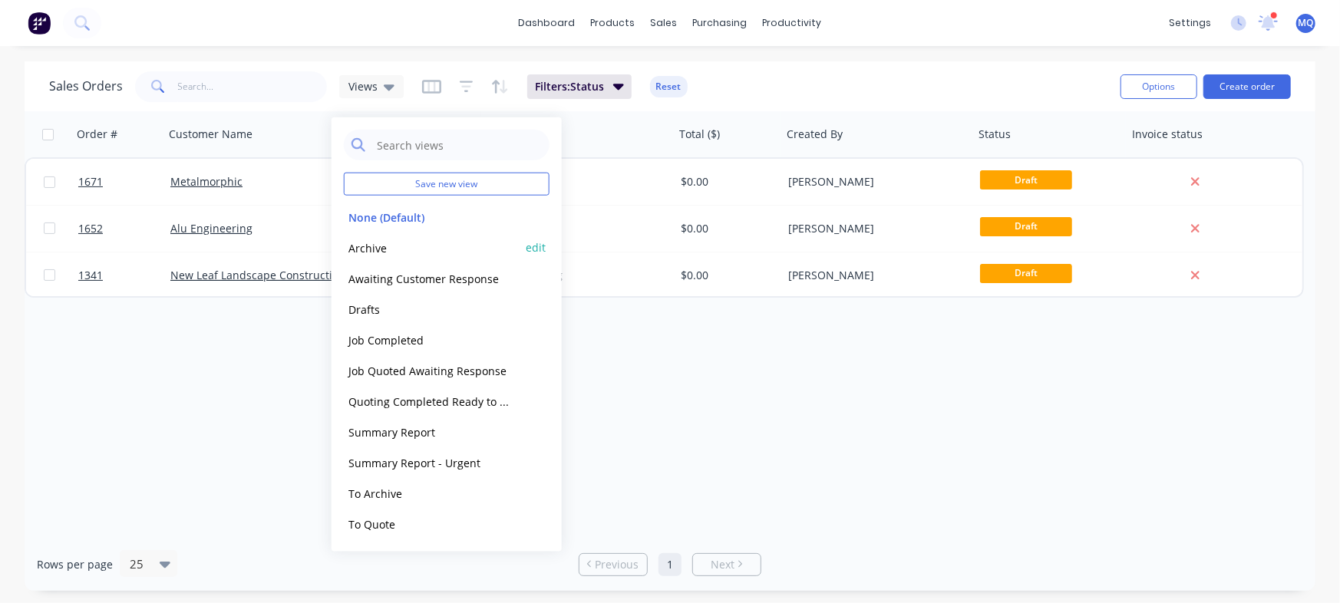
click at [388, 248] on button "Archive" at bounding box center [431, 248] width 175 height 18
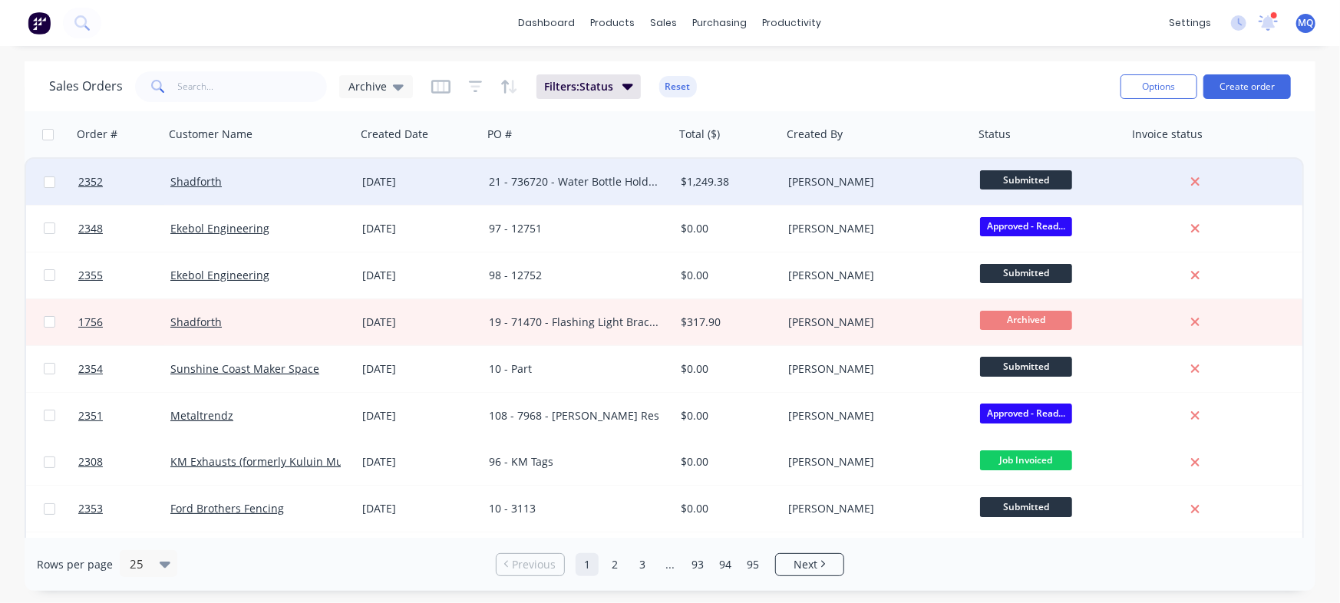
click at [527, 173] on div "21 - 736720 - Water Bottle Holders" at bounding box center [579, 182] width 192 height 46
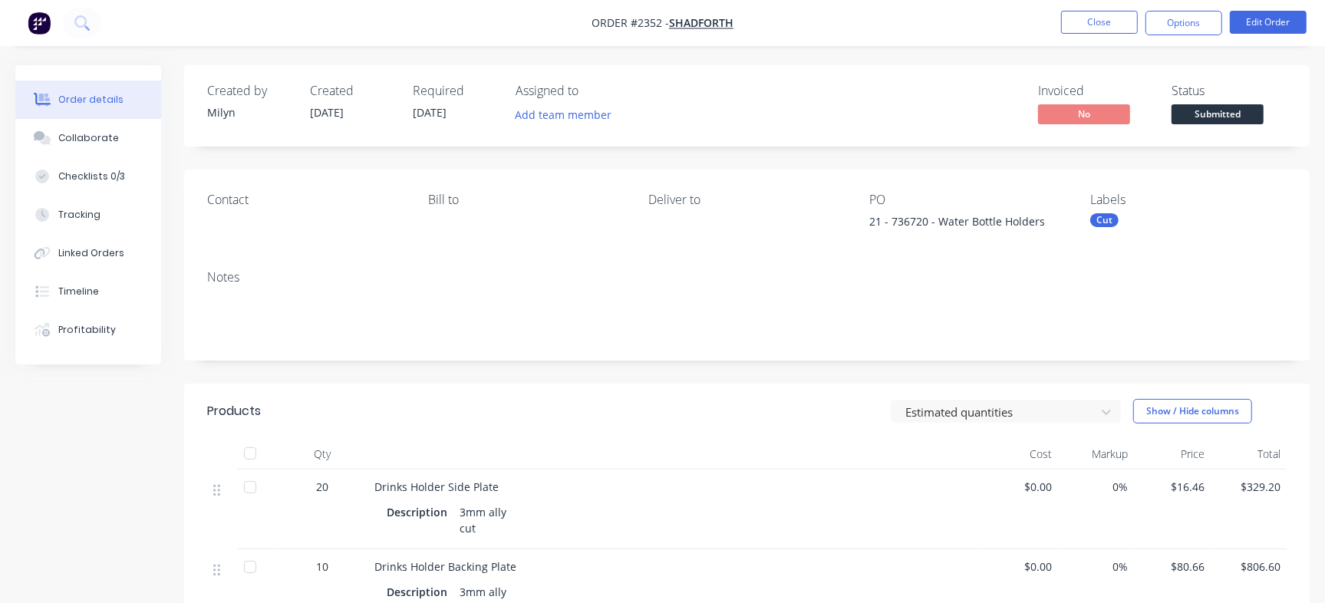
scroll to position [161, 0]
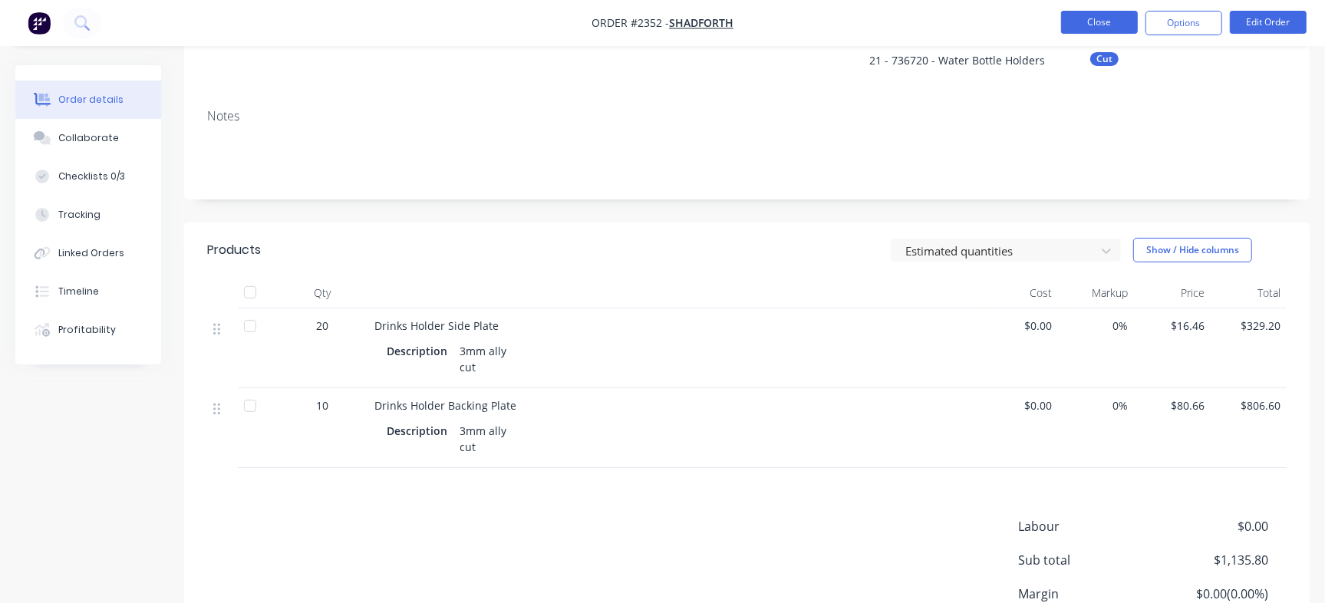
drag, startPoint x: 1110, startPoint y: 9, endPoint x: 1104, endPoint y: 13, distance: 7.9
click at [1064, 13] on nav "Order #2352 - Shadforth Close Options Edit Order" at bounding box center [662, 23] width 1325 height 46
click at [1064, 13] on button "Close" at bounding box center [1099, 22] width 77 height 23
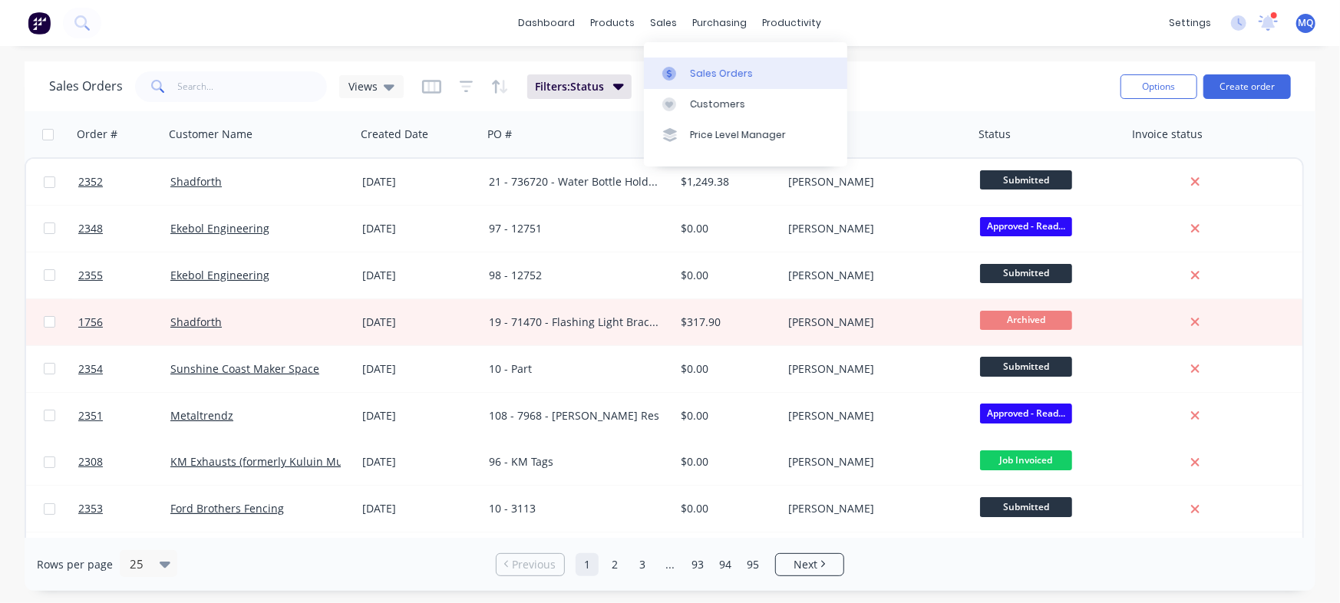
click at [694, 72] on div "Sales Orders" at bounding box center [721, 74] width 63 height 14
click at [754, 70] on link "Sales Orders" at bounding box center [745, 73] width 203 height 31
click at [391, 38] on div "dashboard products sales purchasing productivity dashboard products Product Cat…" at bounding box center [670, 23] width 1340 height 46
click at [375, 85] on div "Views" at bounding box center [371, 87] width 46 height 14
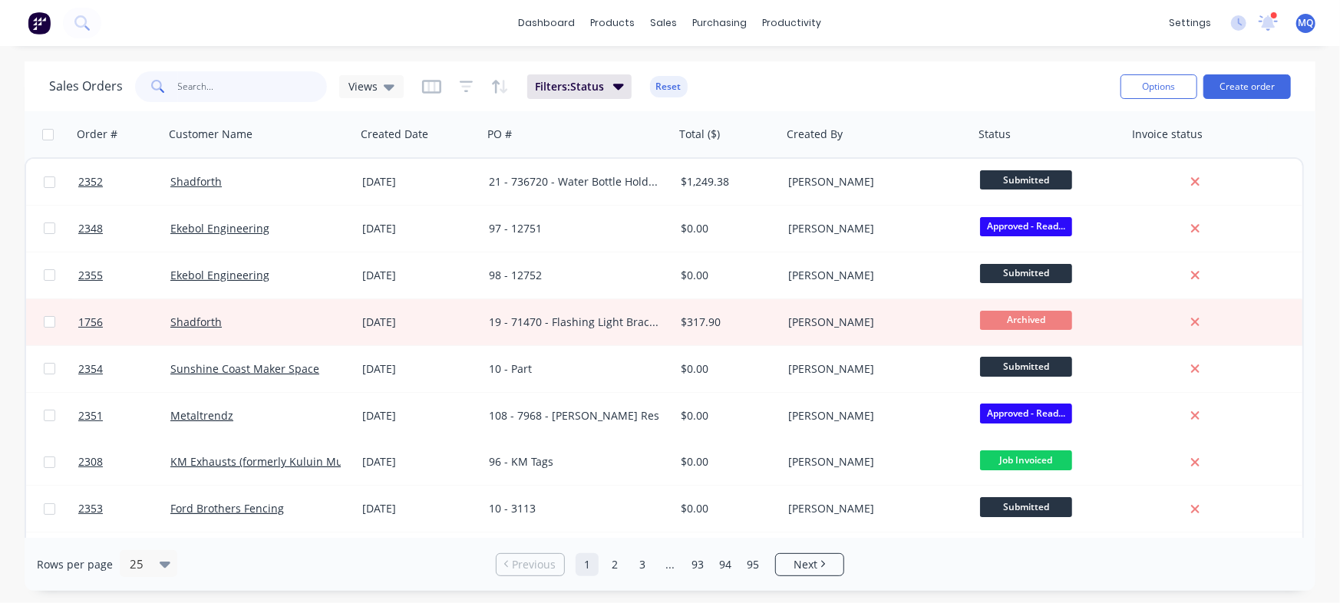
click at [272, 75] on input "text" at bounding box center [253, 86] width 150 height 31
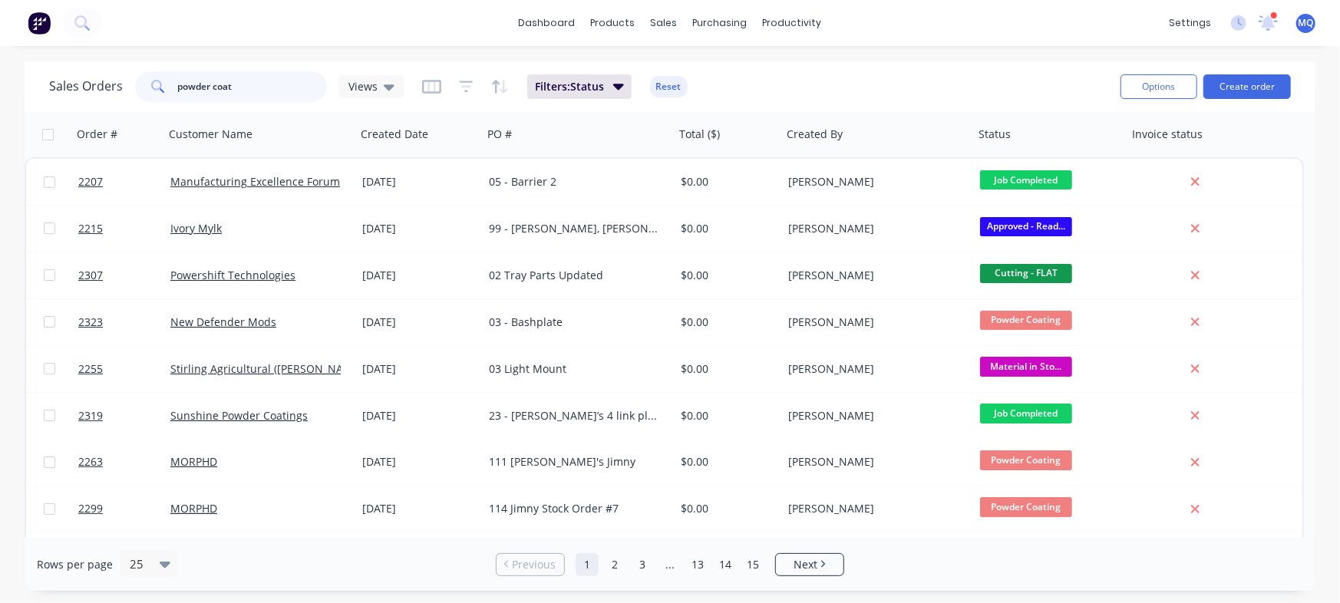
click at [275, 87] on input "powder coat" at bounding box center [253, 86] width 150 height 31
type input "bryce"
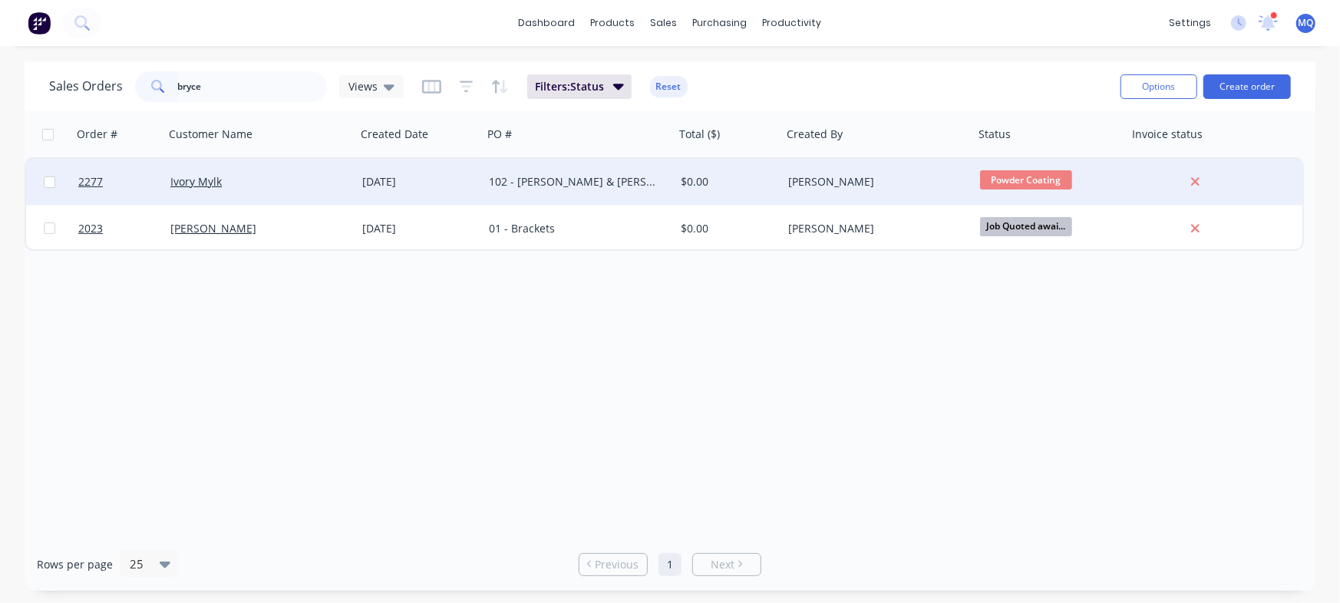
click at [586, 187] on div "102 - [PERSON_NAME] & [PERSON_NAME]" at bounding box center [574, 181] width 170 height 15
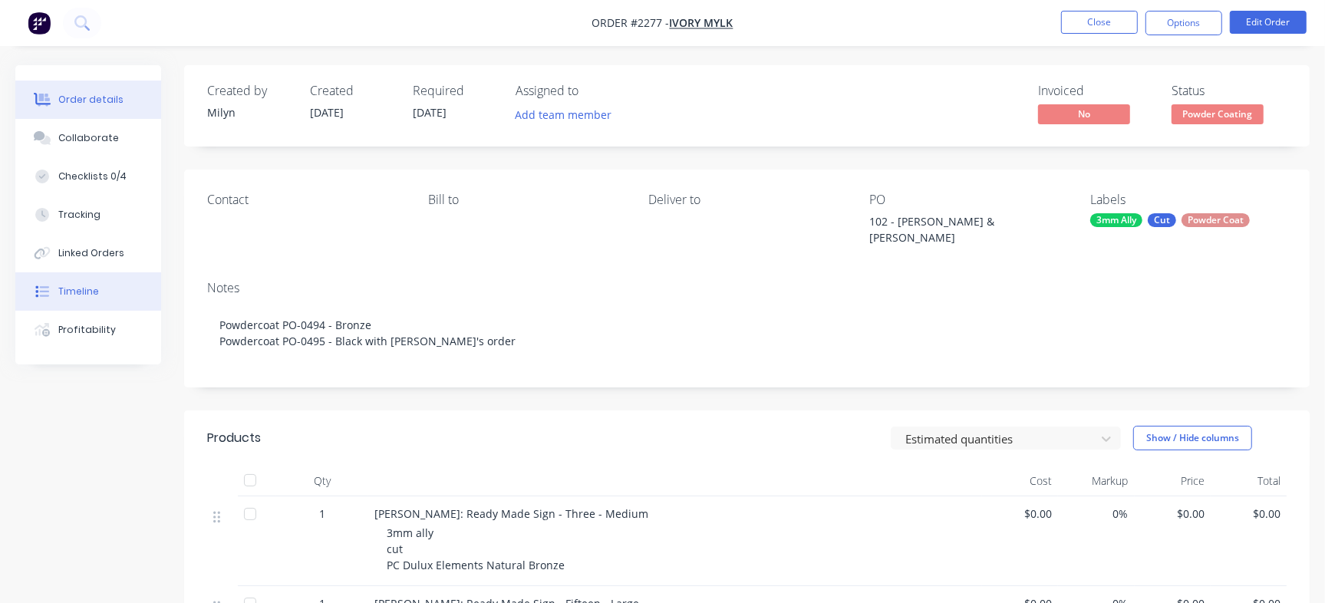
click at [105, 291] on button "Timeline" at bounding box center [88, 291] width 146 height 38
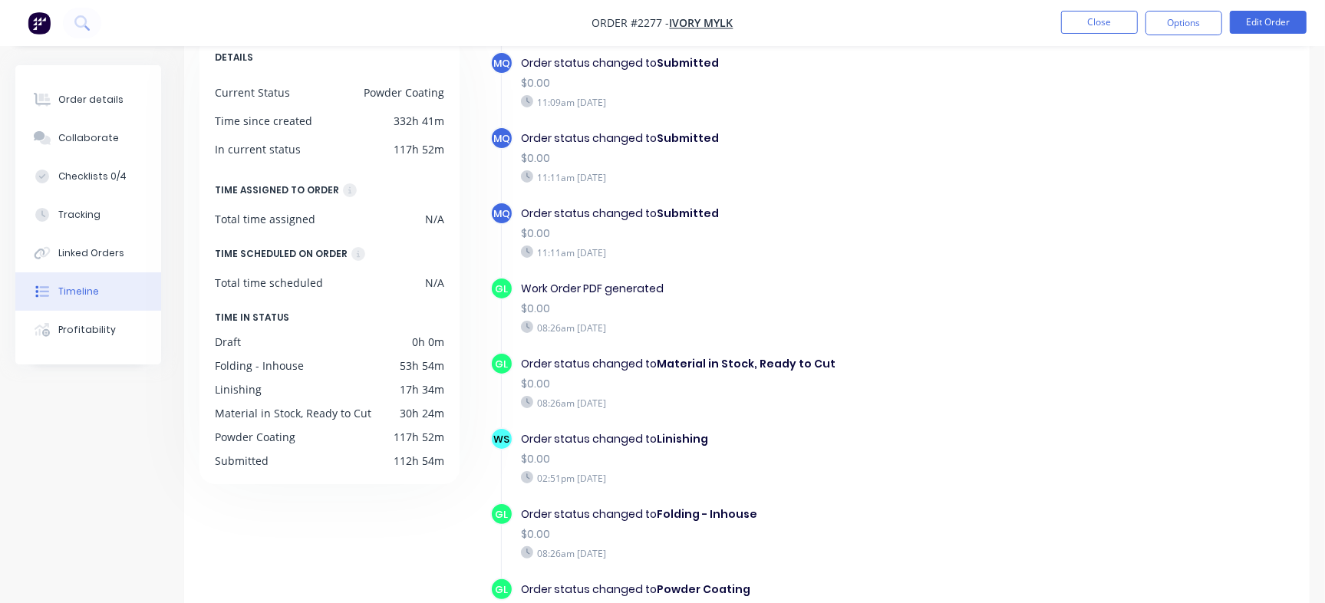
scroll to position [844, 0]
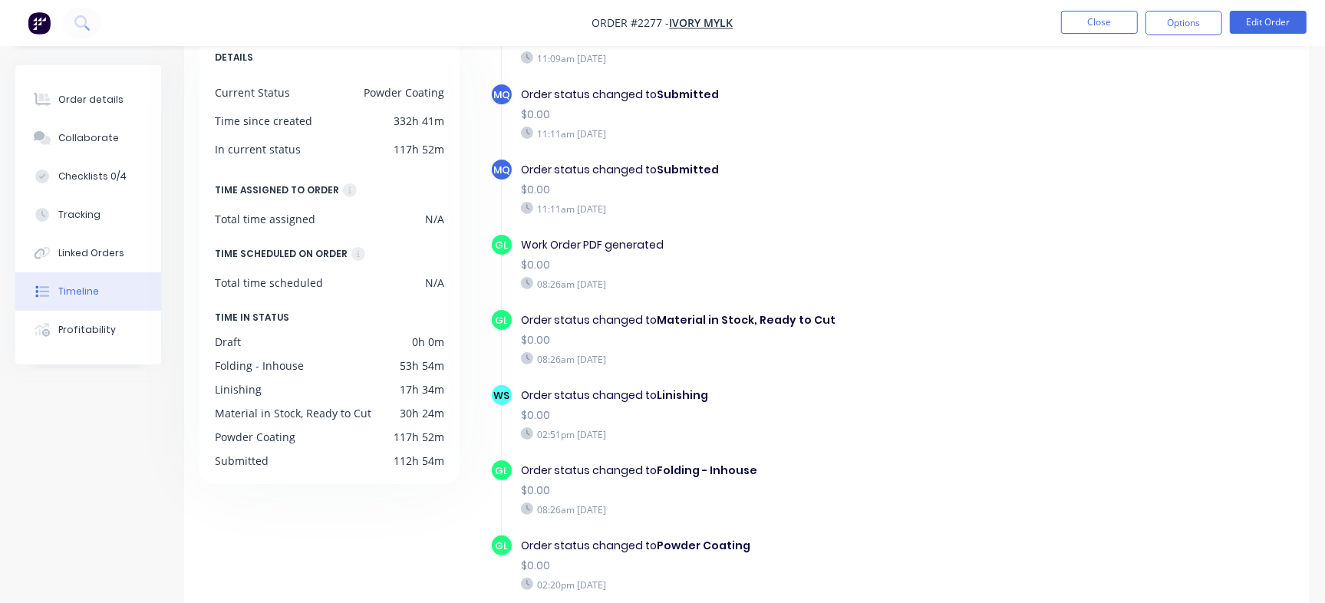
click at [985, 463] on div "Order status changed to Folding - Inhouse" at bounding box center [769, 471] width 497 height 16
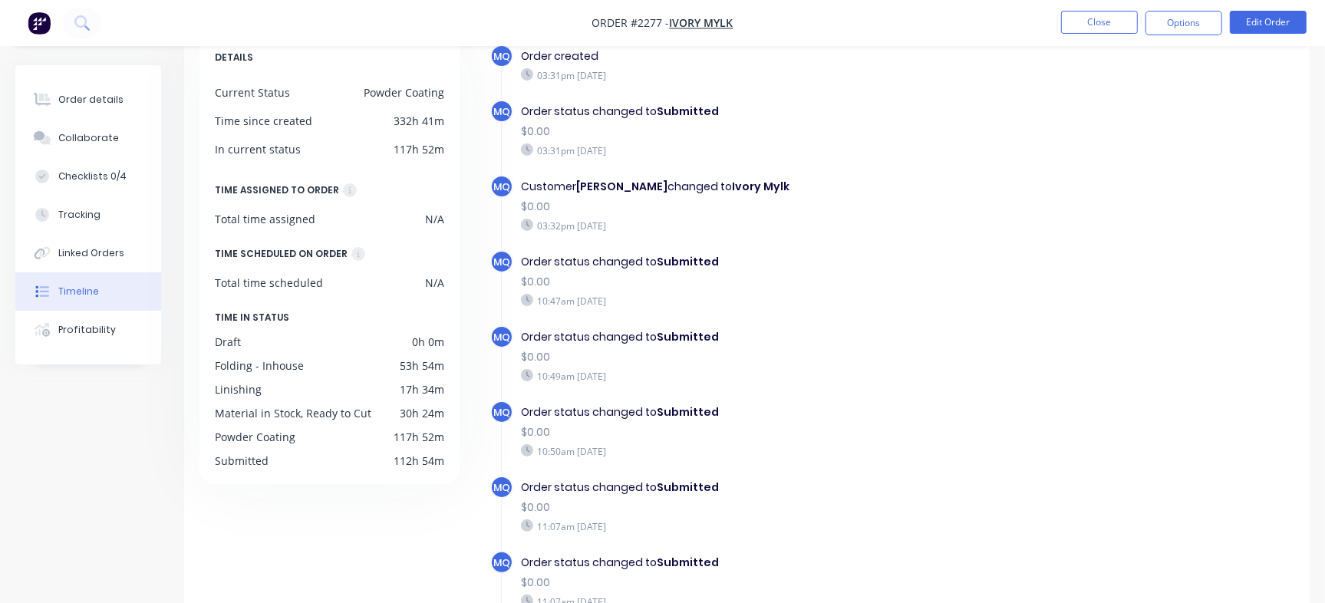
scroll to position [0, 0]
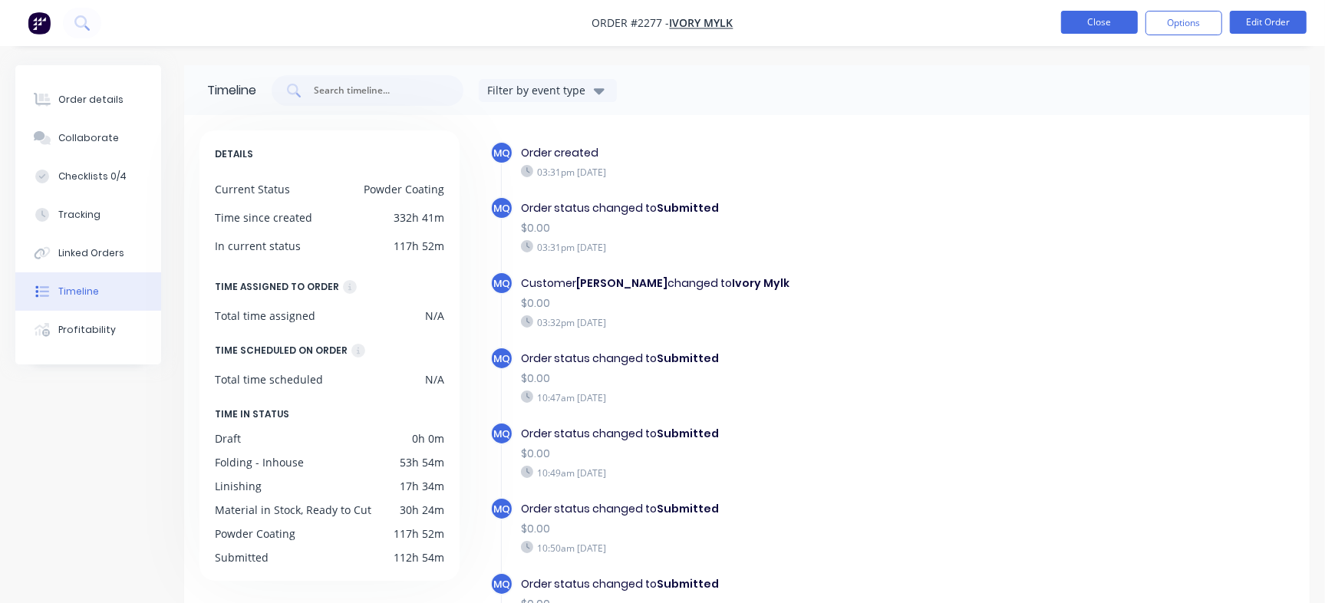
click at [1064, 32] on button "Close" at bounding box center [1099, 22] width 77 height 23
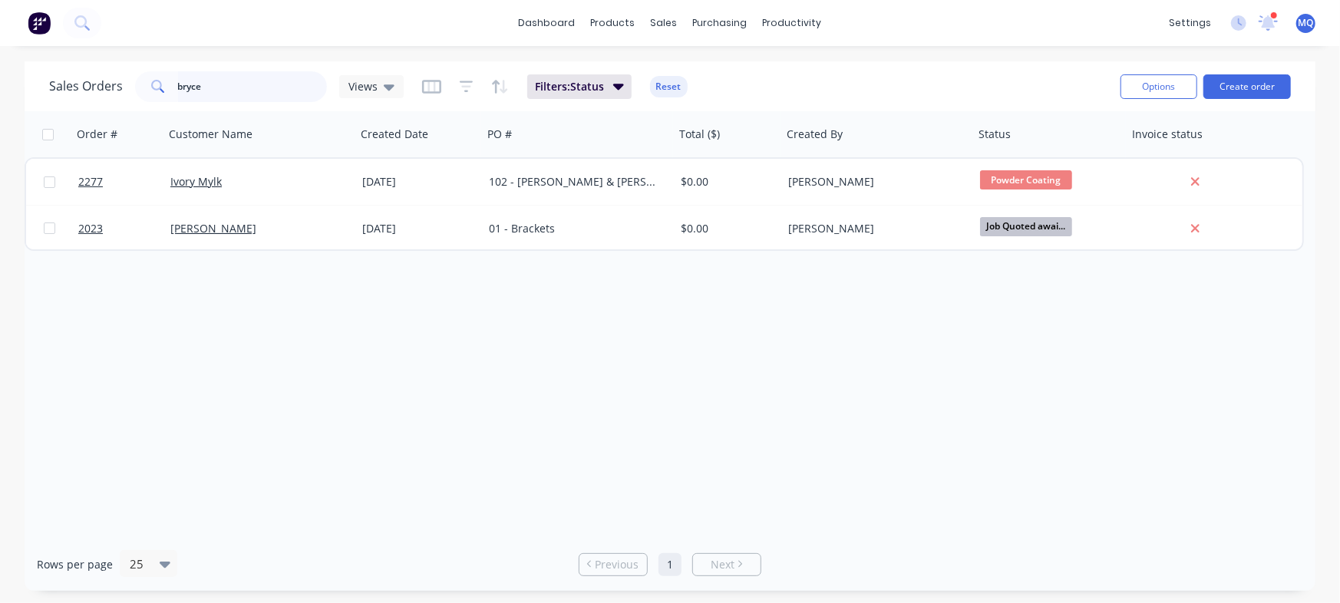
click at [256, 78] on input "bryce" at bounding box center [253, 86] width 150 height 31
click at [203, 94] on input "bryce" at bounding box center [253, 86] width 150 height 31
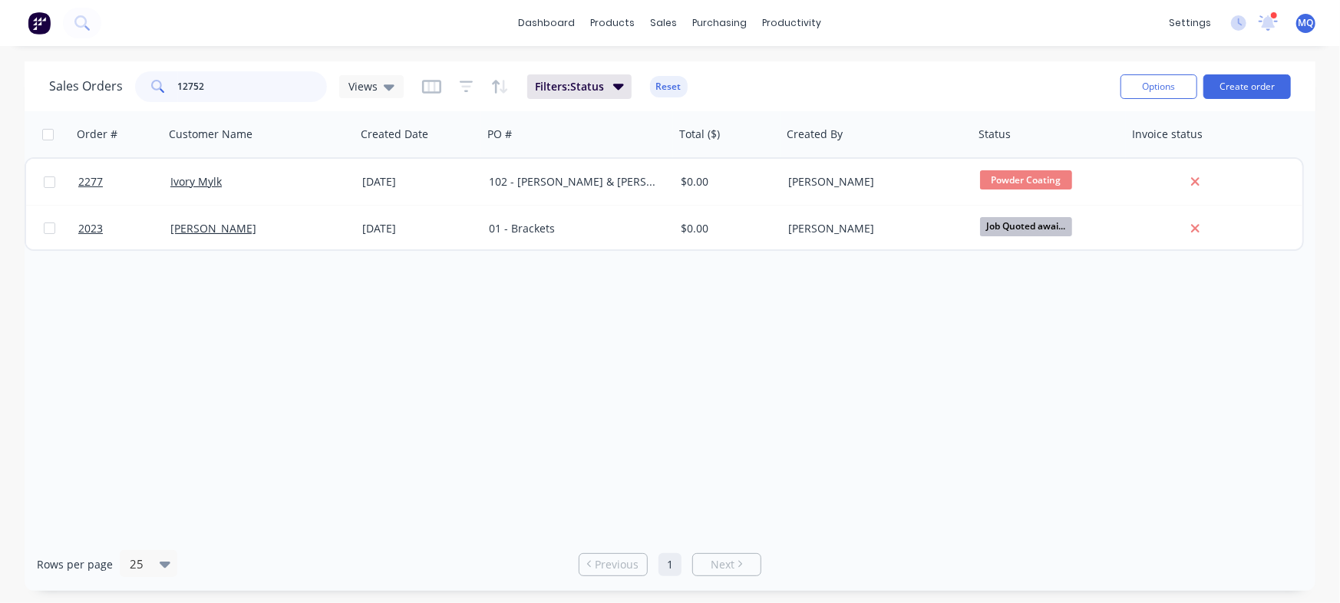
type input "12752"
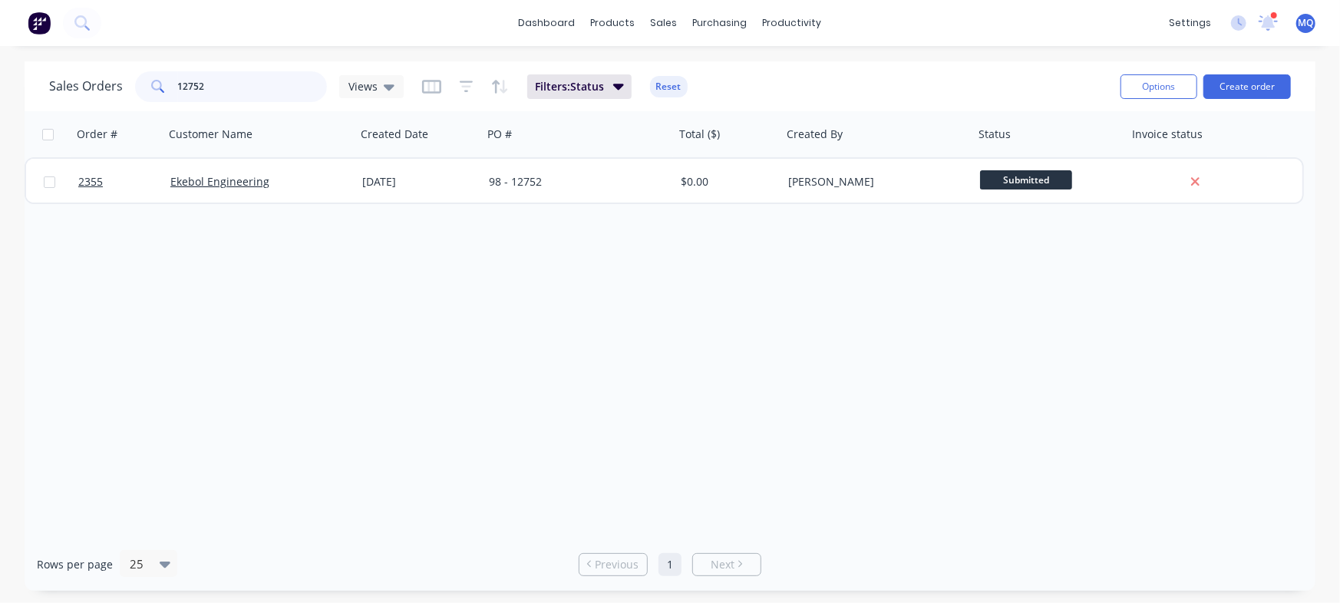
click at [261, 74] on input "12752" at bounding box center [253, 86] width 150 height 31
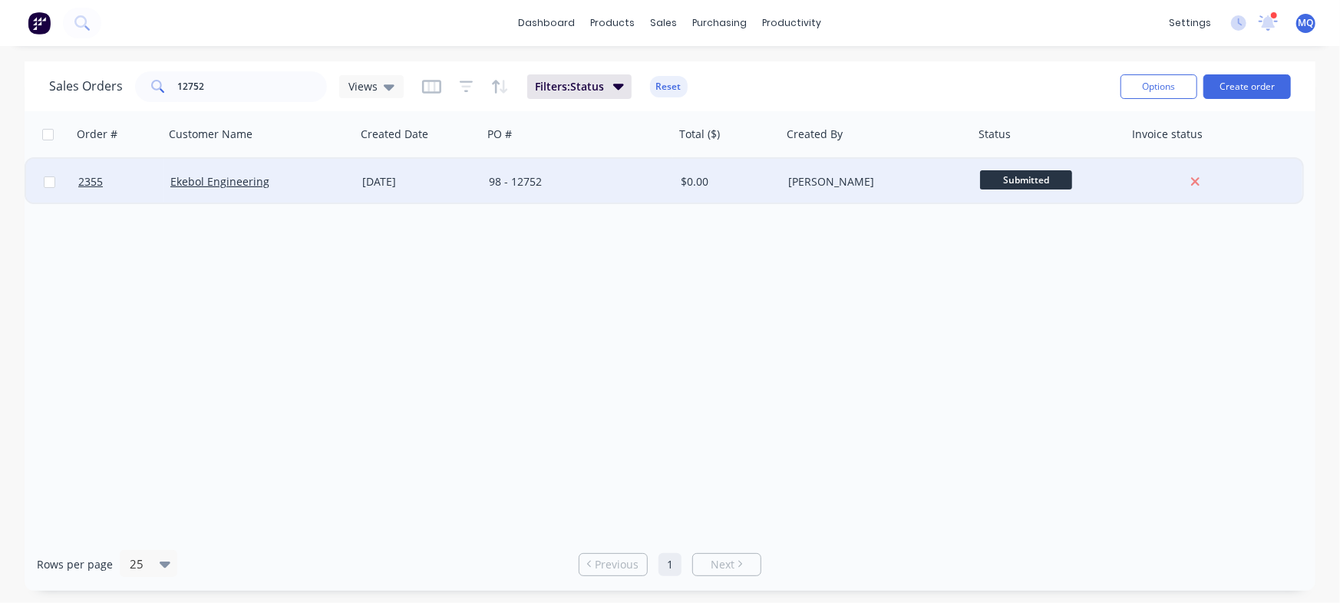
click at [474, 184] on div "[DATE]" at bounding box center [419, 181] width 114 height 15
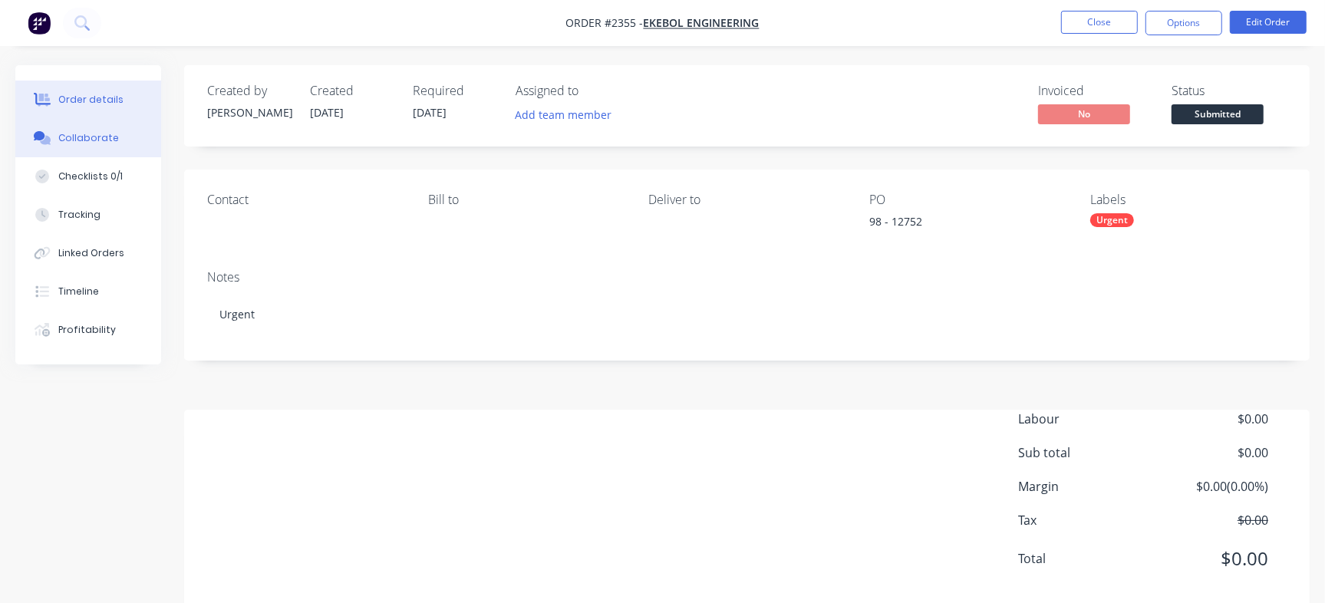
click at [51, 150] on button "Collaborate" at bounding box center [88, 138] width 146 height 38
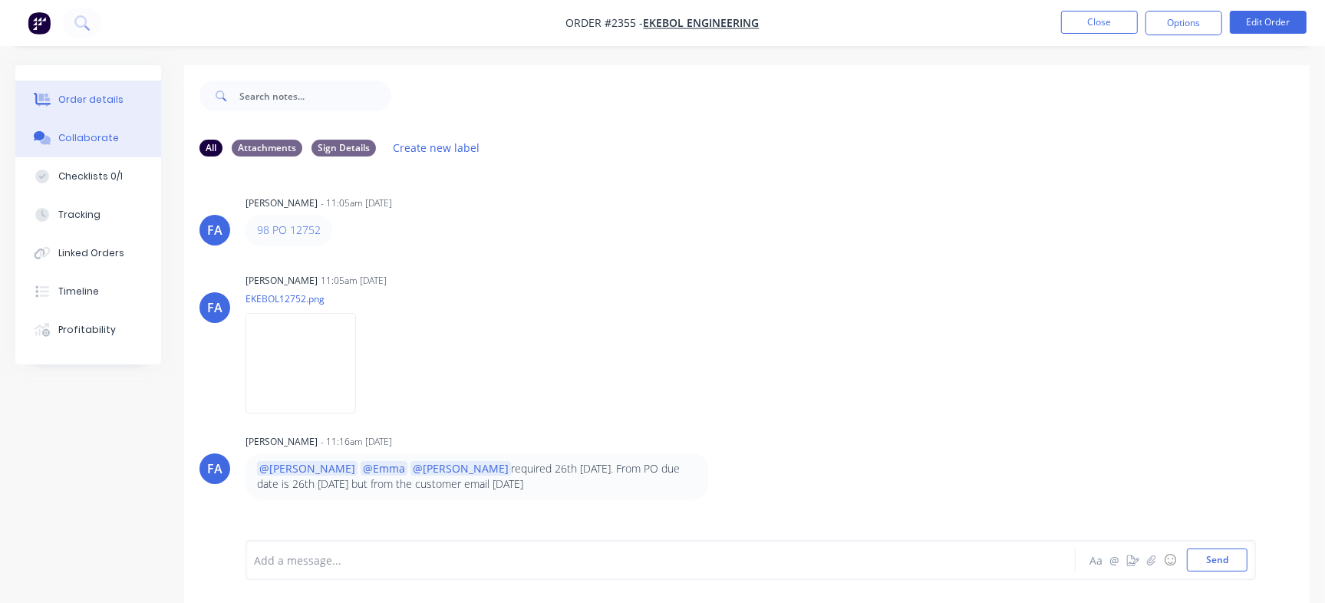
click at [94, 97] on div "Order details" at bounding box center [90, 100] width 65 height 14
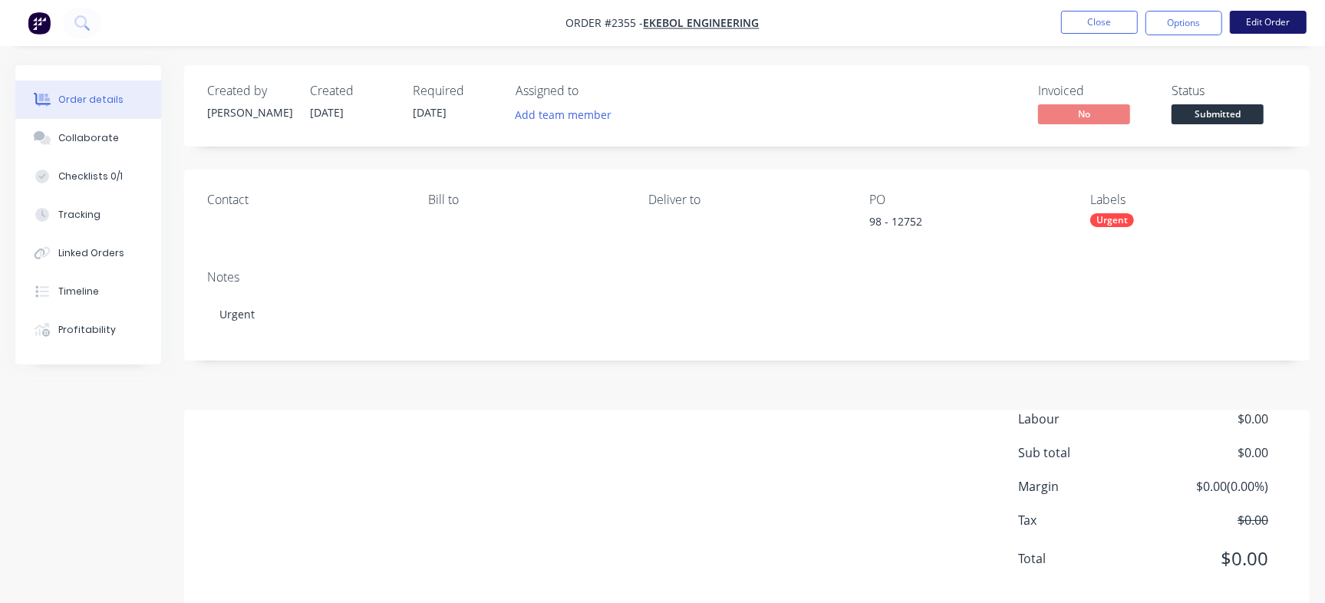
click at [1064, 25] on button "Edit Order" at bounding box center [1268, 22] width 77 height 23
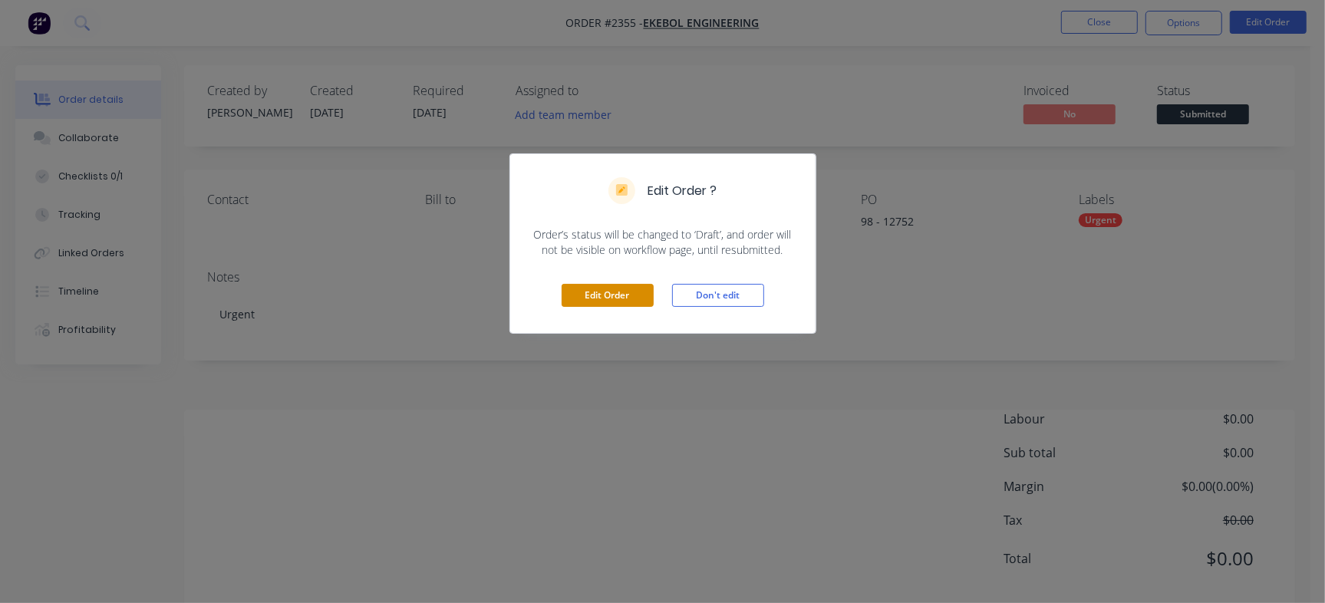
click at [605, 306] on button "Edit Order" at bounding box center [608, 295] width 92 height 23
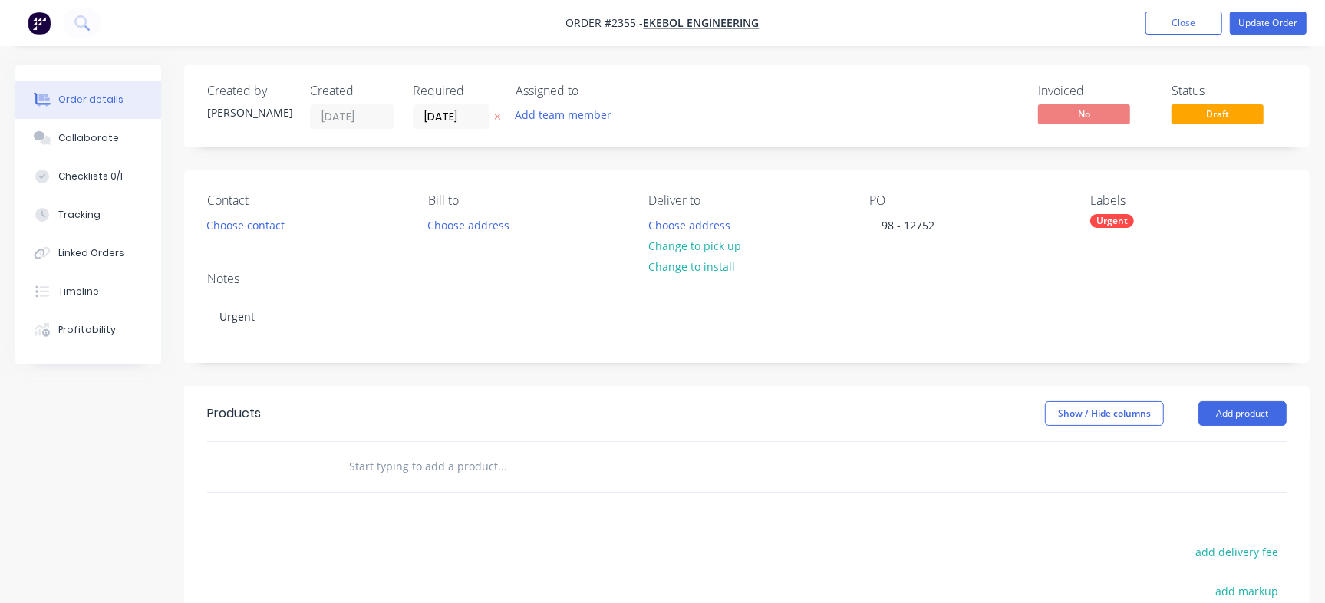
paste input "[PHONE_NUMBER]"
click at [434, 463] on input "text" at bounding box center [501, 466] width 307 height 31
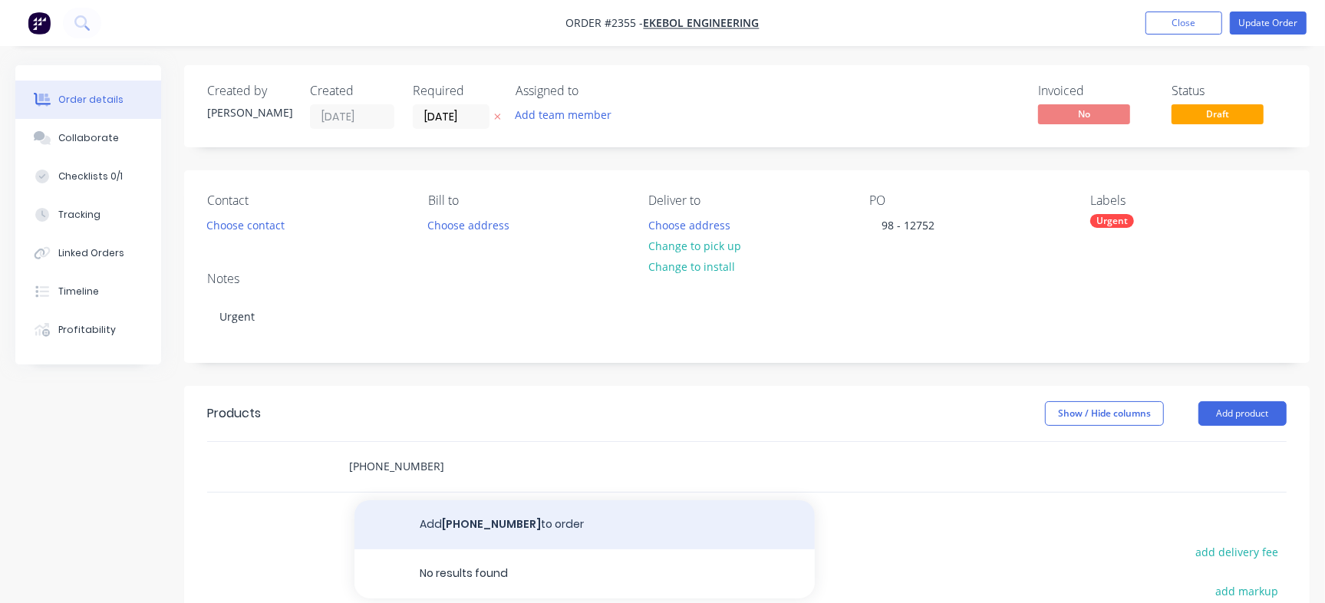
type input "[PHONE_NUMBER]"
click at [434, 483] on button "Add [PHONE_NUMBER] to order" at bounding box center [585, 524] width 460 height 49
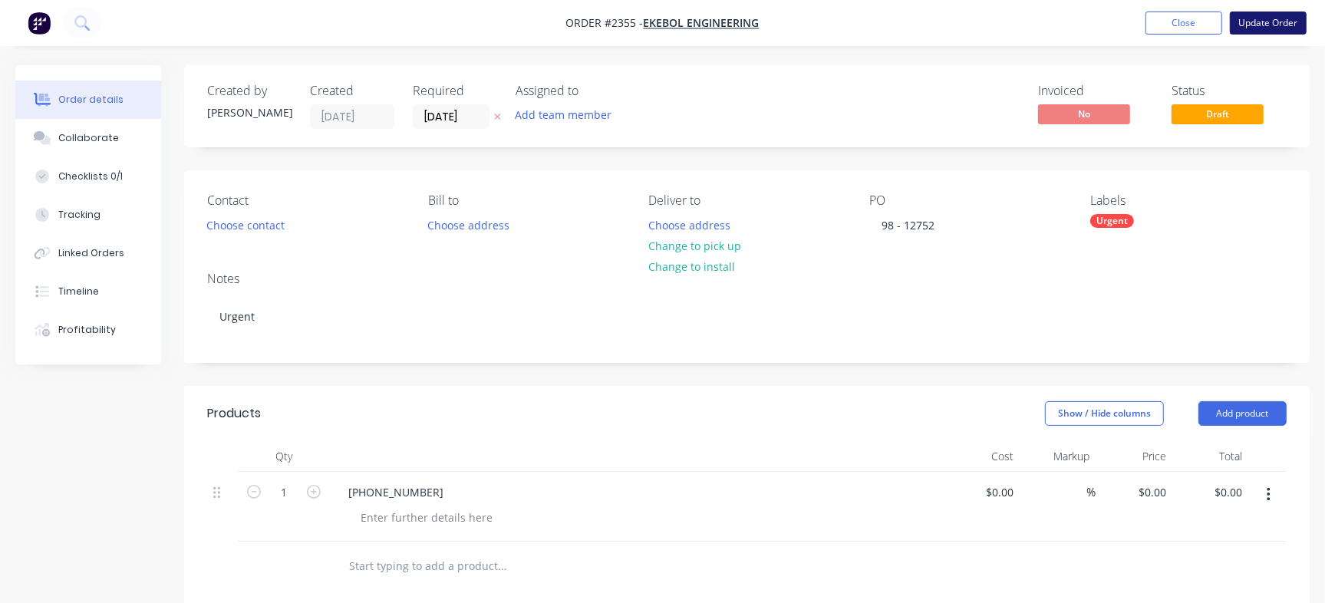
click at [1064, 20] on button "Update Order" at bounding box center [1268, 23] width 77 height 23
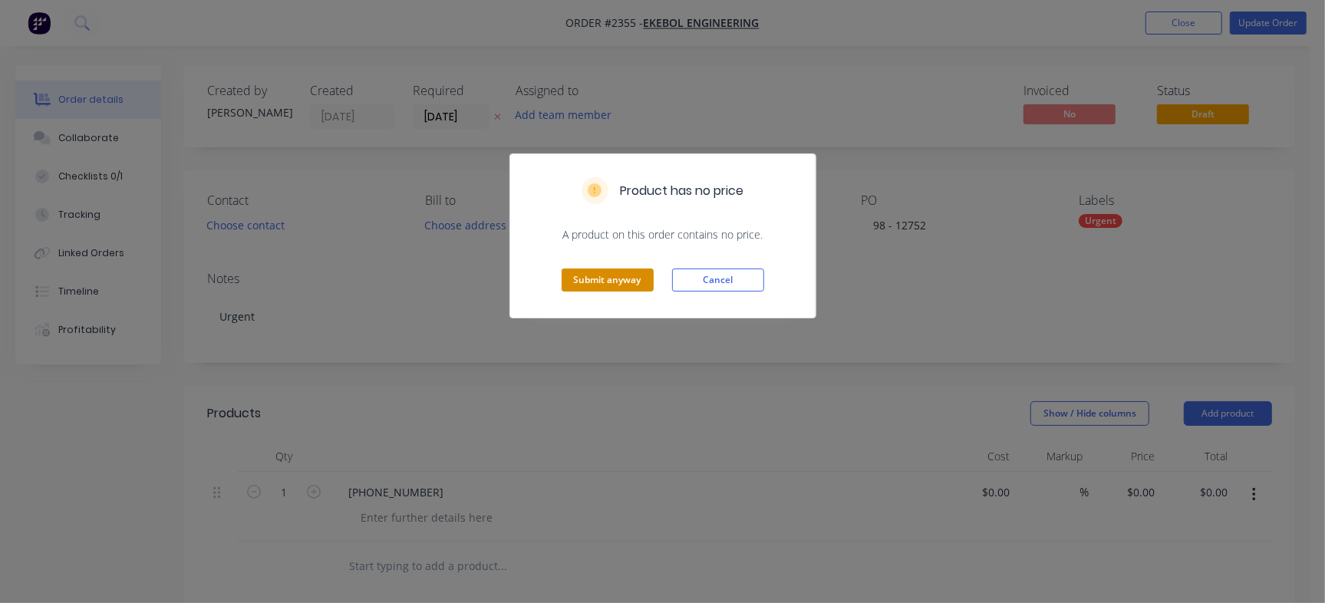
click at [599, 272] on button "Submit anyway" at bounding box center [608, 280] width 92 height 23
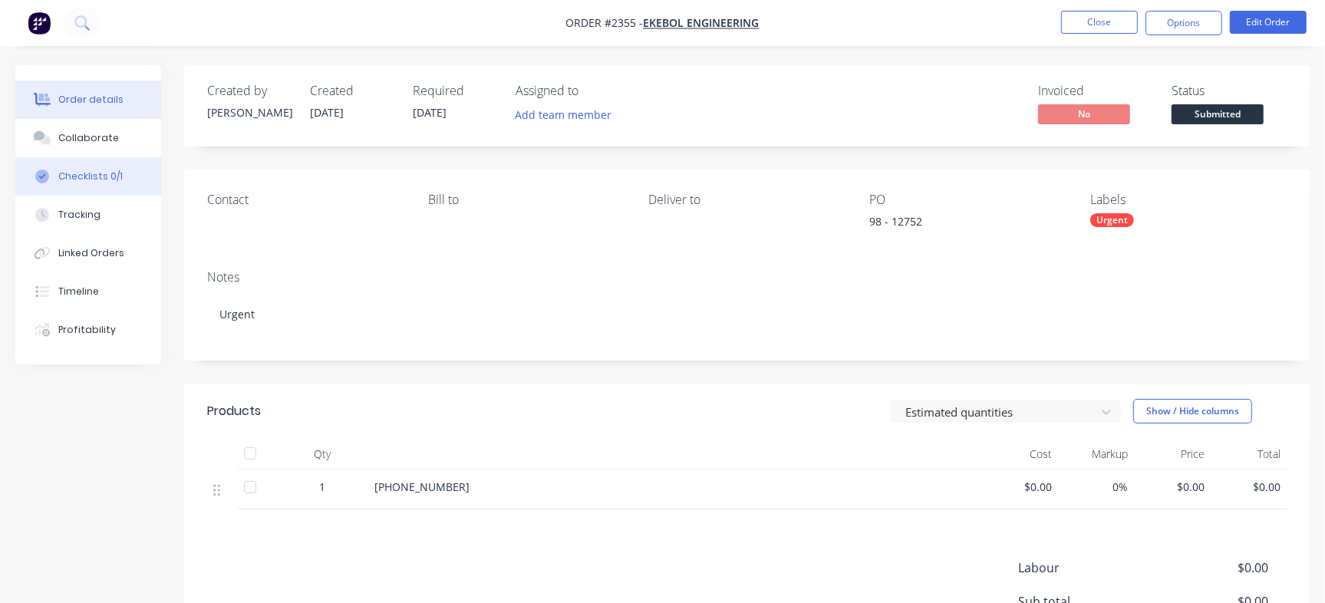
click at [115, 186] on button "Checklists 0/1" at bounding box center [88, 176] width 146 height 38
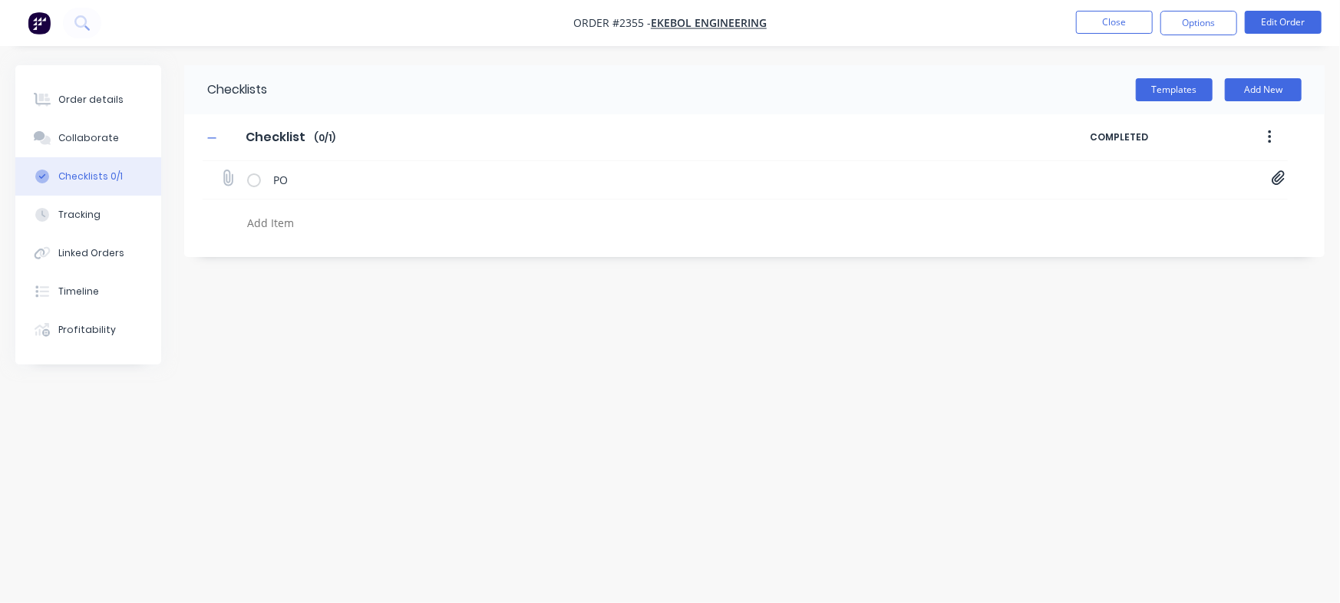
click at [1064, 181] on icon at bounding box center [1279, 177] width 14 height 15
click at [1064, 212] on link "PO Print_EKEBOL - 12752.pdf" at bounding box center [1154, 212] width 179 height 16
click at [1064, 20] on button "Close" at bounding box center [1114, 22] width 77 height 23
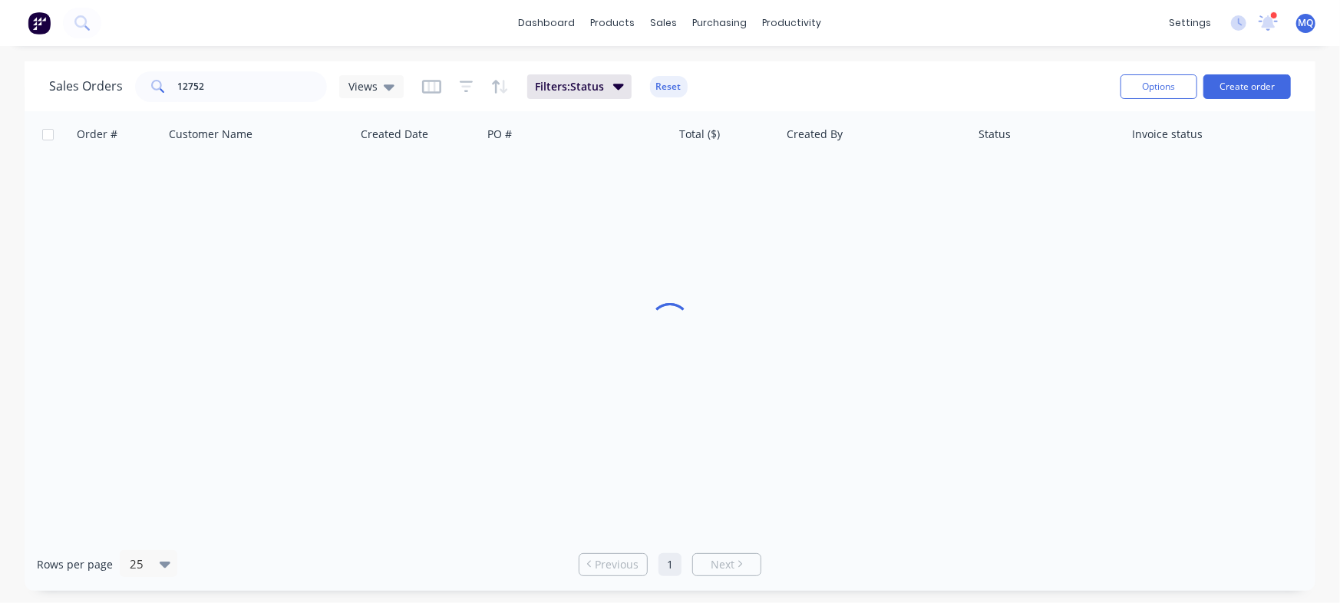
type textarea "x"
click at [200, 87] on input "12752" at bounding box center [253, 86] width 150 height 31
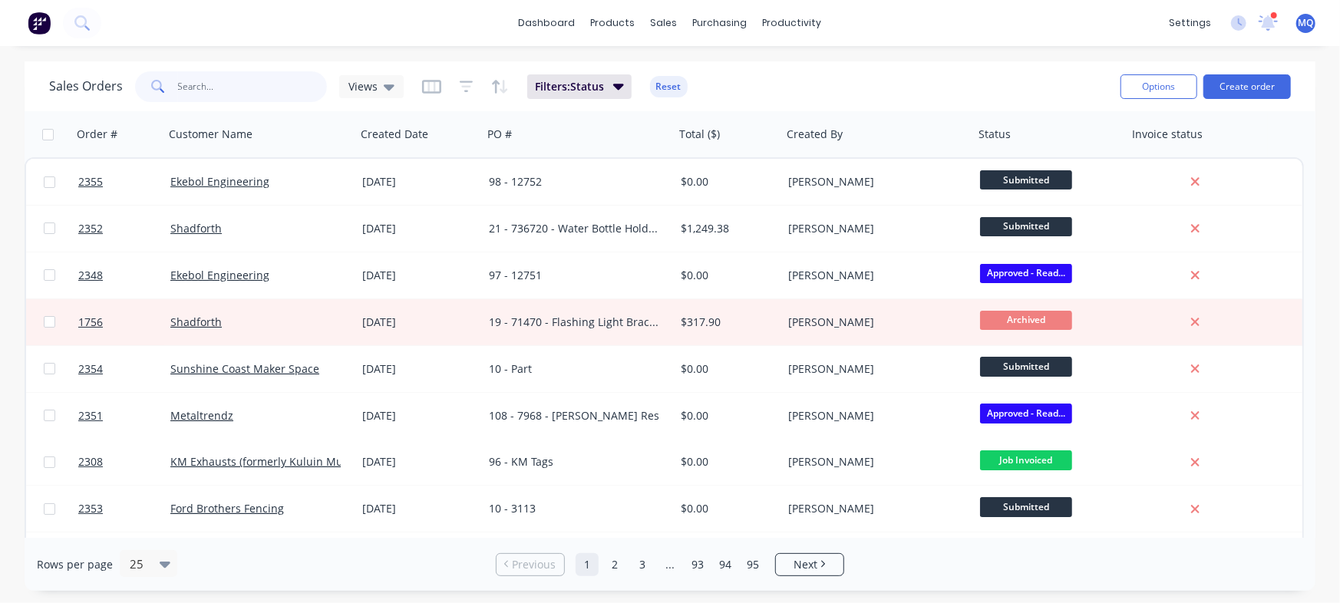
click at [272, 89] on input "text" at bounding box center [253, 86] width 150 height 31
type input "Zone"
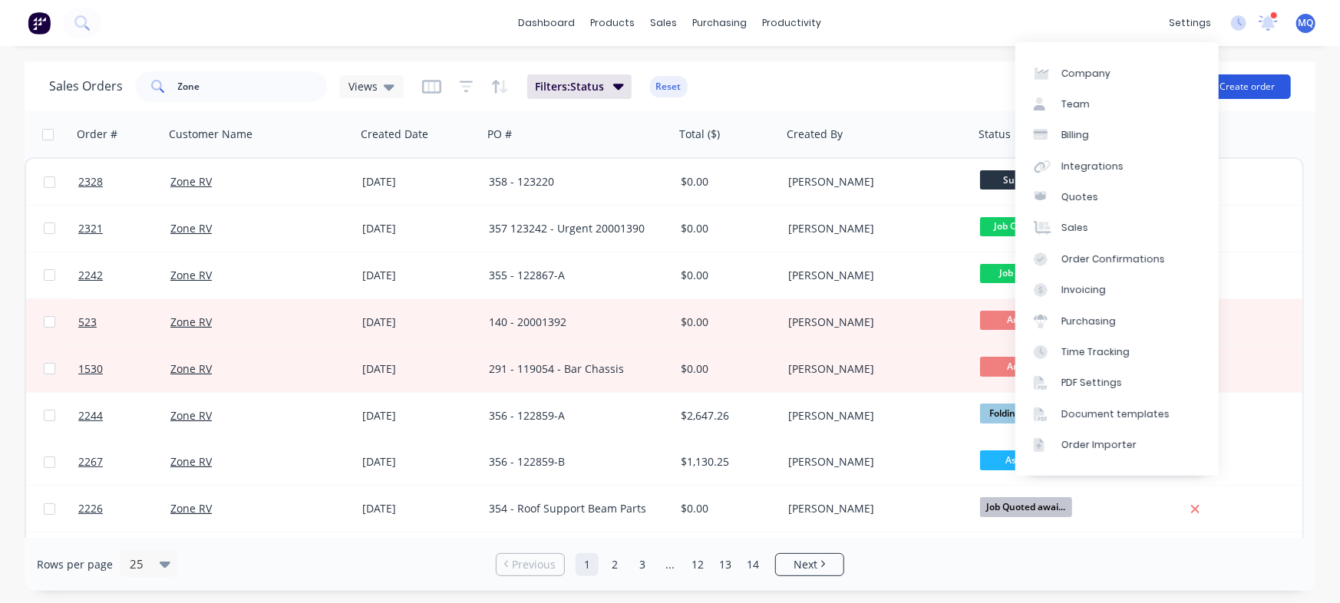
click at [1064, 83] on button "Create order" at bounding box center [1246, 86] width 87 height 25
